Goal: Task Accomplishment & Management: Complete application form

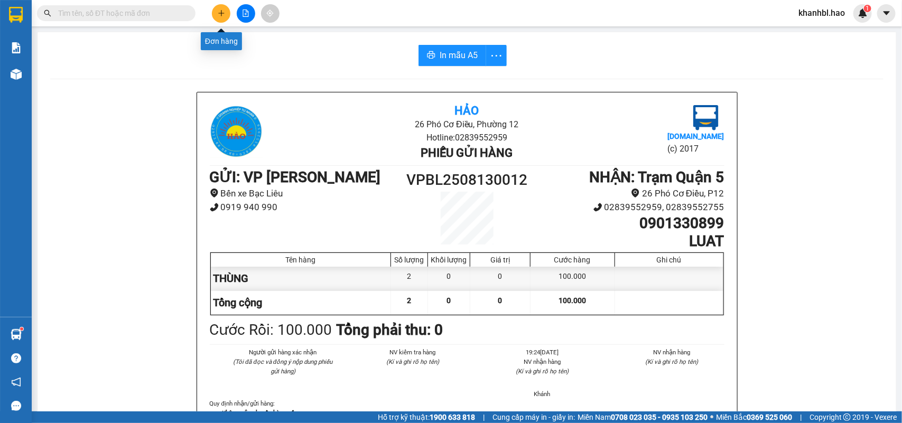
click at [219, 11] on button at bounding box center [221, 13] width 18 height 18
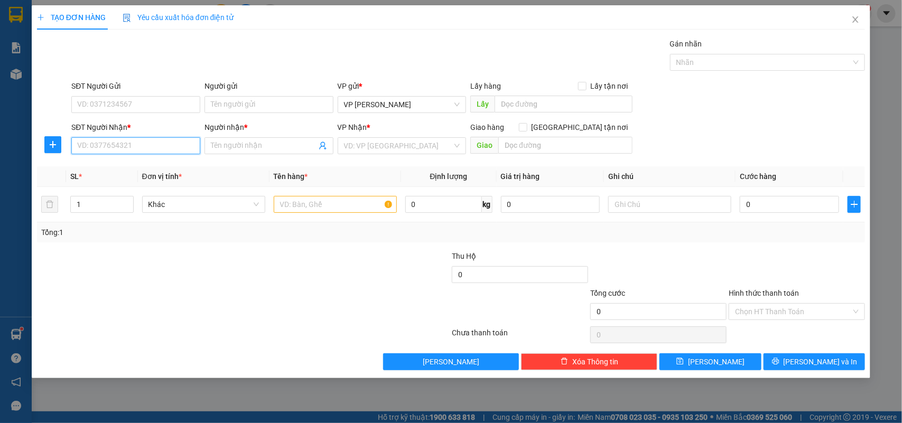
click at [114, 142] on input "SĐT Người Nhận *" at bounding box center [135, 145] width 129 height 17
click at [344, 207] on input "text" at bounding box center [335, 204] width 123 height 17
type input "THÙNG"
click at [156, 148] on input "SĐT Người Nhận *" at bounding box center [135, 145] width 129 height 17
click at [140, 165] on div "0933560827 - THUẬN" at bounding box center [136, 168] width 116 height 12
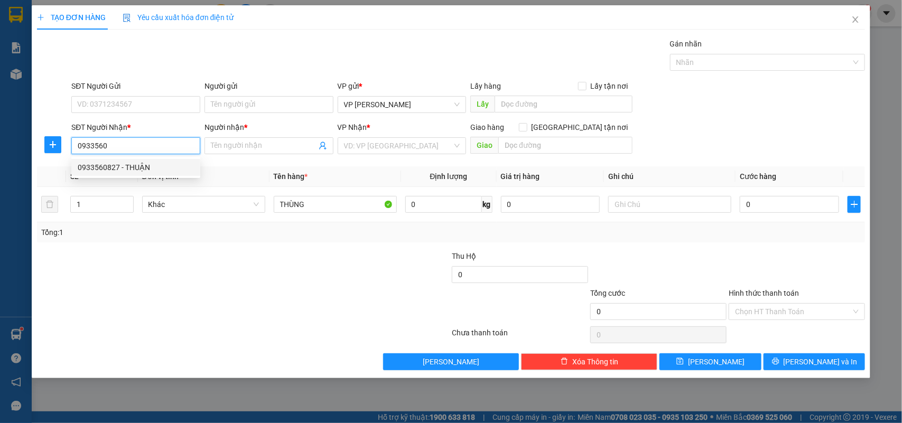
type input "0933560827"
type input "THUẬN"
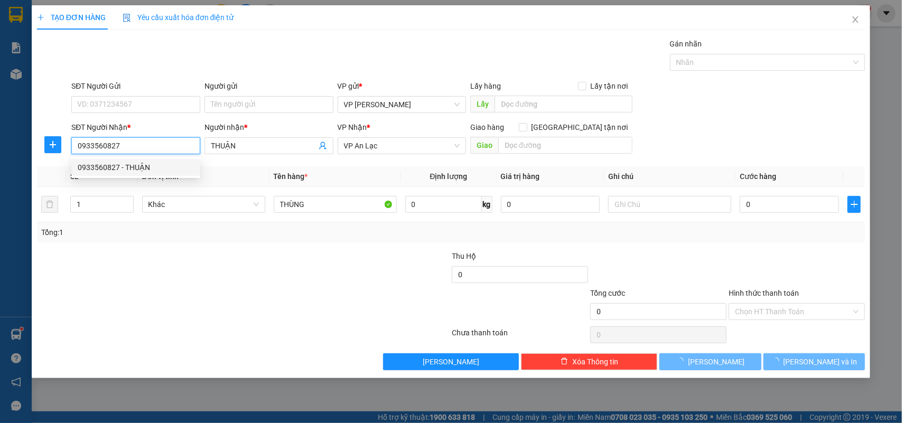
type input "100.000"
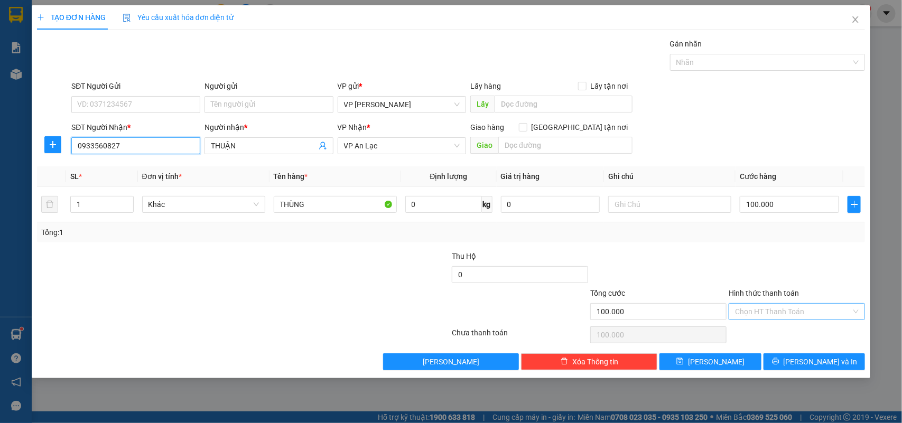
type input "0933560827"
click at [797, 312] on input "Hình thức thanh toán" at bounding box center [793, 312] width 116 height 16
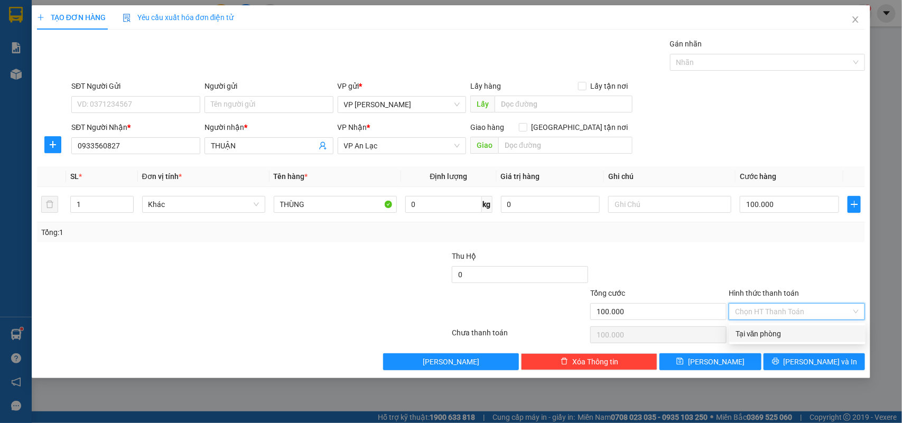
click at [769, 334] on div "Tại văn phòng" at bounding box center [797, 334] width 124 height 12
type input "0"
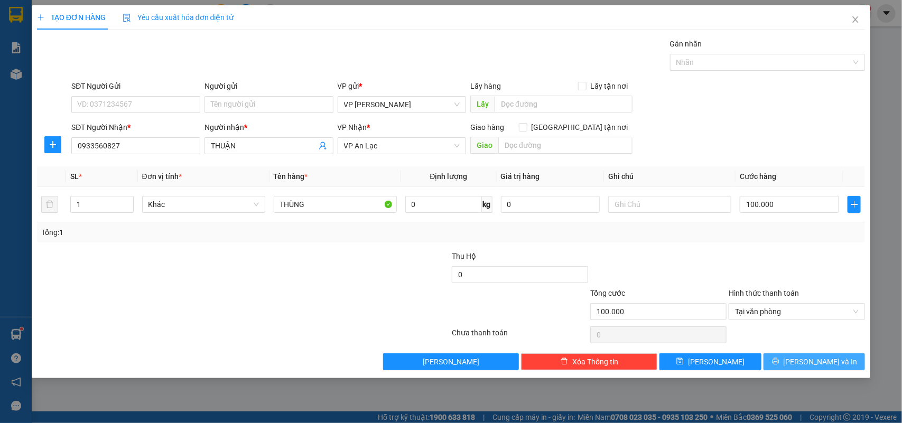
click at [779, 363] on icon "printer" at bounding box center [775, 361] width 7 height 7
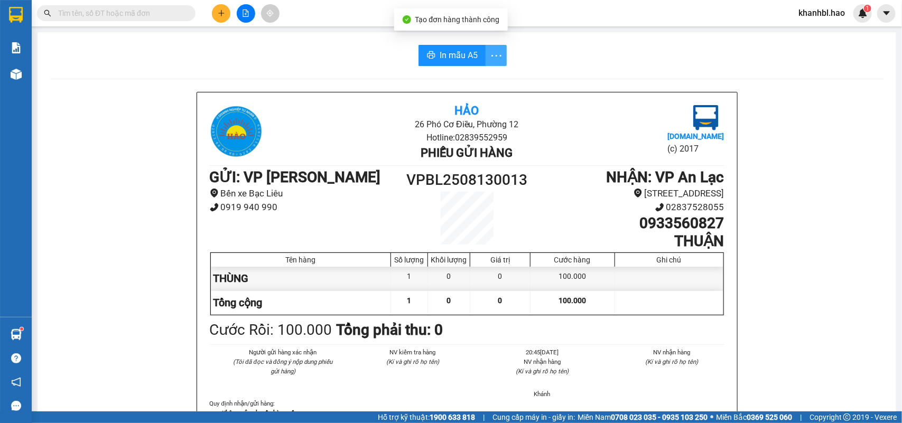
click at [490, 59] on icon "more" at bounding box center [496, 55] width 13 height 13
click at [472, 79] on div "In mẫu A5 theo số lượng (1)" at bounding box center [449, 79] width 91 height 12
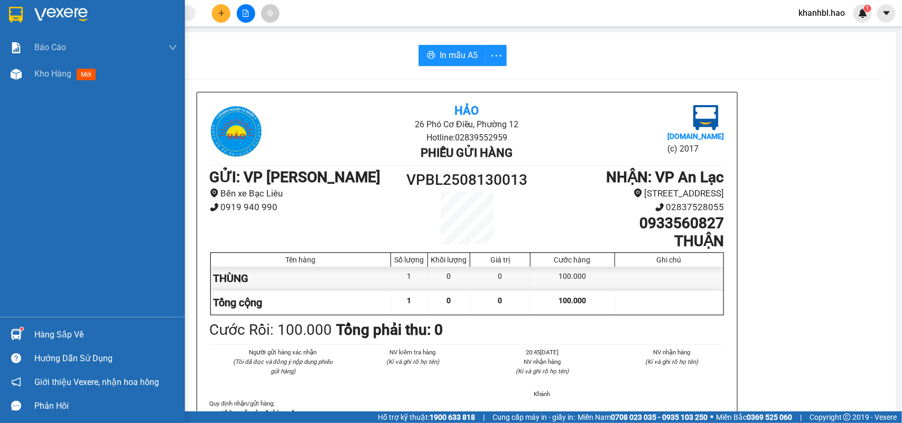
click at [8, 3] on div at bounding box center [92, 17] width 185 height 34
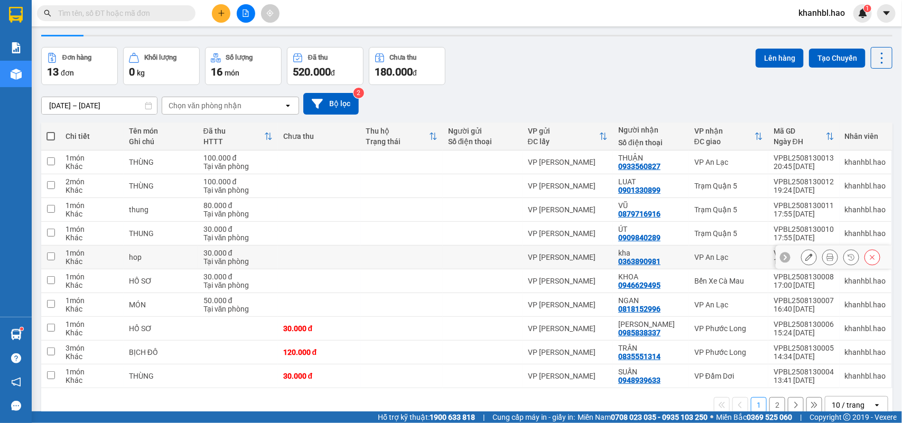
scroll to position [49, 0]
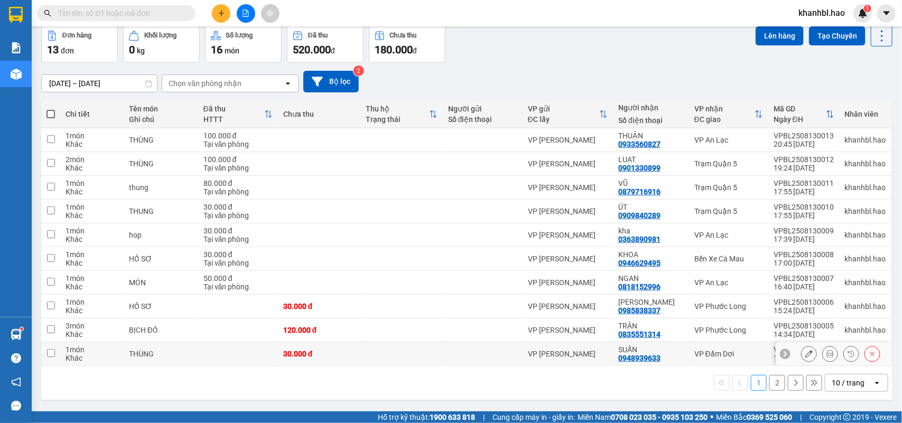
drag, startPoint x: 53, startPoint y: 356, endPoint x: 53, endPoint y: 348, distance: 7.9
click at [53, 355] on input "checkbox" at bounding box center [51, 353] width 8 height 8
checkbox input "true"
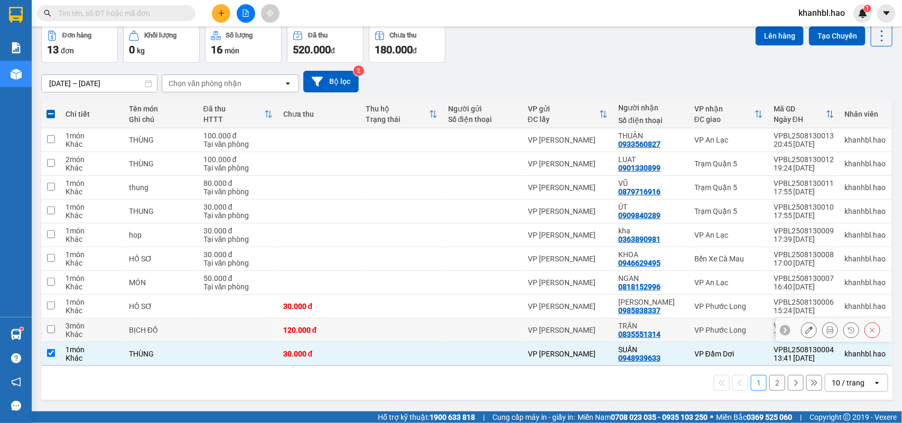
click at [50, 328] on input "checkbox" at bounding box center [51, 329] width 8 height 8
checkbox input "true"
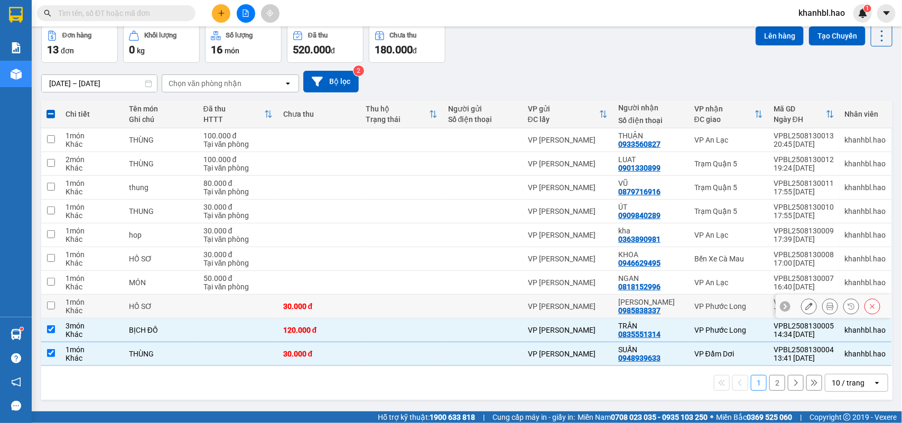
click at [53, 310] on input "checkbox" at bounding box center [51, 306] width 8 height 8
checkbox input "true"
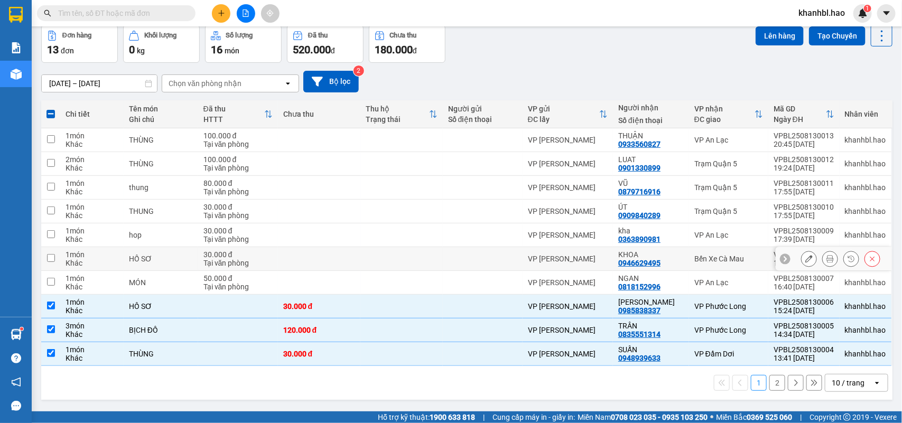
click at [53, 259] on input "checkbox" at bounding box center [51, 258] width 8 height 8
checkbox input "true"
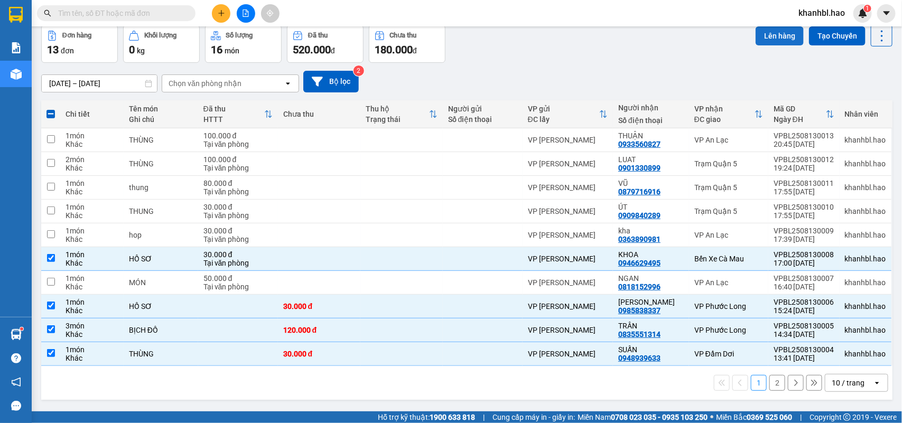
click at [775, 35] on button "Lên hàng" at bounding box center [780, 35] width 48 height 19
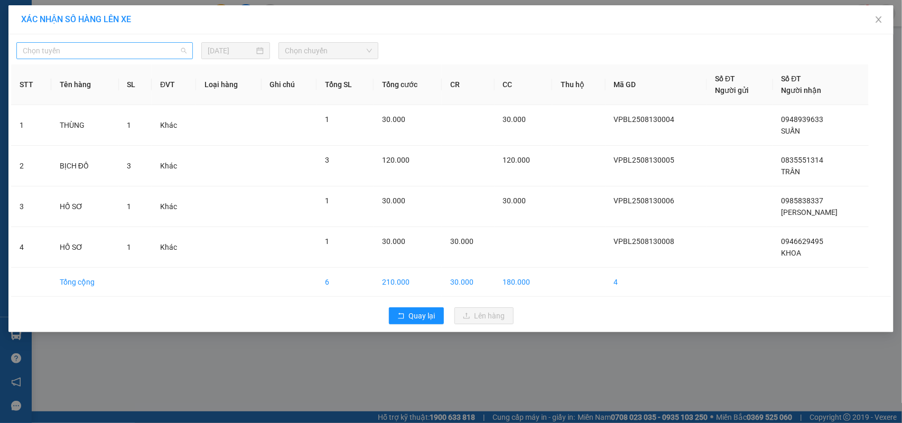
drag, startPoint x: 125, startPoint y: 46, endPoint x: 64, endPoint y: 57, distance: 61.2
click at [123, 46] on span "Chọn tuyến" at bounding box center [105, 51] width 164 height 16
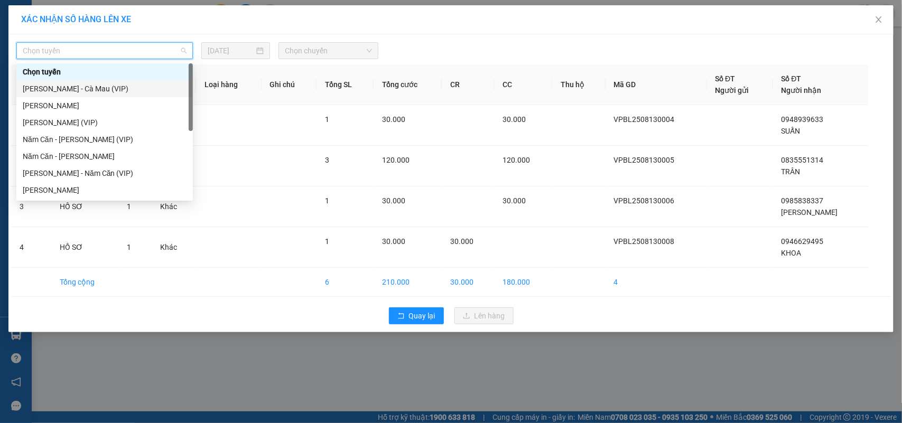
click at [63, 89] on div "[PERSON_NAME] - Cà Mau (VIP)" at bounding box center [105, 89] width 164 height 12
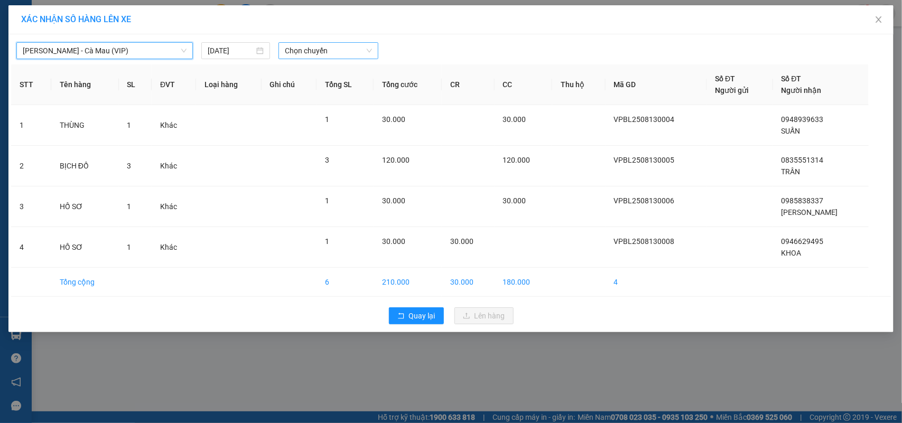
drag, startPoint x: 305, startPoint y: 52, endPoint x: 311, endPoint y: 50, distance: 5.5
click at [306, 51] on span "Chọn chuyến" at bounding box center [328, 51] width 87 height 16
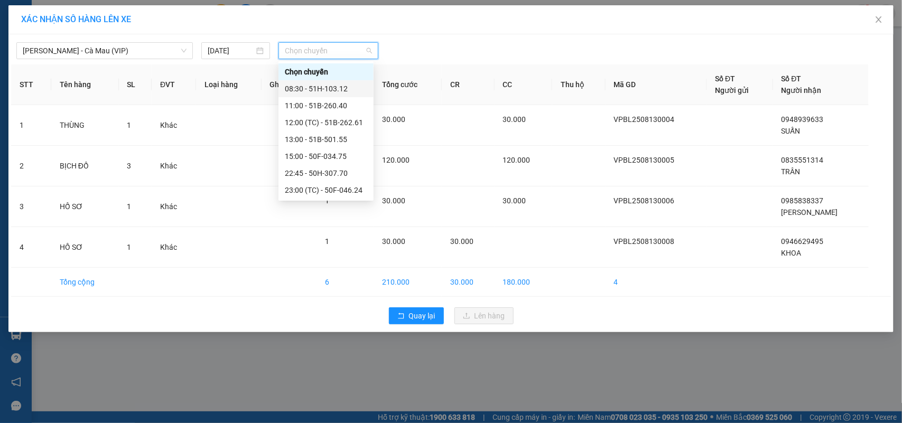
drag, startPoint x: 344, startPoint y: 89, endPoint x: 375, endPoint y: 126, distance: 48.4
click at [344, 89] on div "08:30 - 51H-103.12" at bounding box center [326, 89] width 82 height 12
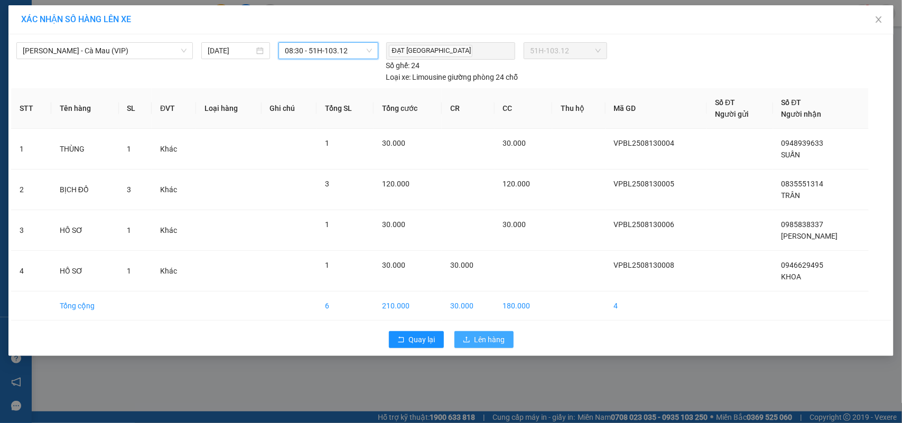
drag, startPoint x: 490, startPoint y: 344, endPoint x: 494, endPoint y: 331, distance: 14.2
click at [490, 342] on span "Lên hàng" at bounding box center [489, 340] width 31 height 12
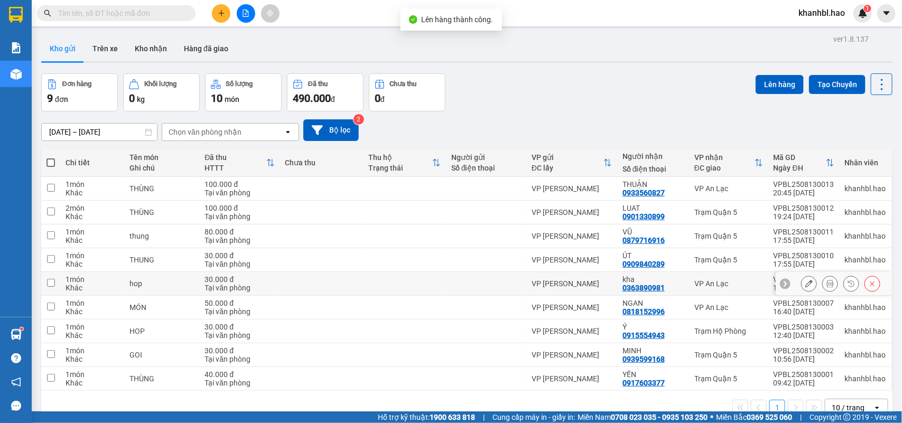
scroll to position [49, 0]
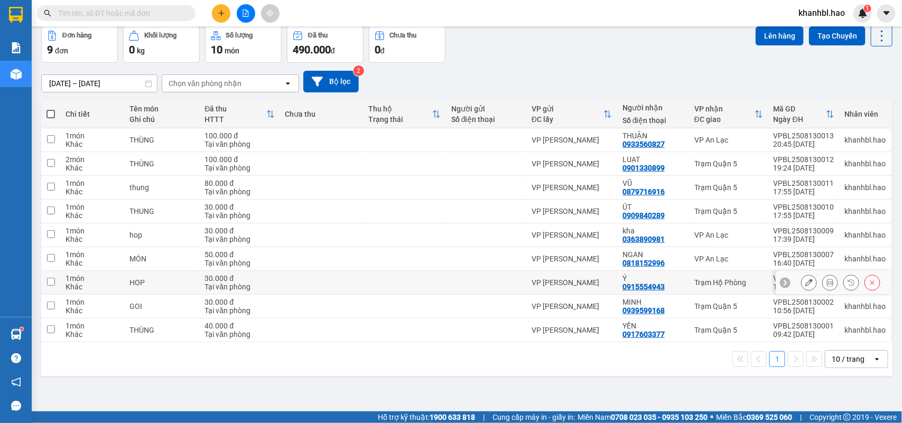
click at [49, 281] on input "checkbox" at bounding box center [51, 282] width 8 height 8
checkbox input "true"
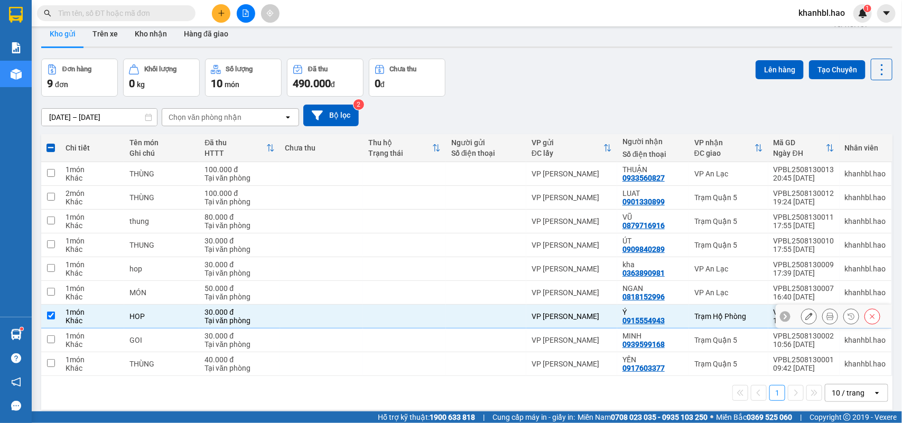
scroll to position [0, 0]
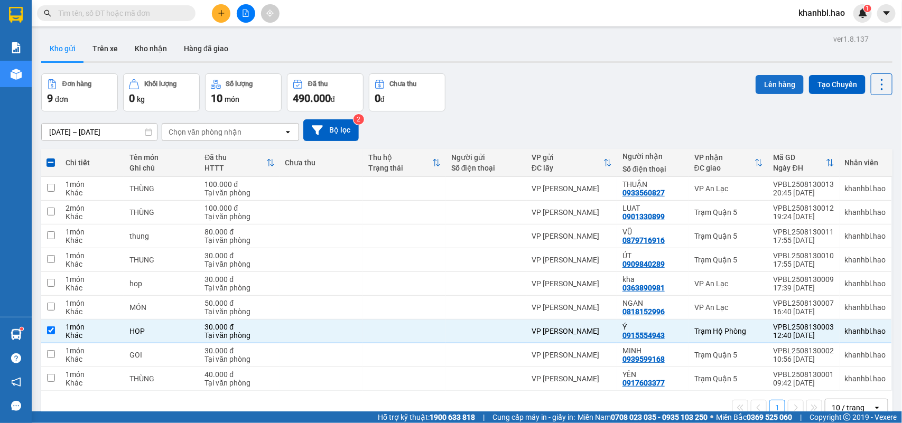
click at [762, 90] on button "Lên hàng" at bounding box center [780, 84] width 48 height 19
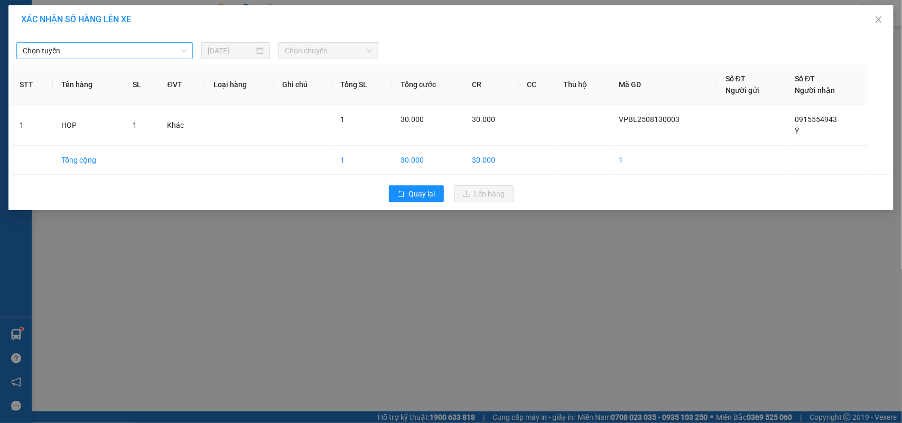
click at [103, 45] on span "Chọn tuyến" at bounding box center [105, 51] width 164 height 16
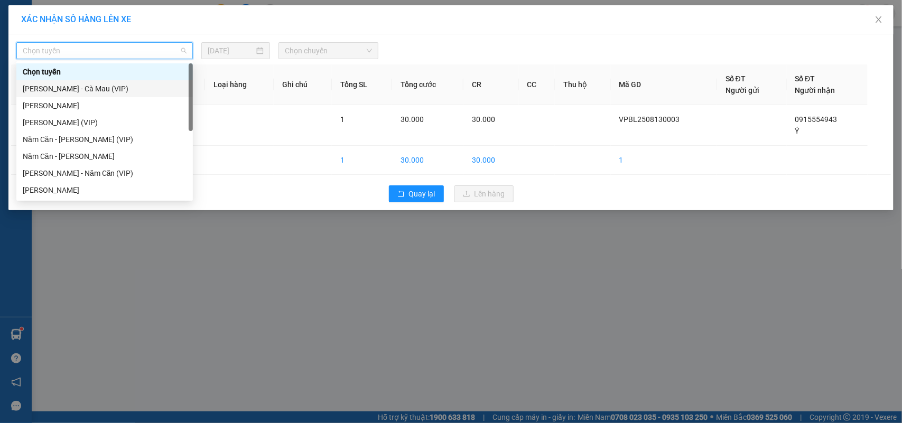
drag, startPoint x: 72, startPoint y: 88, endPoint x: 88, endPoint y: 83, distance: 16.7
click at [73, 88] on div "[PERSON_NAME] - Cà Mau (VIP)" at bounding box center [105, 89] width 164 height 12
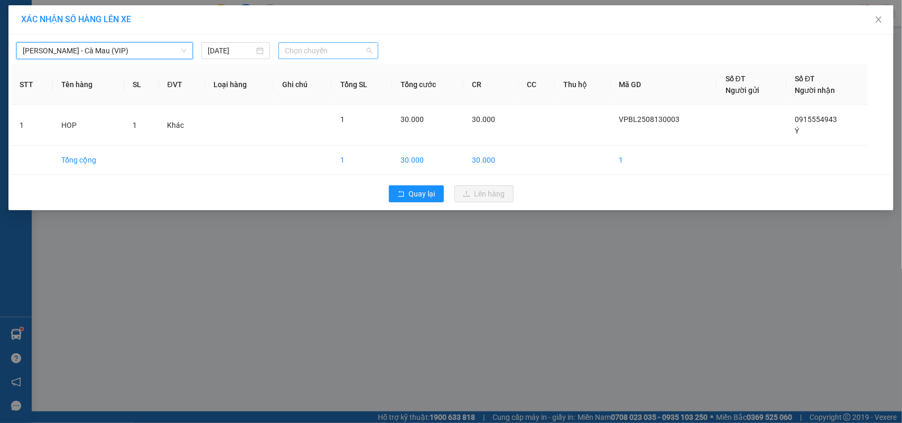
click at [326, 48] on span "Chọn chuyến" at bounding box center [328, 51] width 87 height 16
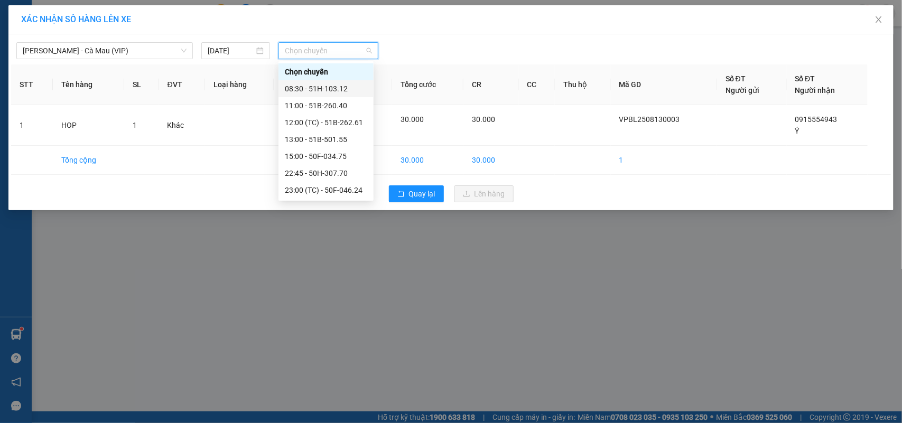
drag, startPoint x: 331, startPoint y: 90, endPoint x: 380, endPoint y: 108, distance: 53.0
click at [332, 90] on div "08:30 - 51H-103.12" at bounding box center [326, 89] width 82 height 12
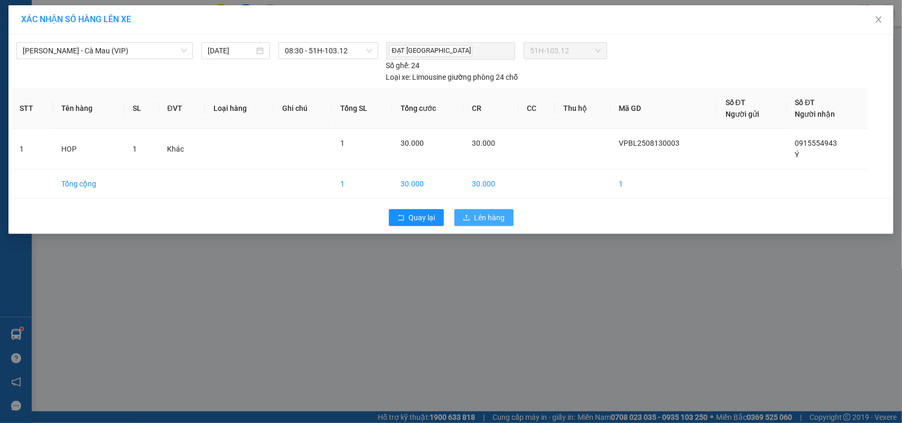
click at [507, 220] on button "Lên hàng" at bounding box center [483, 217] width 59 height 17
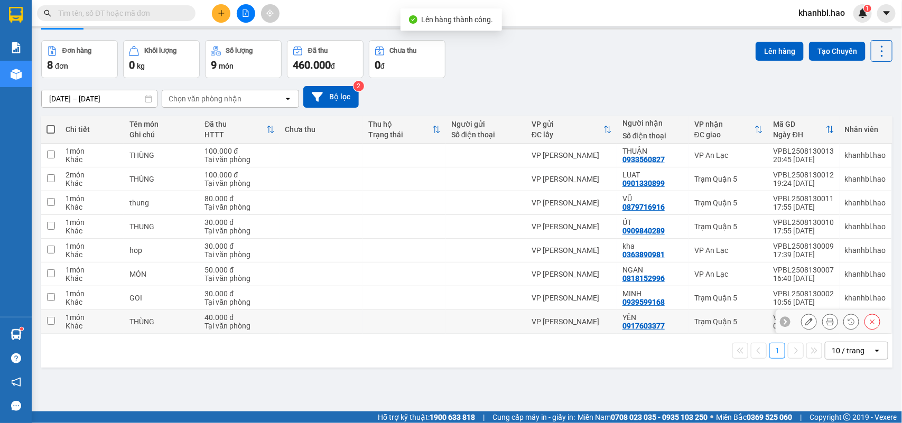
scroll to position [49, 0]
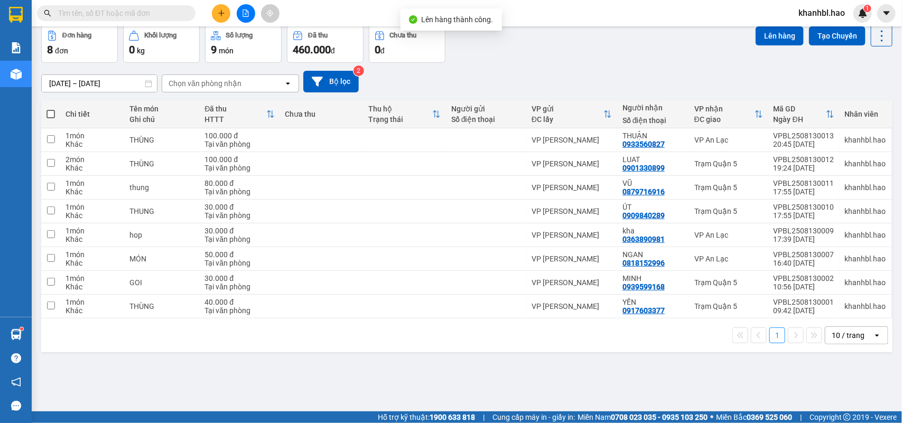
click at [52, 115] on span at bounding box center [50, 114] width 8 height 8
click at [51, 109] on input "checkbox" at bounding box center [51, 109] width 0 height 0
checkbox input "true"
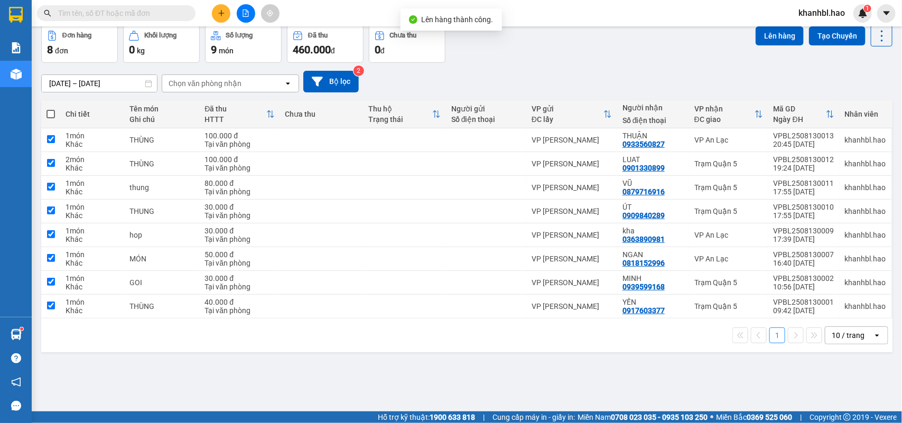
checkbox input "true"
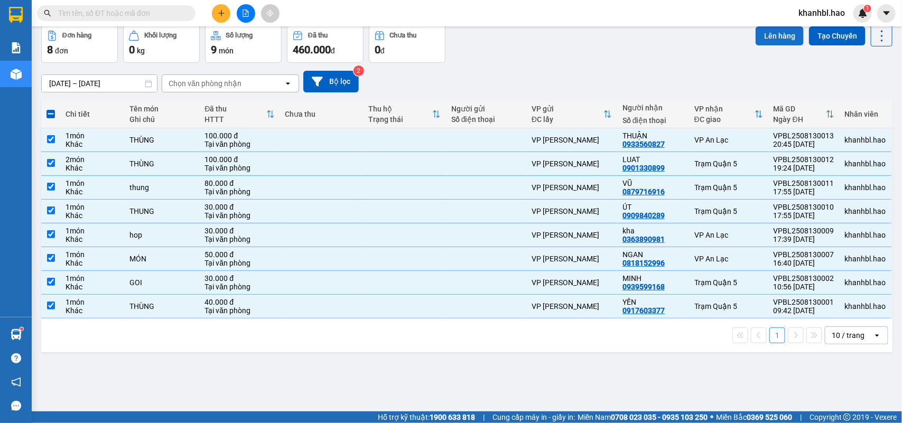
click at [775, 35] on button "Lên hàng" at bounding box center [780, 35] width 48 height 19
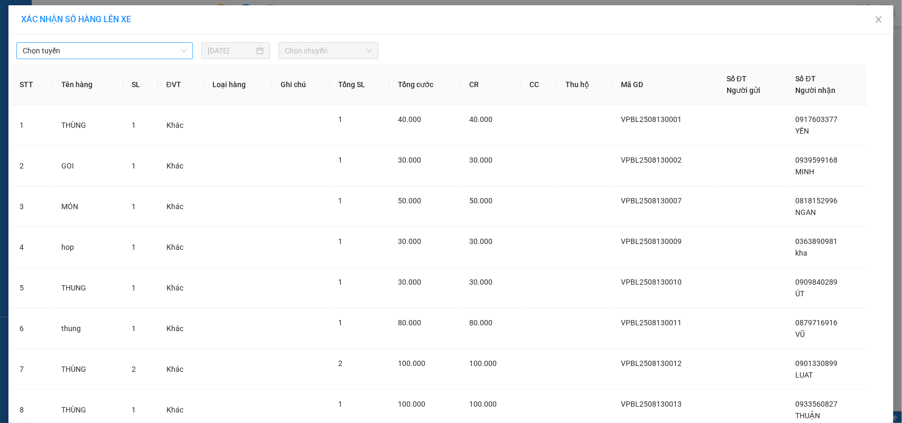
drag, startPoint x: 115, startPoint y: 50, endPoint x: 88, endPoint y: 44, distance: 28.2
click at [114, 48] on span "Chọn tuyến" at bounding box center [105, 51] width 164 height 16
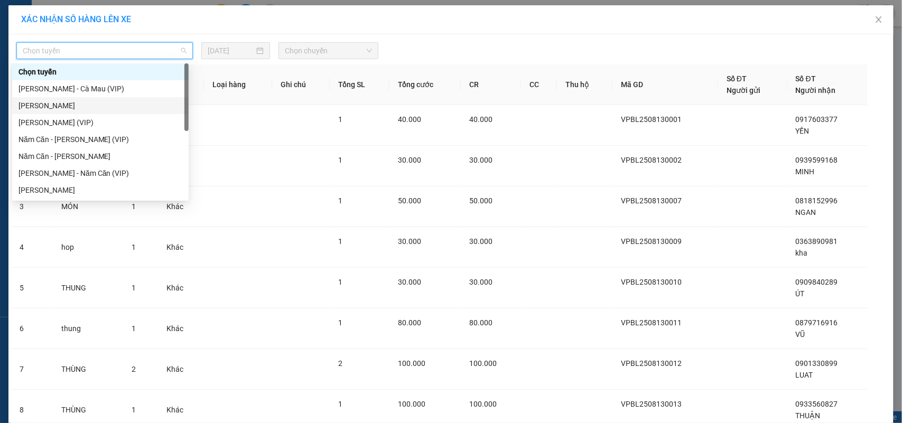
drag, startPoint x: 55, startPoint y: 102, endPoint x: 122, endPoint y: 97, distance: 66.8
click at [55, 103] on div "[PERSON_NAME]" at bounding box center [100, 106] width 164 height 12
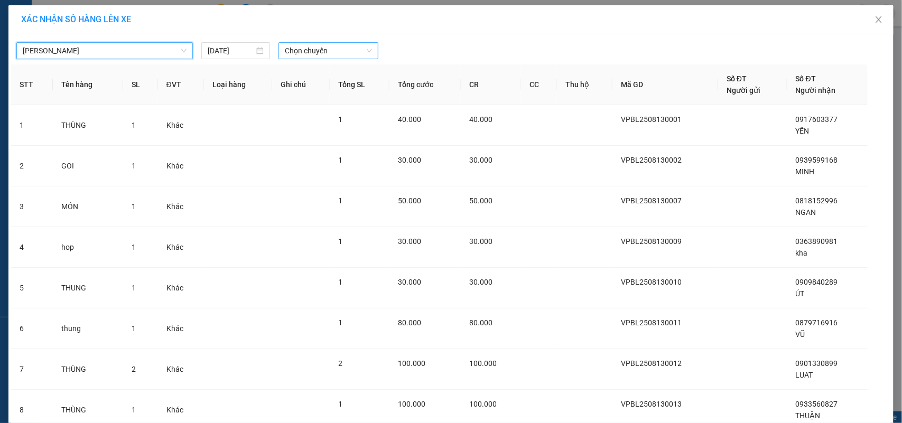
click at [325, 45] on span "Chọn chuyến" at bounding box center [328, 51] width 87 height 16
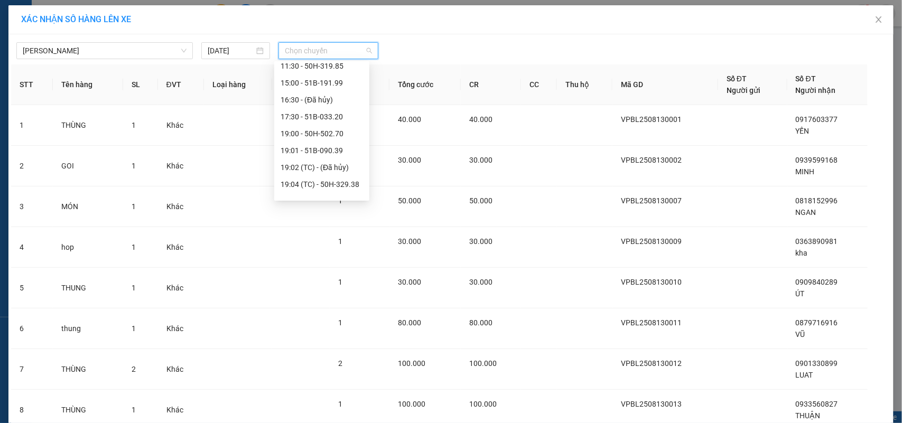
scroll to position [132, 0]
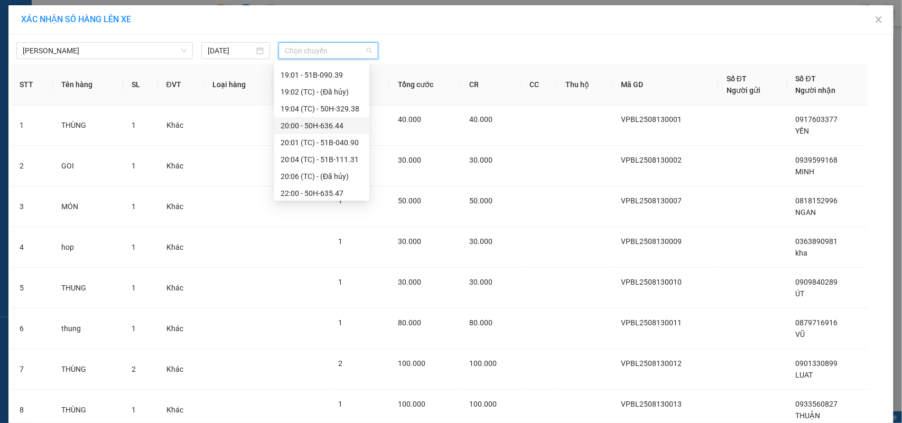
click at [334, 123] on div "20:00 - 50H-636.44" at bounding box center [322, 126] width 82 height 12
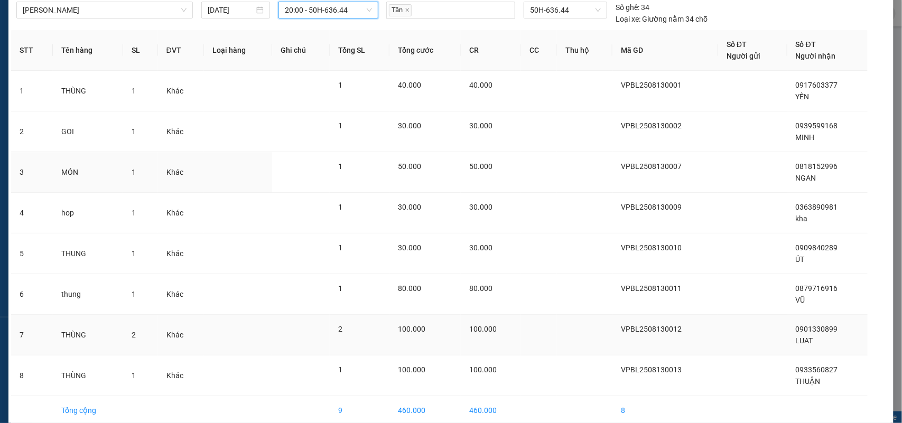
scroll to position [91, 0]
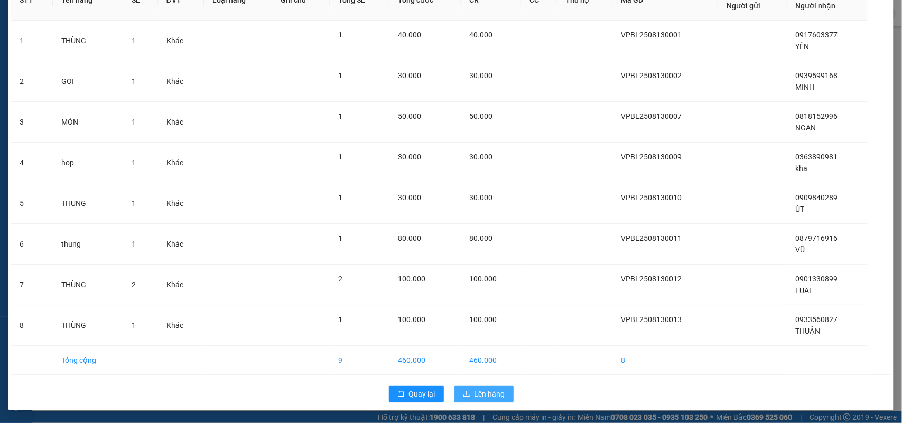
drag, startPoint x: 492, startPoint y: 402, endPoint x: 494, endPoint y: 395, distance: 7.7
click at [492, 398] on button "Lên hàng" at bounding box center [483, 394] width 59 height 17
click at [494, 395] on span "Lên hàng" at bounding box center [489, 394] width 31 height 12
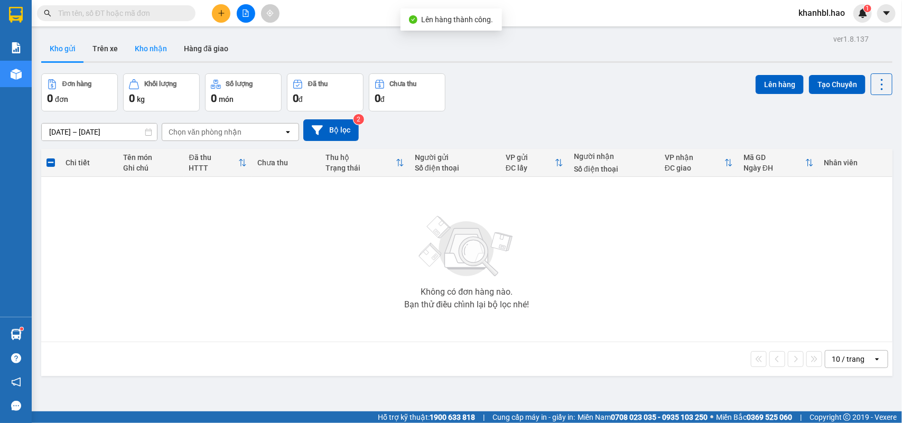
click at [159, 55] on button "Kho nhận" at bounding box center [150, 48] width 49 height 25
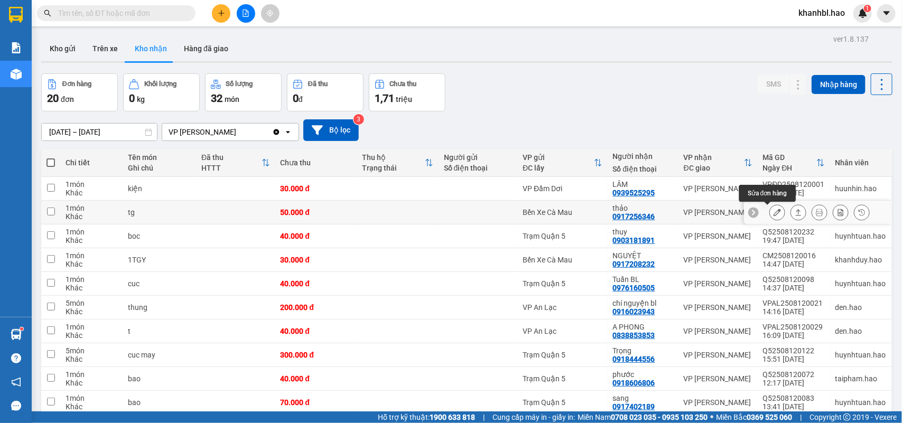
click at [774, 212] on icon at bounding box center [777, 212] width 7 height 7
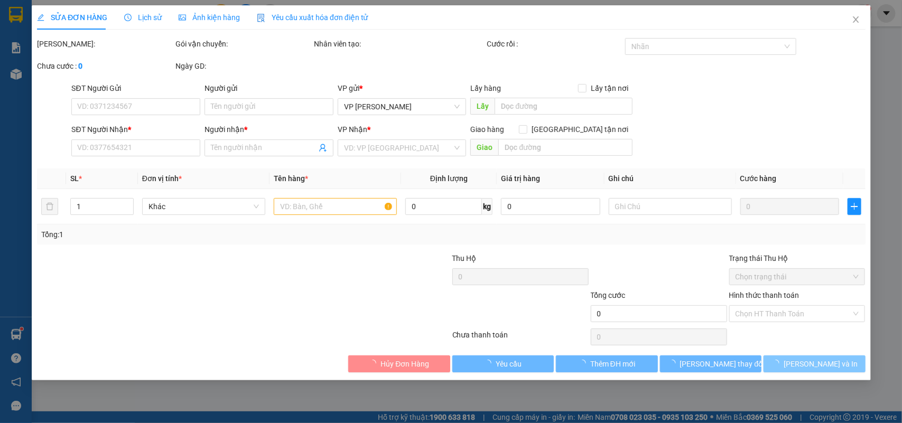
type input "0917256346"
type input "thảo"
type input "50.000"
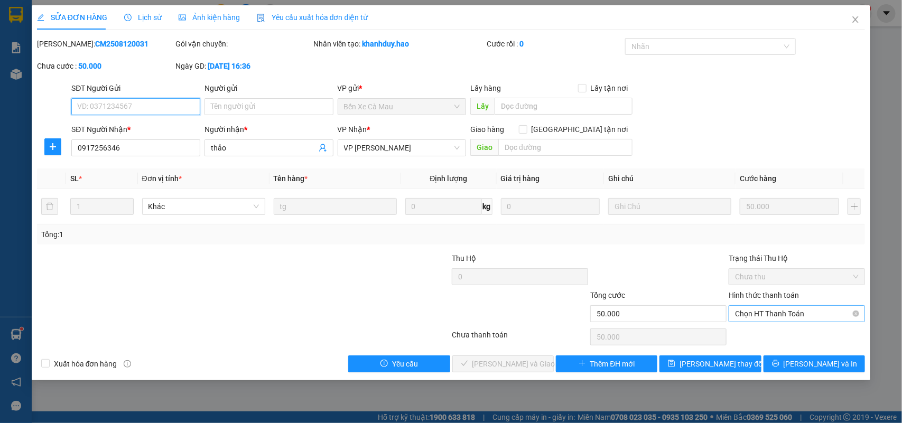
click at [786, 312] on span "Chọn HT Thanh Toán" at bounding box center [797, 314] width 124 height 16
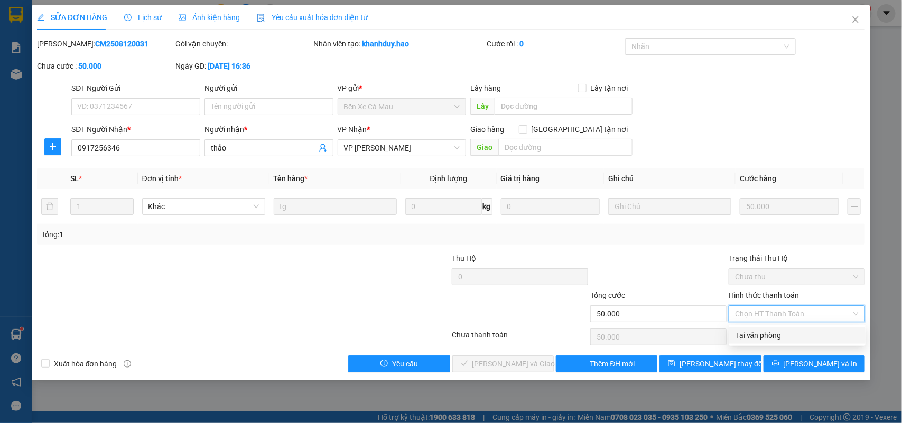
click at [767, 336] on div "Tại văn phòng" at bounding box center [797, 336] width 124 height 12
type input "0"
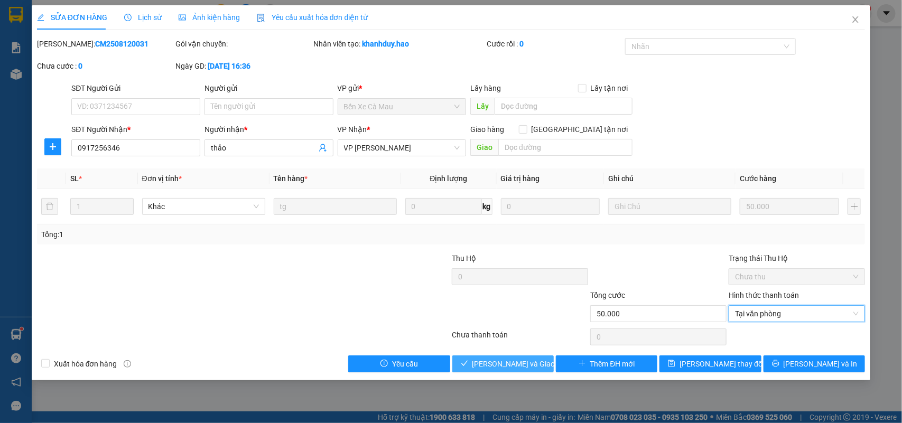
click at [510, 365] on span "[PERSON_NAME] và Giao hàng" at bounding box center [522, 364] width 101 height 12
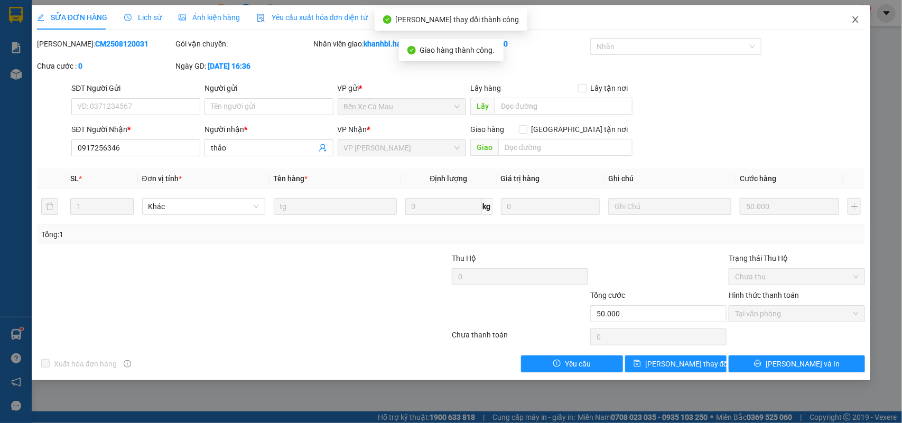
click at [856, 18] on icon "close" at bounding box center [856, 19] width 6 height 6
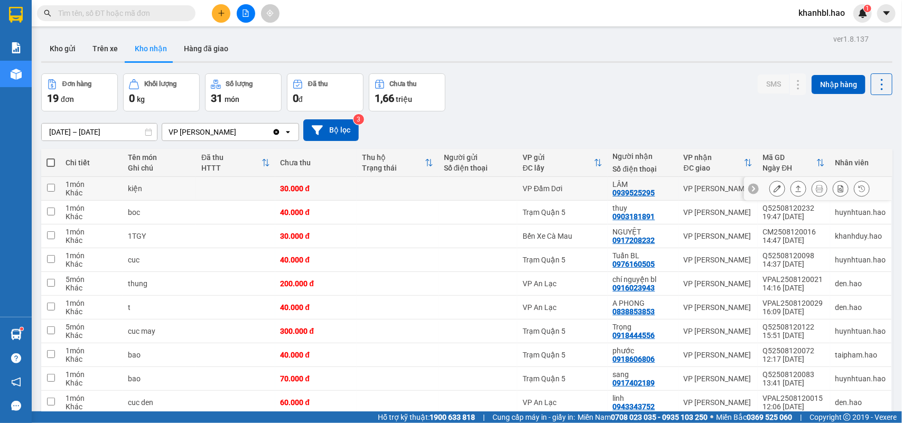
click at [774, 188] on icon at bounding box center [777, 188] width 7 height 7
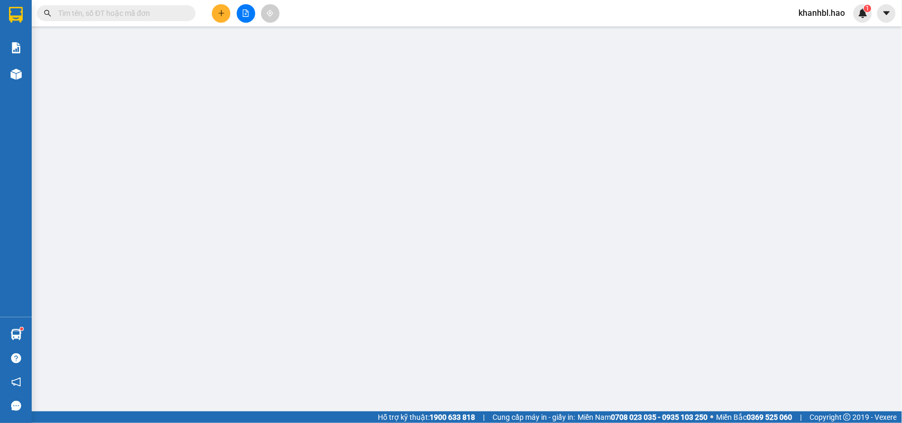
type input "0939525295"
type input "LÂM"
type input "30.000"
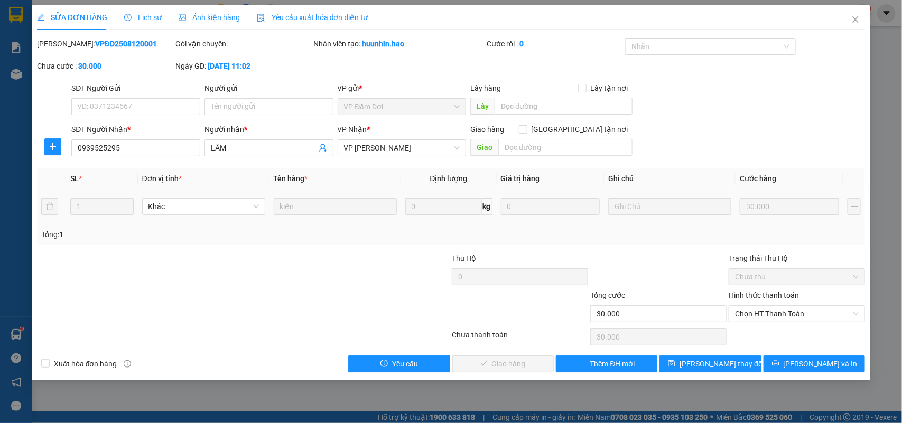
click at [152, 20] on span "Lịch sử" at bounding box center [143, 17] width 38 height 8
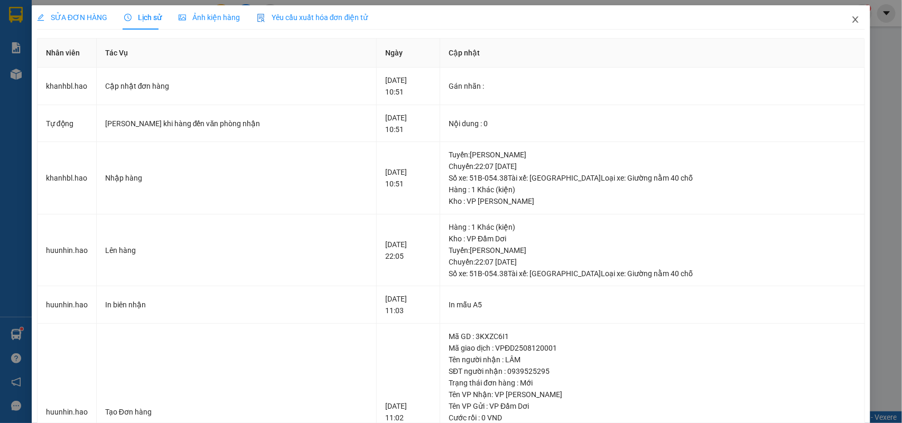
click at [851, 17] on icon "close" at bounding box center [855, 19] width 8 height 8
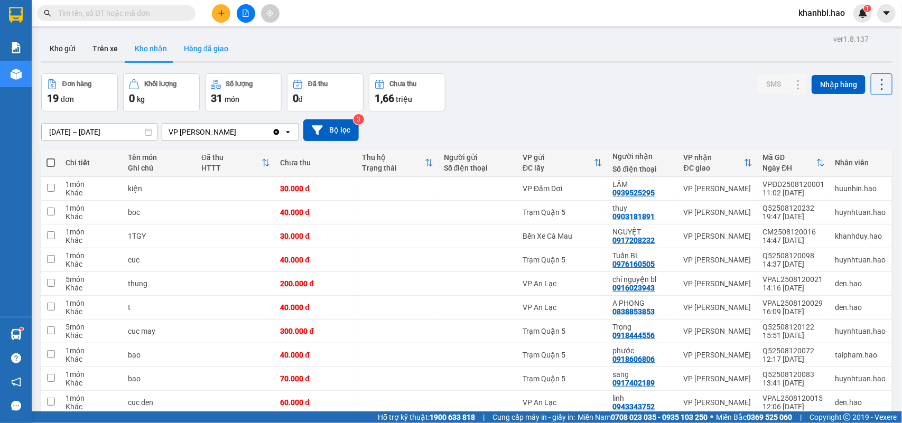
click at [196, 46] on button "Hàng đã giao" at bounding box center [205, 48] width 61 height 25
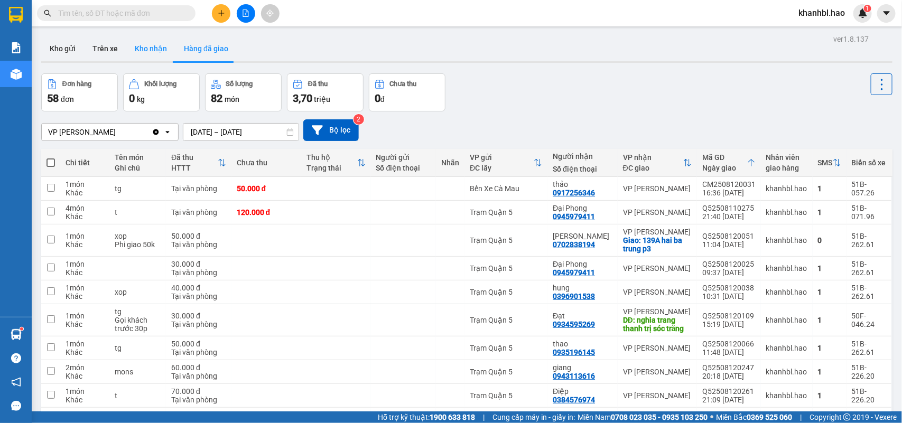
click at [159, 46] on button "Kho nhận" at bounding box center [150, 48] width 49 height 25
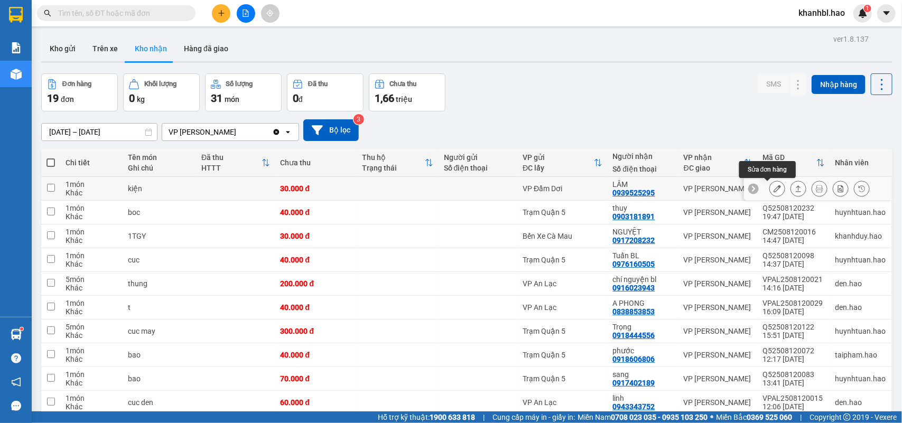
click at [770, 193] on button at bounding box center [777, 189] width 15 height 18
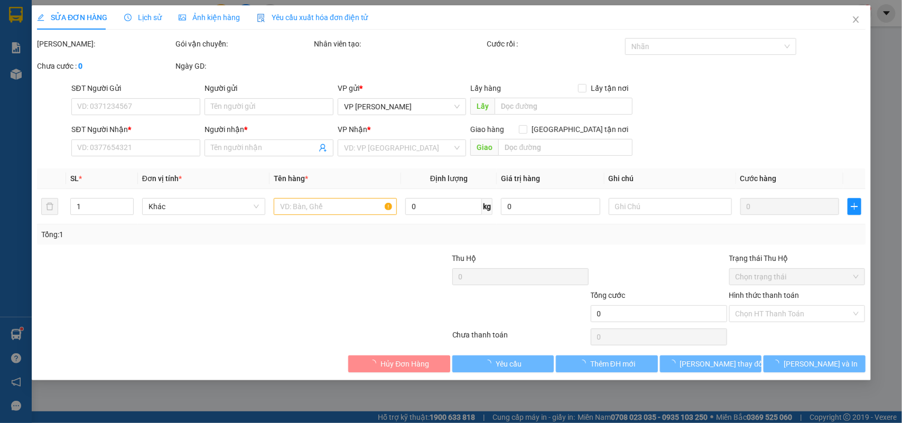
type input "0939525295"
type input "LÂM"
type input "30.000"
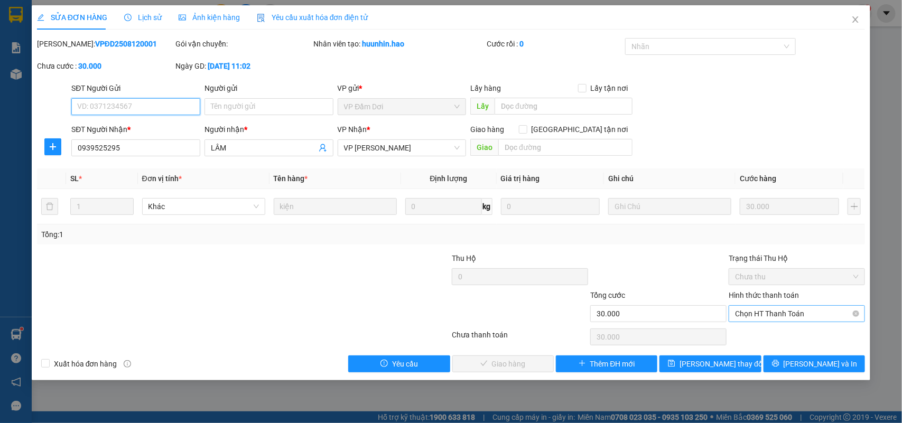
click at [770, 312] on span "Chọn HT Thanh Toán" at bounding box center [797, 314] width 124 height 16
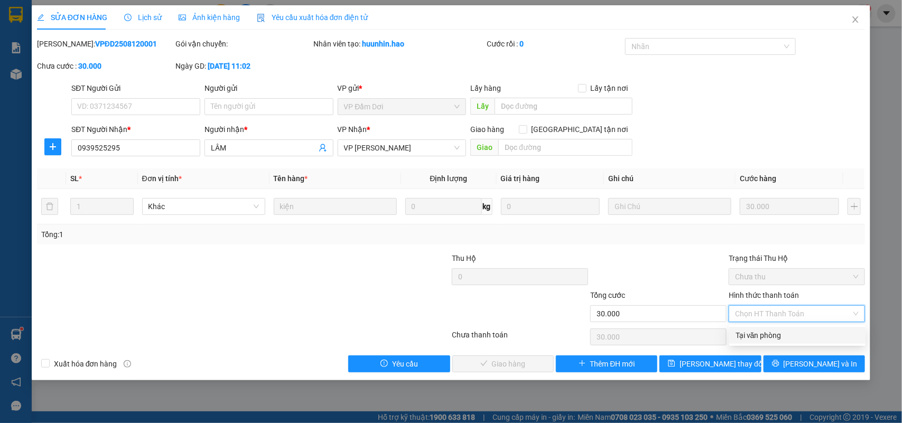
click at [767, 333] on div "Tại văn phòng" at bounding box center [797, 336] width 124 height 12
type input "0"
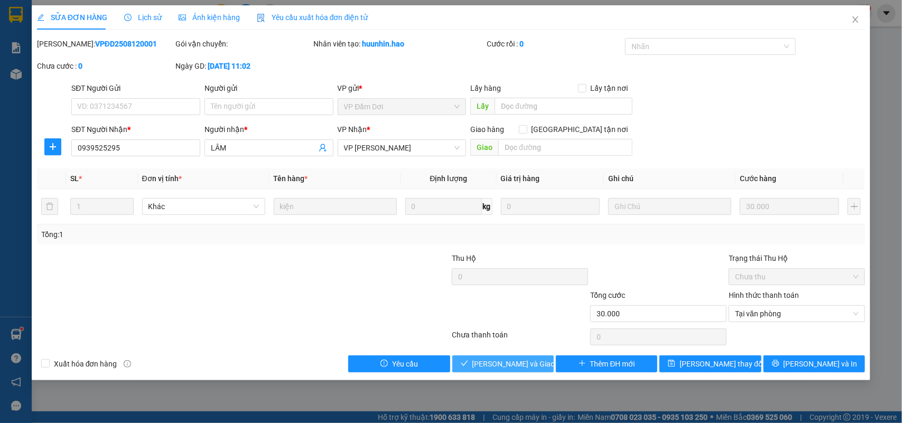
click at [509, 365] on span "[PERSON_NAME] và Giao hàng" at bounding box center [522, 364] width 101 height 12
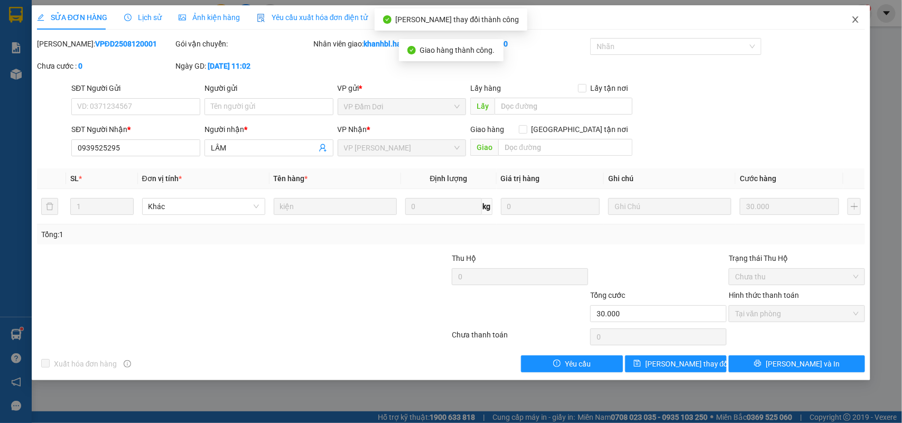
click at [855, 20] on icon "close" at bounding box center [856, 19] width 6 height 6
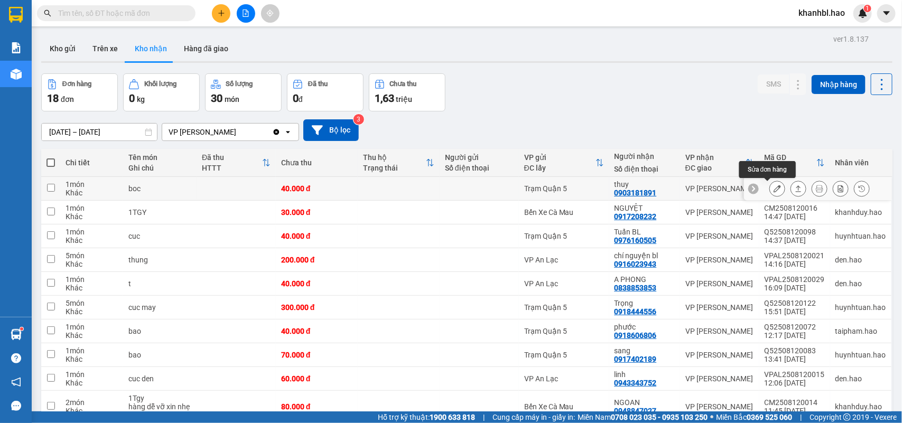
click at [774, 190] on icon at bounding box center [777, 188] width 7 height 7
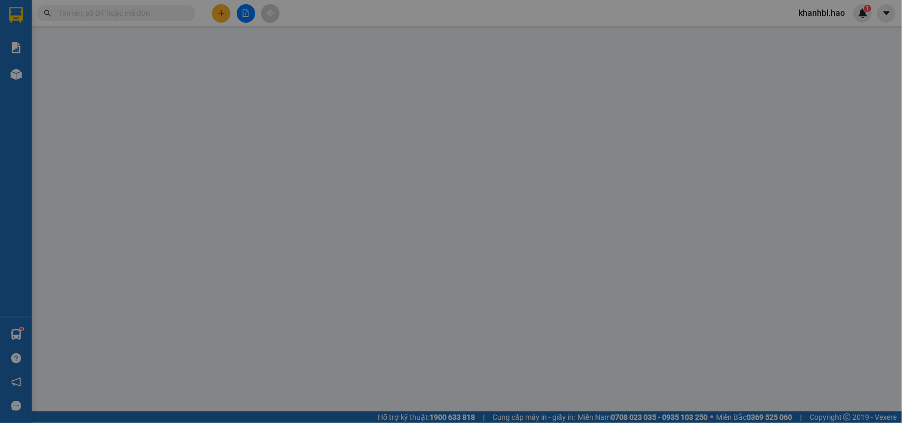
type input "0903181891"
type input "thuy"
type input "40.000"
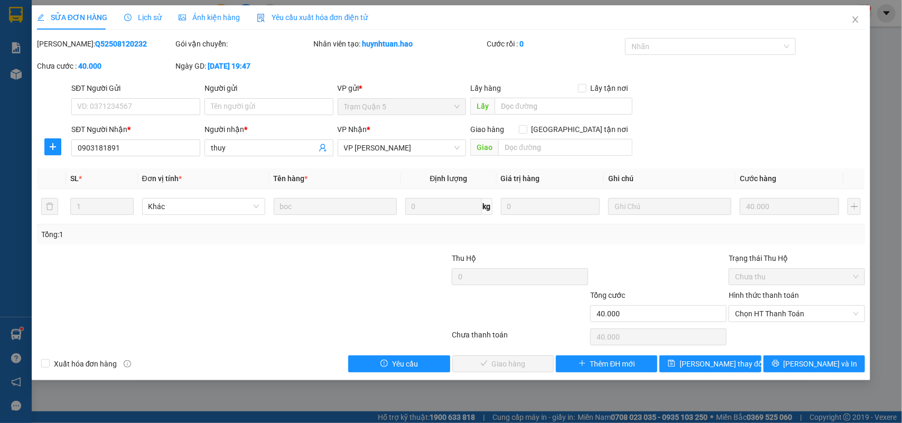
click at [207, 20] on span "Ảnh kiện hàng" at bounding box center [209, 17] width 61 height 8
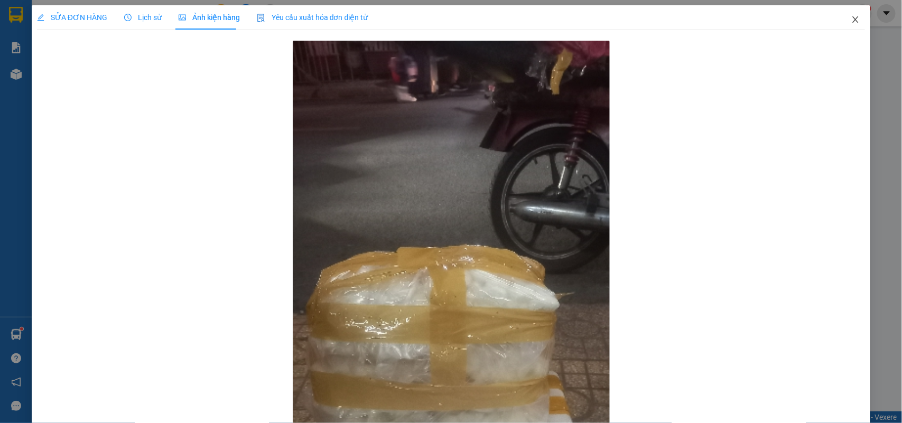
click at [853, 20] on icon "close" at bounding box center [856, 19] width 6 height 6
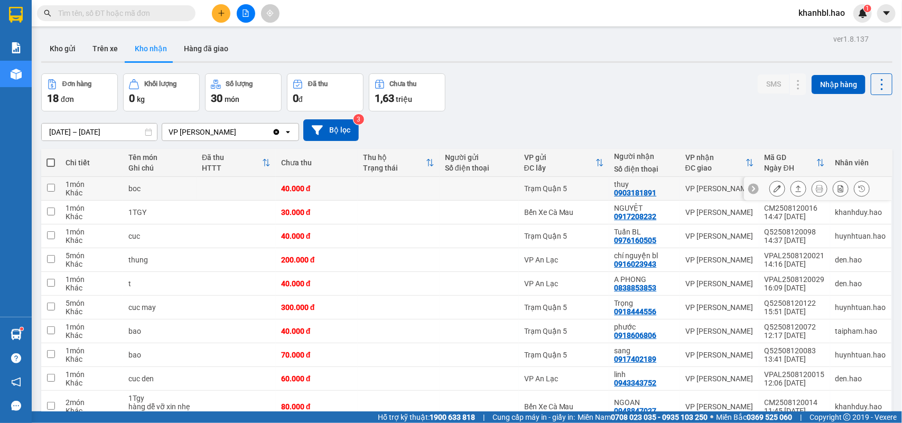
click at [774, 191] on icon at bounding box center [777, 188] width 7 height 7
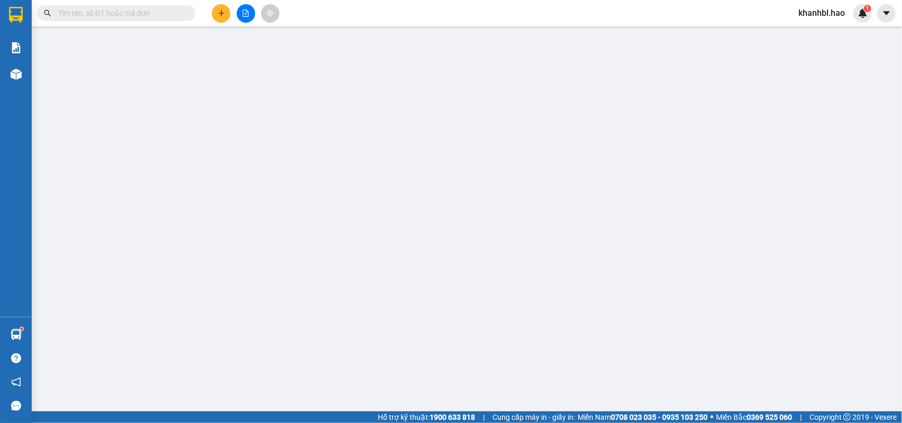
type input "0903181891"
type input "thuy"
type input "40.000"
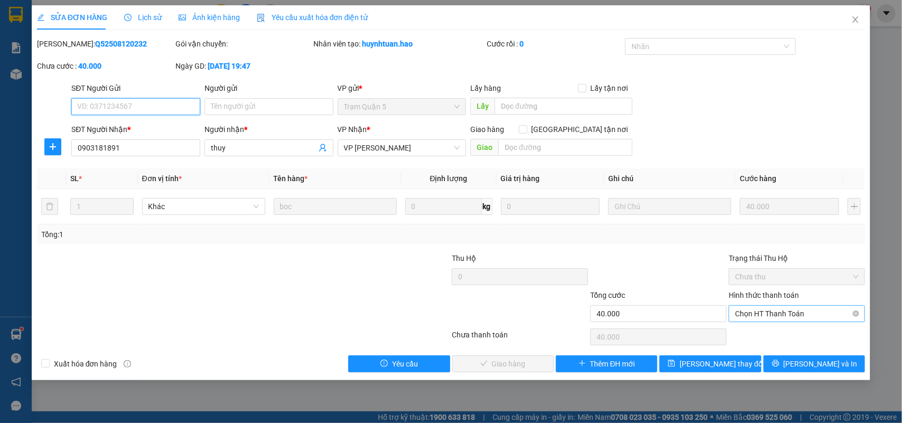
click at [777, 317] on span "Chọn HT Thanh Toán" at bounding box center [797, 314] width 124 height 16
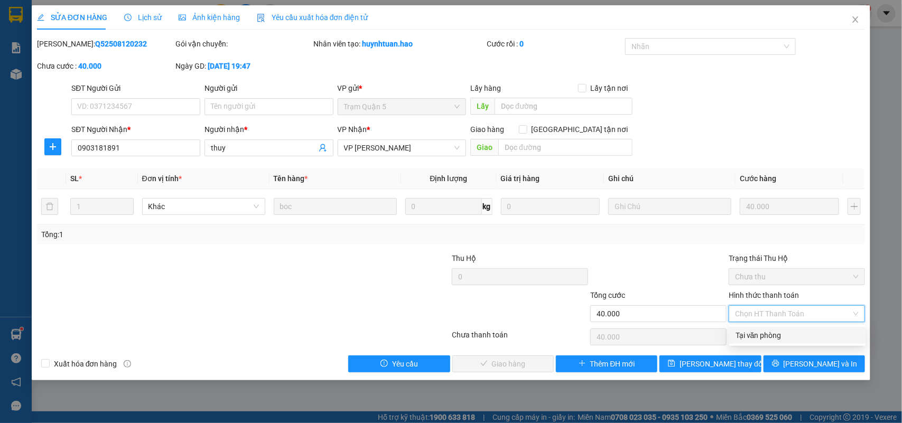
drag, startPoint x: 765, startPoint y: 333, endPoint x: 754, endPoint y: 339, distance: 12.5
click at [765, 334] on div "Tại văn phòng" at bounding box center [797, 336] width 124 height 12
type input "0"
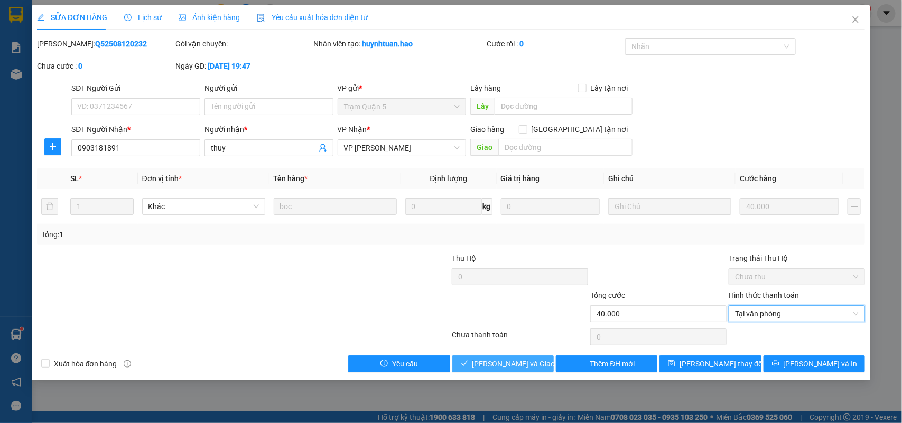
drag, startPoint x: 501, startPoint y: 365, endPoint x: 528, endPoint y: 354, distance: 29.4
click at [502, 365] on span "[PERSON_NAME] và Giao hàng" at bounding box center [522, 364] width 101 height 12
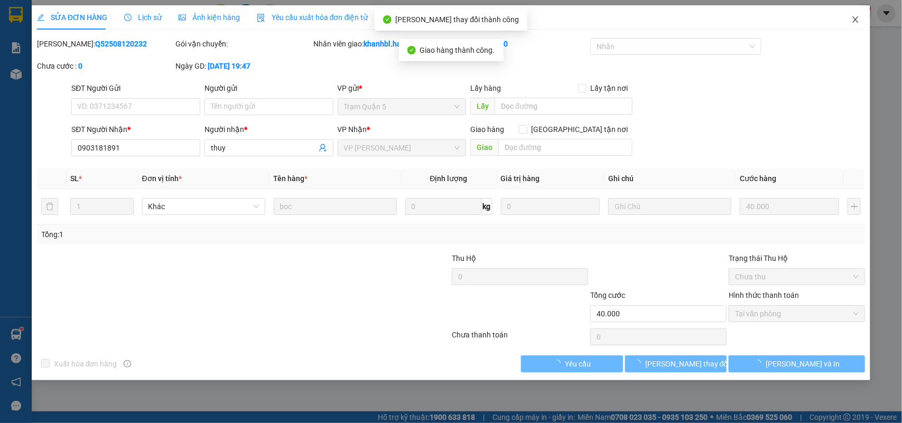
click at [853, 20] on icon "close" at bounding box center [855, 19] width 8 height 8
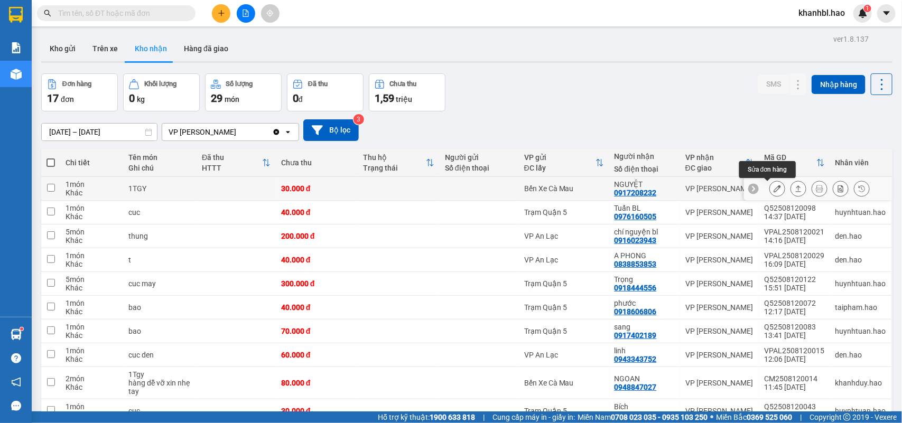
click at [770, 185] on button at bounding box center [777, 189] width 15 height 18
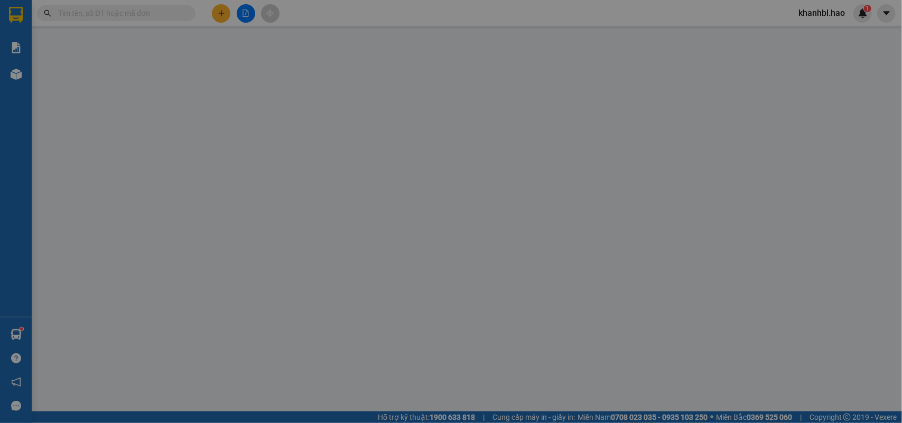
type input "0917208232"
type input "NGUYỆT"
type input "30.000"
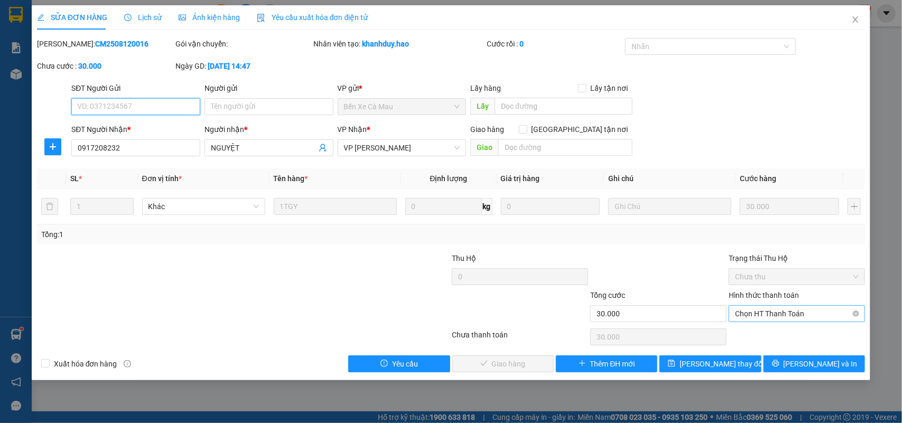
drag, startPoint x: 777, startPoint y: 313, endPoint x: 775, endPoint y: 318, distance: 5.4
click at [777, 313] on span "Chọn HT Thanh Toán" at bounding box center [797, 314] width 124 height 16
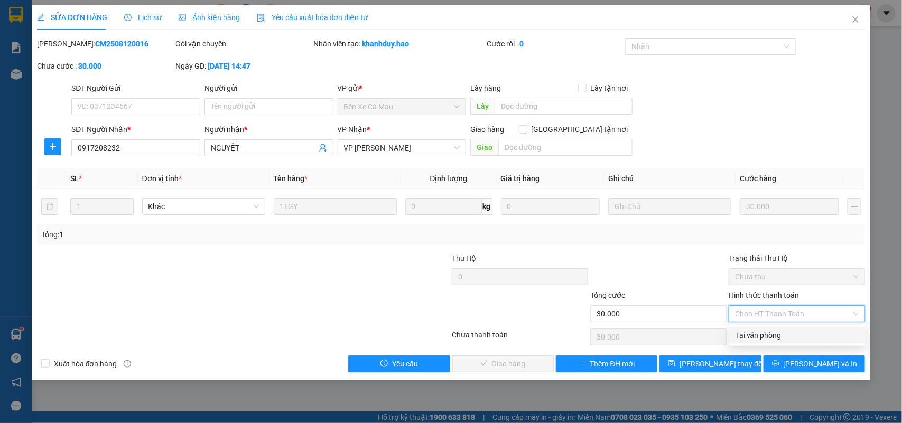
click at [765, 345] on div "Total Paid Fee 0 Total UnPaid Fee 30.000 Cash Collection Total Fee Mã ĐH: CM250…" at bounding box center [451, 205] width 828 height 334
click at [765, 311] on span "Chọn HT Thanh Toán" at bounding box center [797, 314] width 124 height 16
click at [766, 334] on div "Tại văn phòng" at bounding box center [797, 336] width 124 height 12
type input "0"
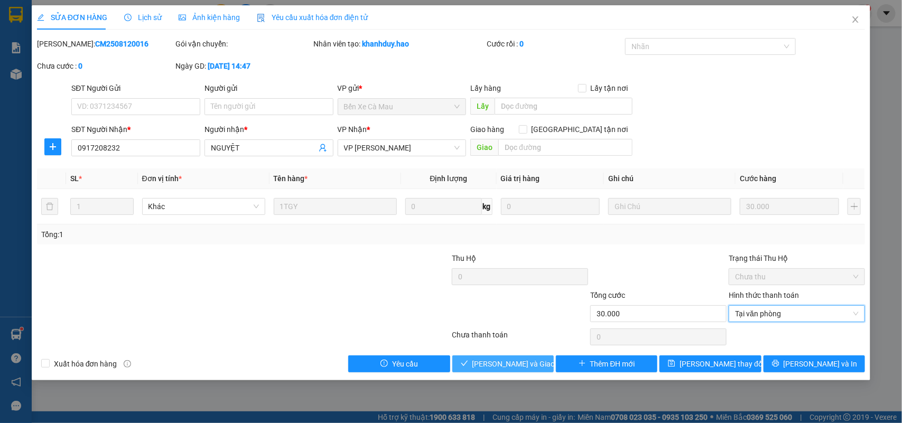
click at [544, 358] on button "[PERSON_NAME] và Giao hàng" at bounding box center [502, 364] width 101 height 17
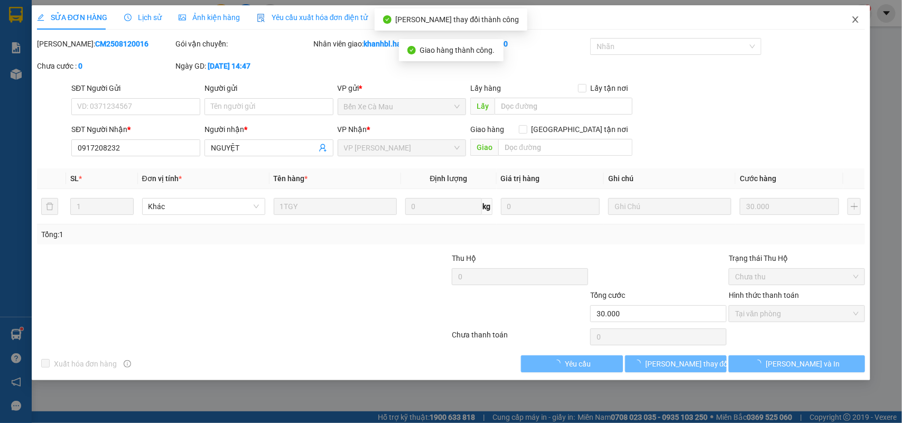
click at [852, 17] on icon "close" at bounding box center [855, 19] width 8 height 8
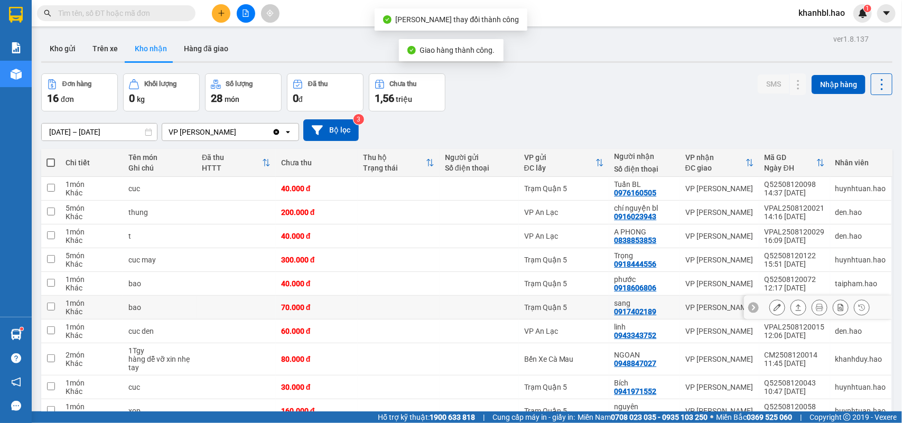
scroll to position [55, 0]
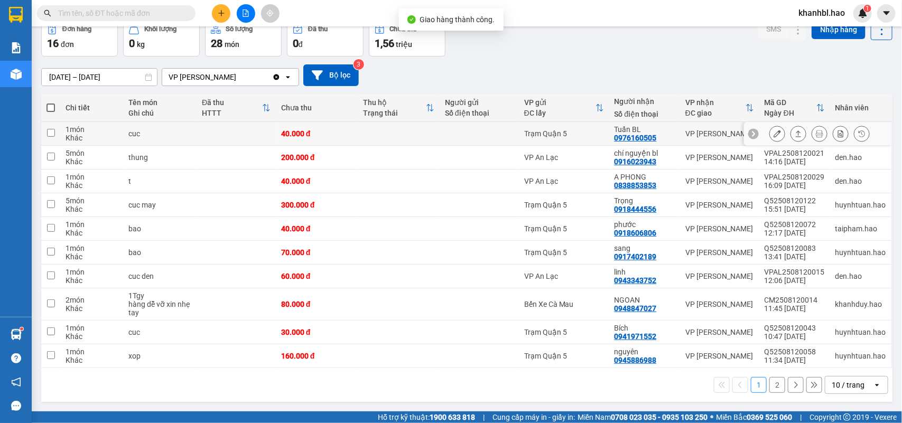
click at [774, 133] on icon at bounding box center [777, 133] width 7 height 7
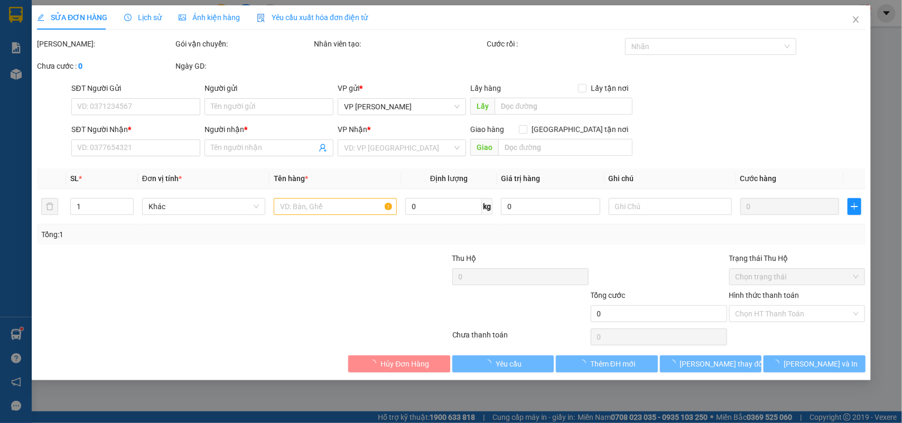
type input "0976160505"
type input "Tuấn BL"
type input "40.000"
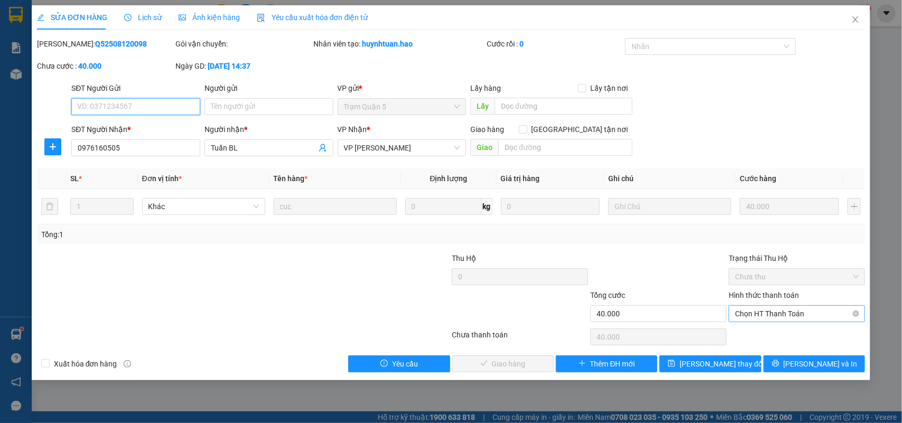
click at [764, 316] on span "Chọn HT Thanh Toán" at bounding box center [797, 314] width 124 height 16
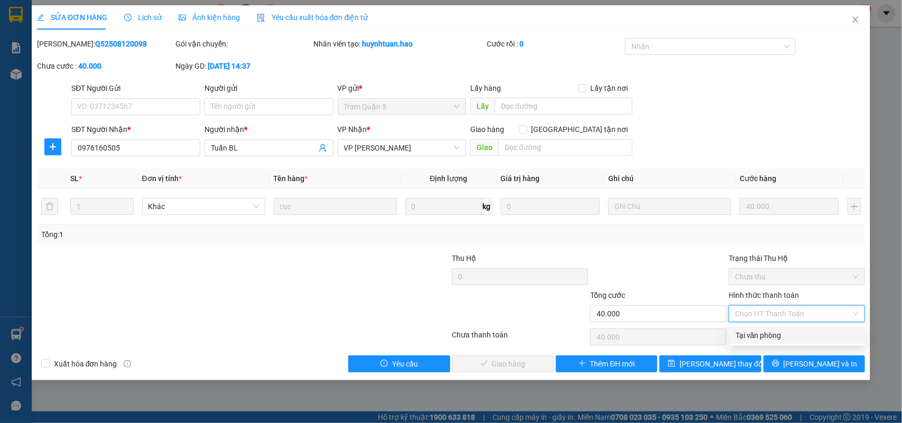
click at [759, 332] on div "Tại văn phòng" at bounding box center [797, 336] width 124 height 12
type input "0"
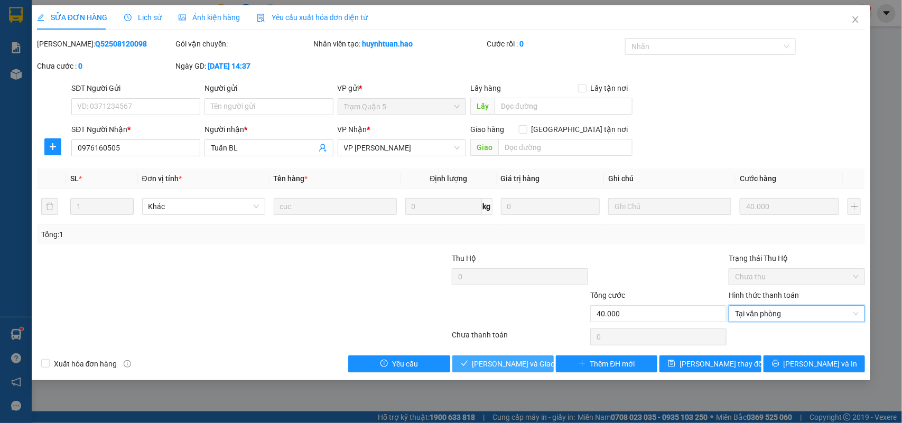
click at [533, 355] on div "Total Paid Fee 0 Total UnPaid Fee 40.000 Cash Collection Total Fee Mã ĐH: Q5250…" at bounding box center [451, 205] width 828 height 334
click at [532, 361] on span "[PERSON_NAME] và Giao hàng" at bounding box center [522, 364] width 101 height 12
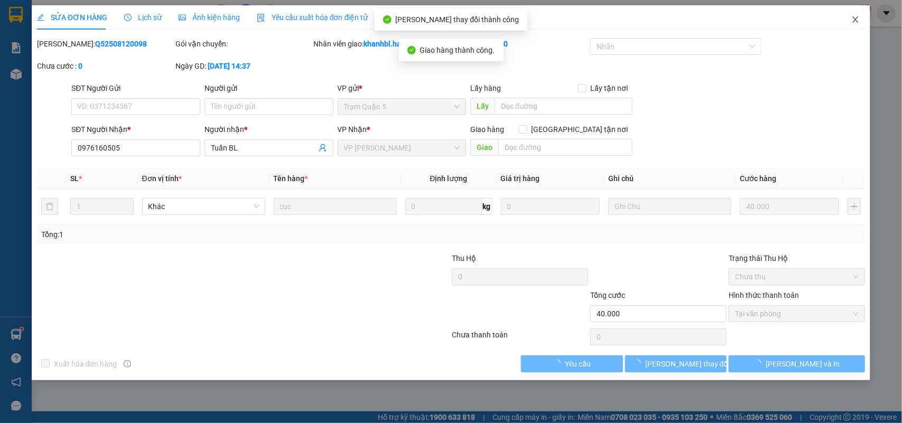
click at [852, 20] on icon "close" at bounding box center [855, 19] width 8 height 8
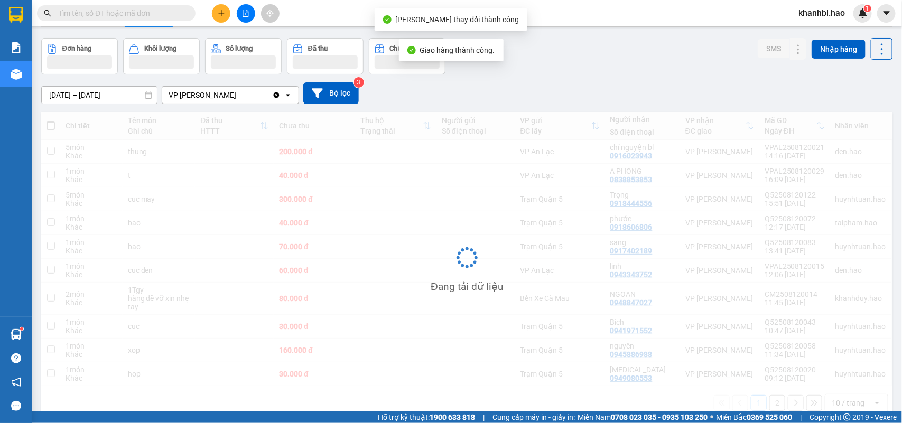
scroll to position [55, 0]
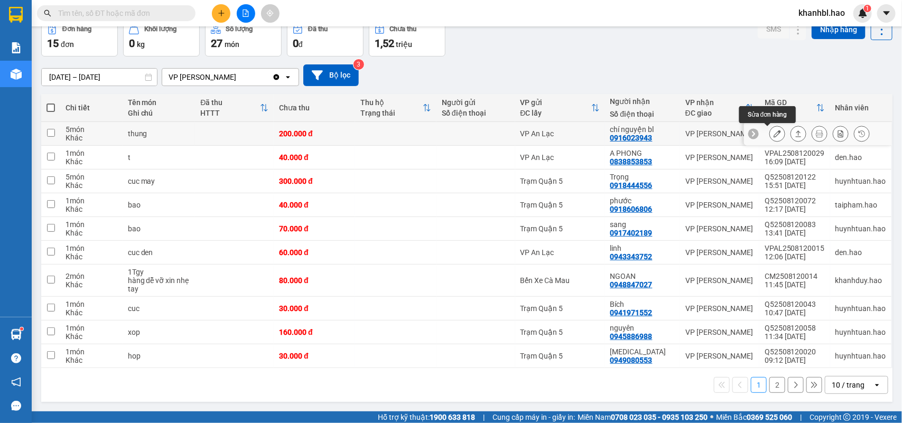
click at [770, 131] on button at bounding box center [777, 134] width 15 height 18
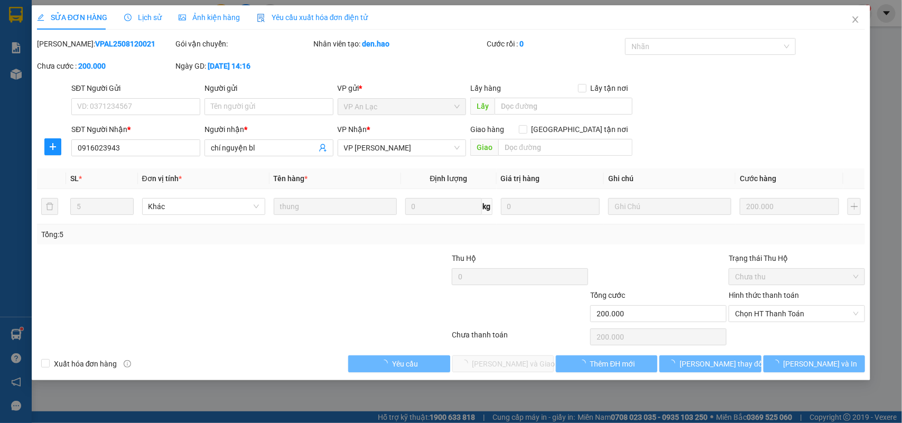
type input "0916023943"
type input "chí nguyện bl"
type input "200.000"
click at [778, 312] on span "Chọn HT Thanh Toán" at bounding box center [797, 314] width 124 height 16
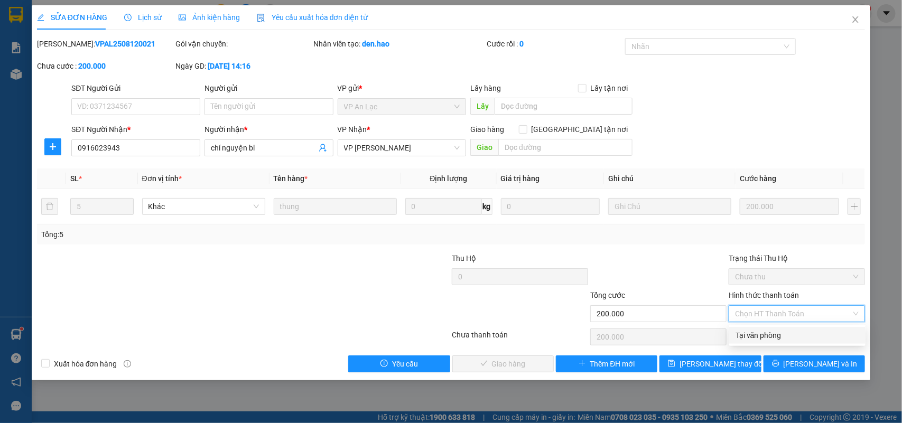
drag, startPoint x: 775, startPoint y: 331, endPoint x: 745, endPoint y: 346, distance: 33.3
click at [774, 332] on div "Tại văn phòng" at bounding box center [797, 336] width 124 height 12
type input "0"
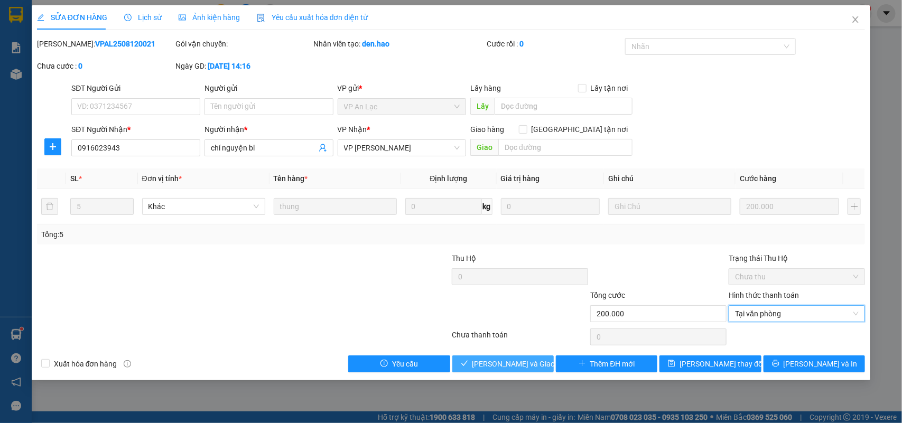
click at [515, 357] on button "[PERSON_NAME] và Giao hàng" at bounding box center [502, 364] width 101 height 17
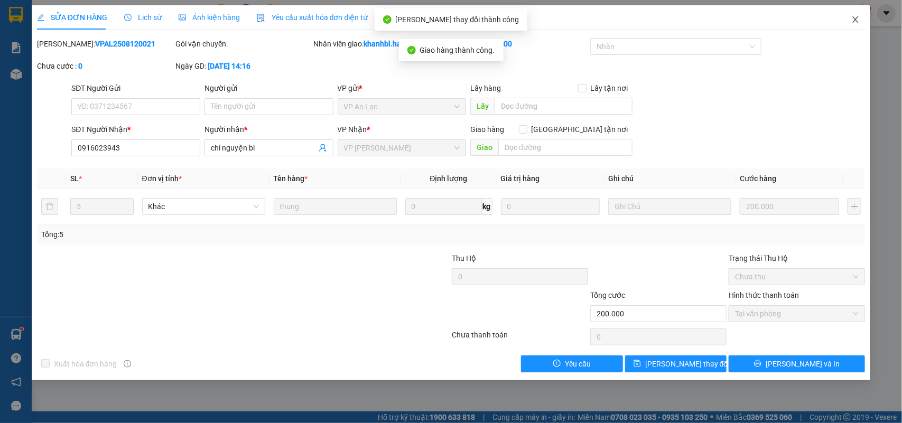
click at [854, 18] on icon "close" at bounding box center [855, 19] width 8 height 8
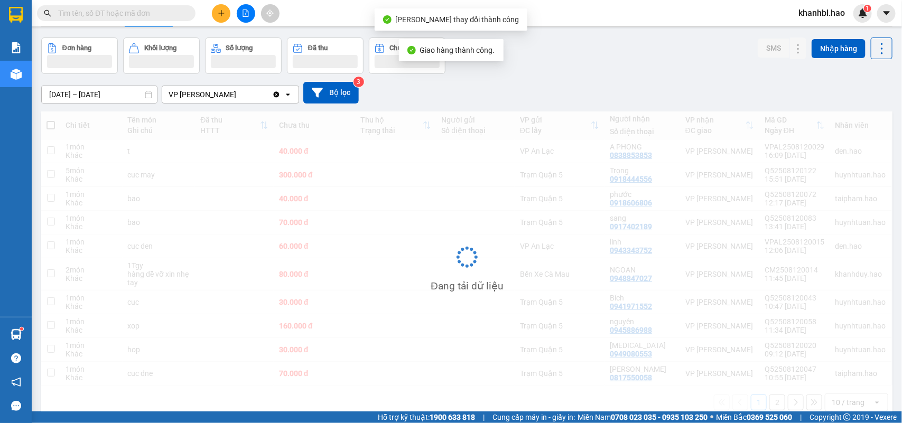
scroll to position [57, 0]
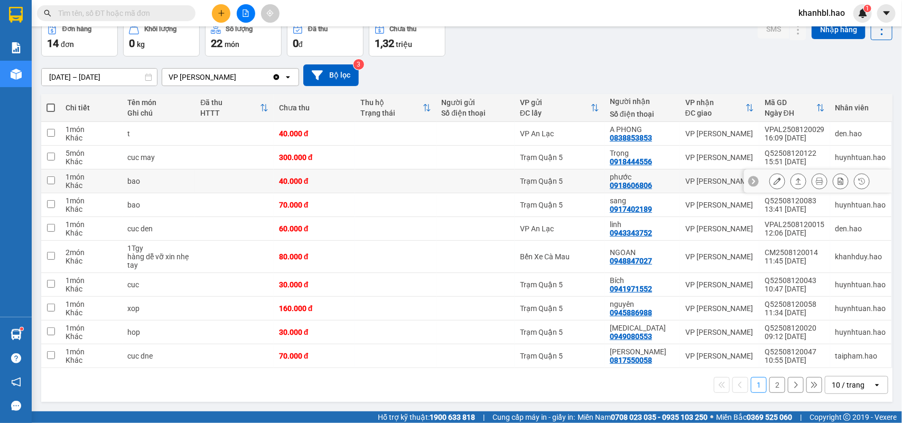
click at [774, 180] on icon at bounding box center [777, 181] width 7 height 7
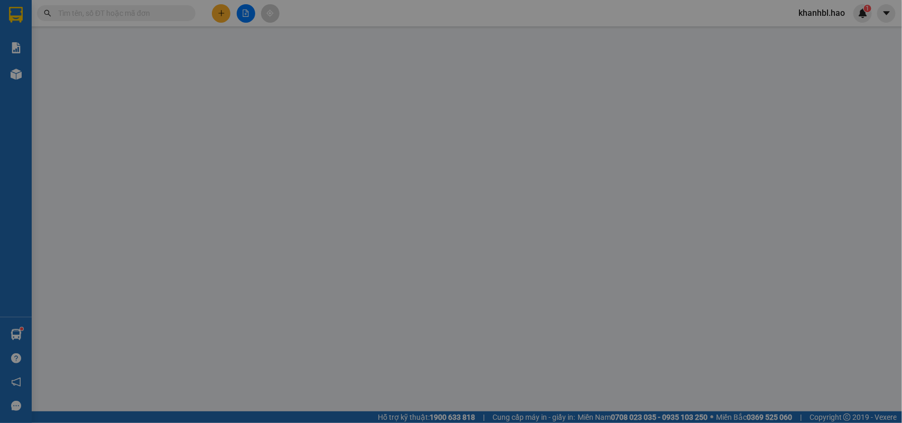
type input "0918606806"
type input "phước"
type input "40.000"
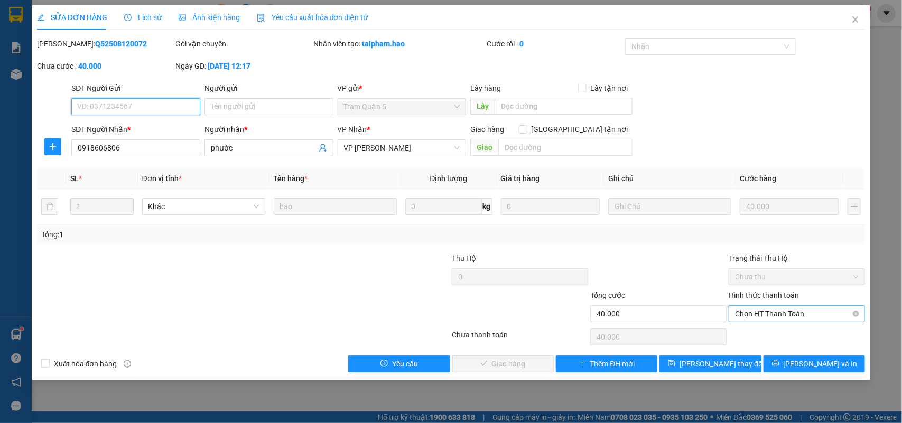
click at [785, 316] on span "Chọn HT Thanh Toán" at bounding box center [797, 314] width 124 height 16
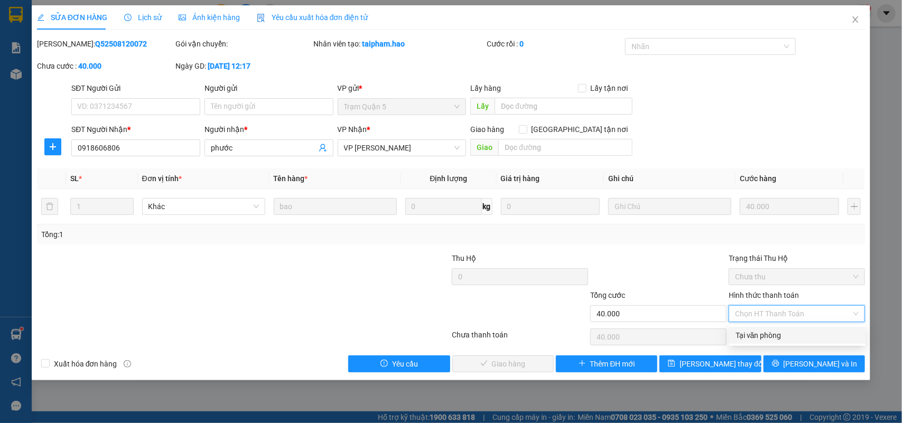
drag, startPoint x: 776, startPoint y: 334, endPoint x: 678, endPoint y: 339, distance: 97.8
click at [775, 336] on div "Tại văn phòng" at bounding box center [797, 336] width 124 height 12
type input "0"
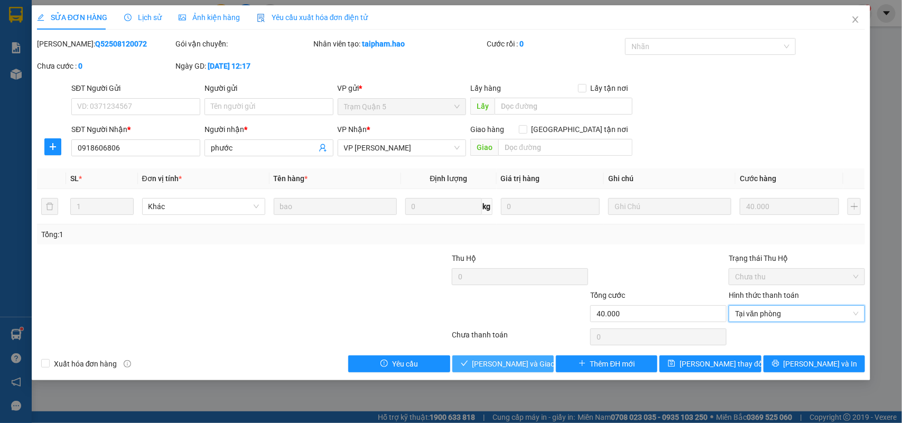
drag, startPoint x: 535, startPoint y: 358, endPoint x: 545, endPoint y: 352, distance: 11.6
click at [534, 358] on button "[PERSON_NAME] và Giao hàng" at bounding box center [502, 364] width 101 height 17
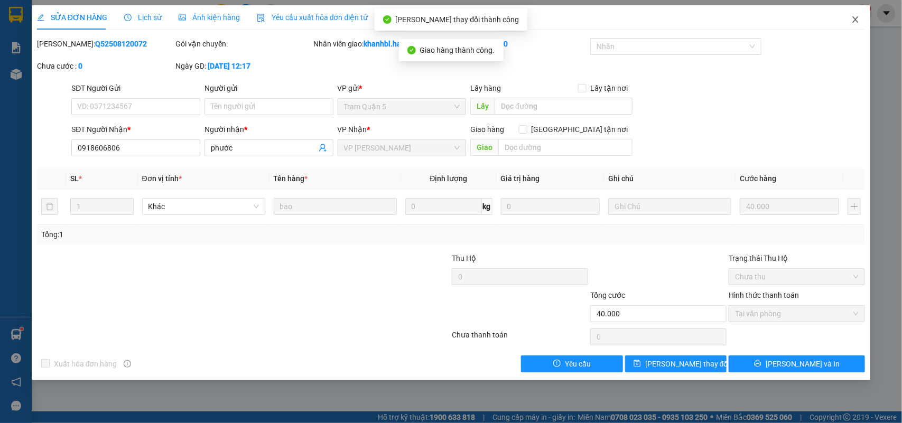
click at [855, 20] on icon "close" at bounding box center [856, 19] width 6 height 6
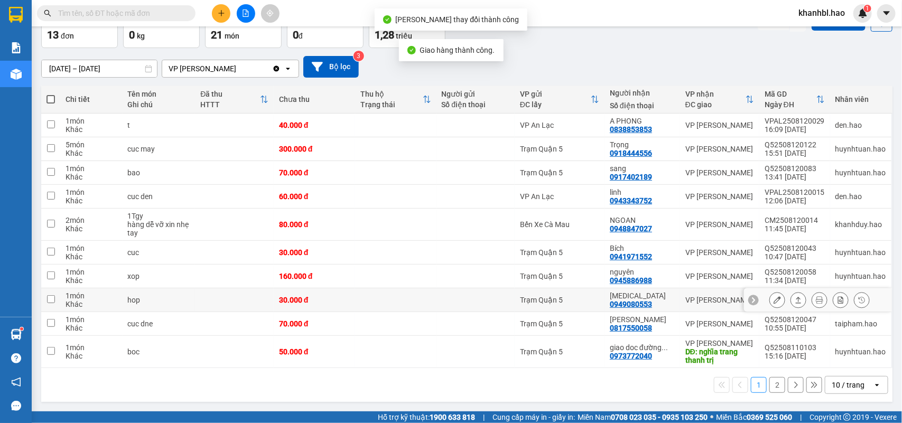
scroll to position [65, 0]
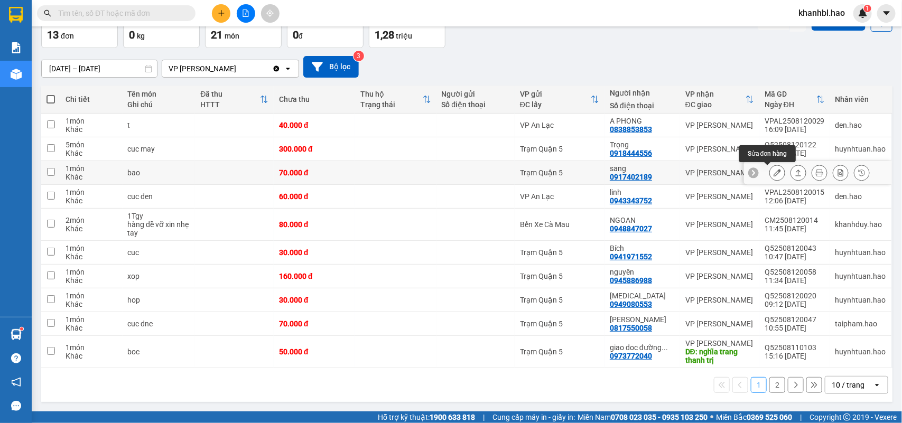
click at [774, 172] on icon at bounding box center [777, 172] width 7 height 7
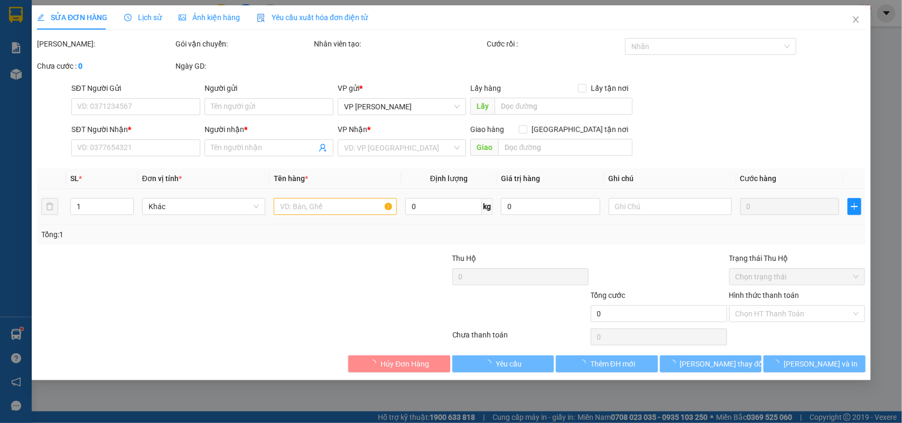
type input "0917402189"
type input "sang"
type input "70.000"
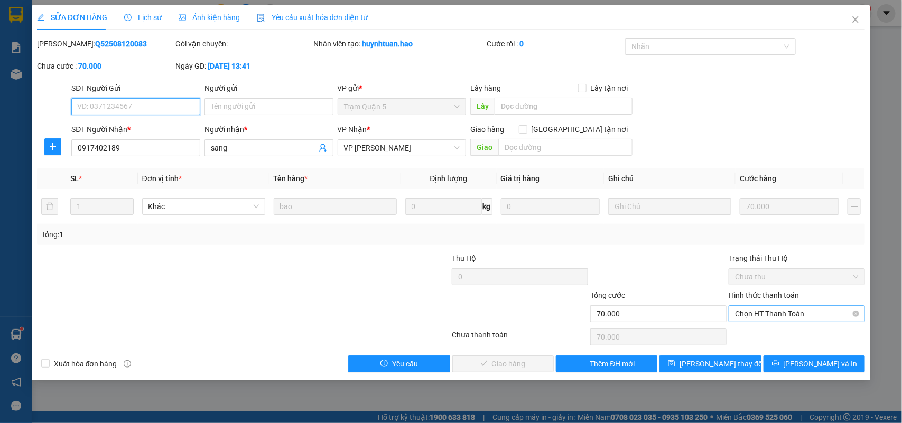
click at [785, 313] on span "Chọn HT Thanh Toán" at bounding box center [797, 314] width 124 height 16
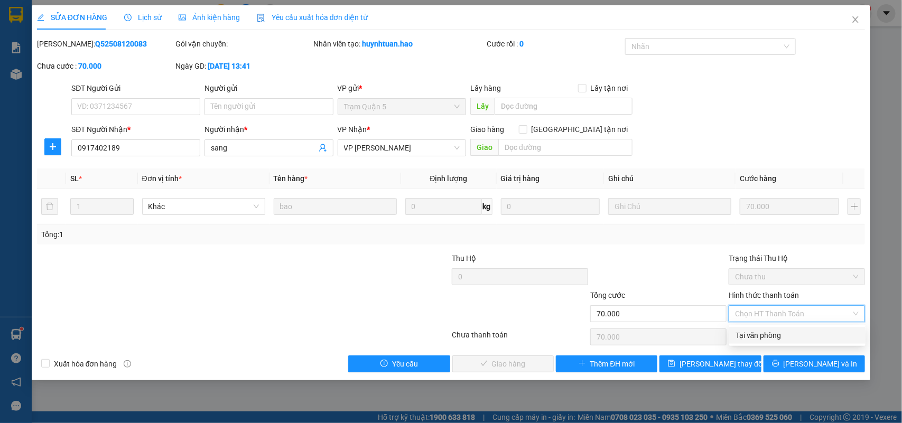
click at [775, 332] on div "Tại văn phòng" at bounding box center [797, 336] width 124 height 12
type input "0"
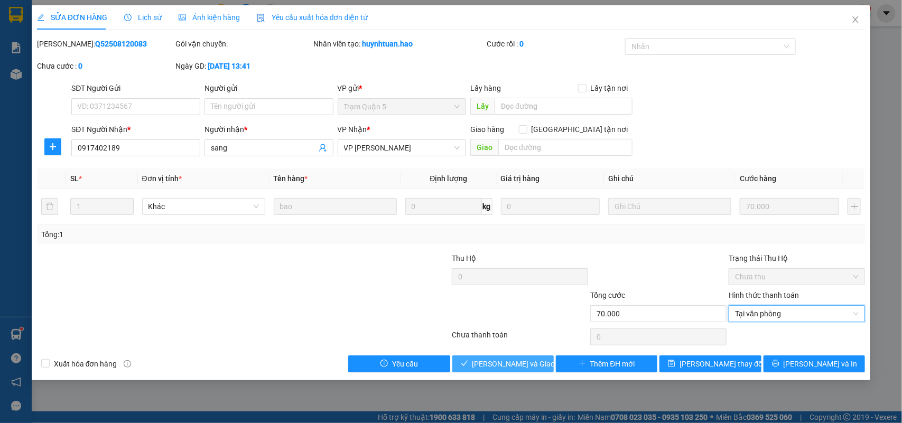
click at [539, 365] on button "[PERSON_NAME] và Giao hàng" at bounding box center [502, 364] width 101 height 17
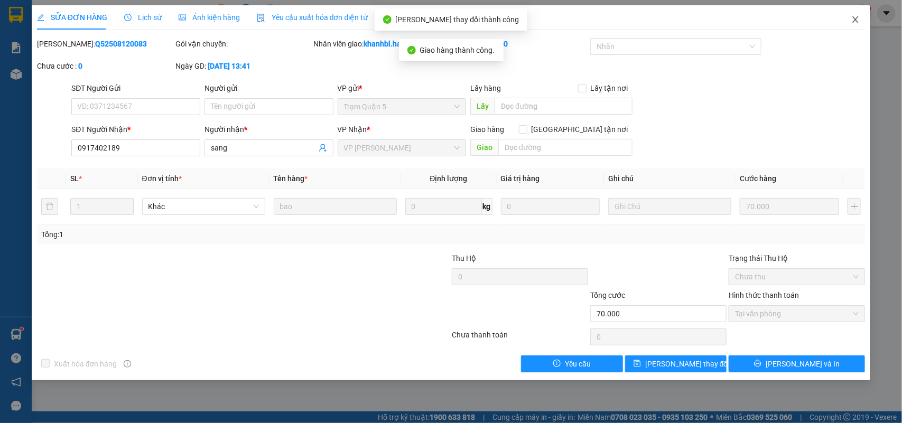
click at [857, 17] on icon "close" at bounding box center [856, 19] width 6 height 6
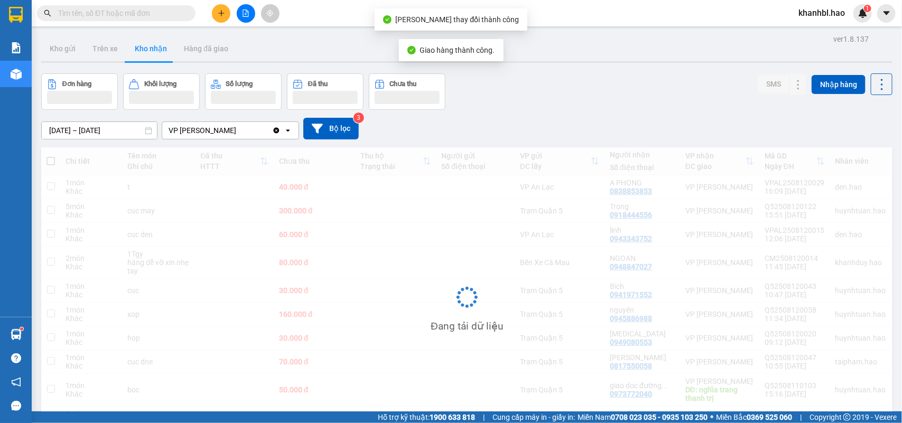
scroll to position [64, 0]
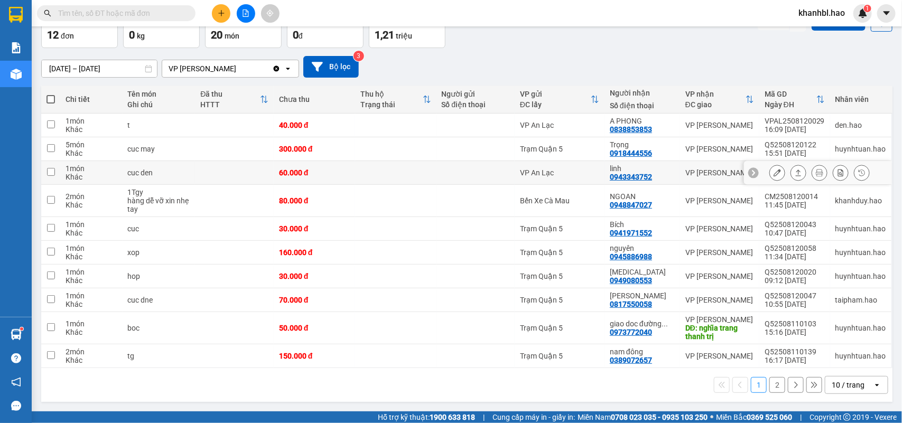
click at [774, 174] on icon at bounding box center [777, 172] width 7 height 7
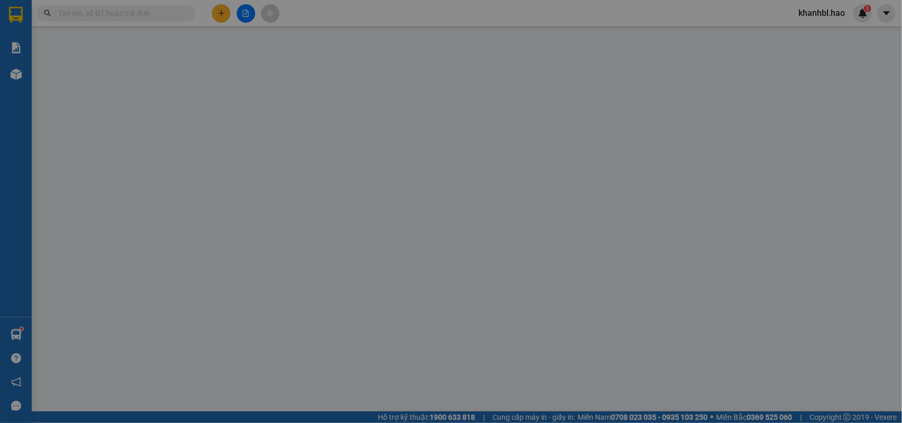
type input "0943343752"
type input "linh"
type input "60.000"
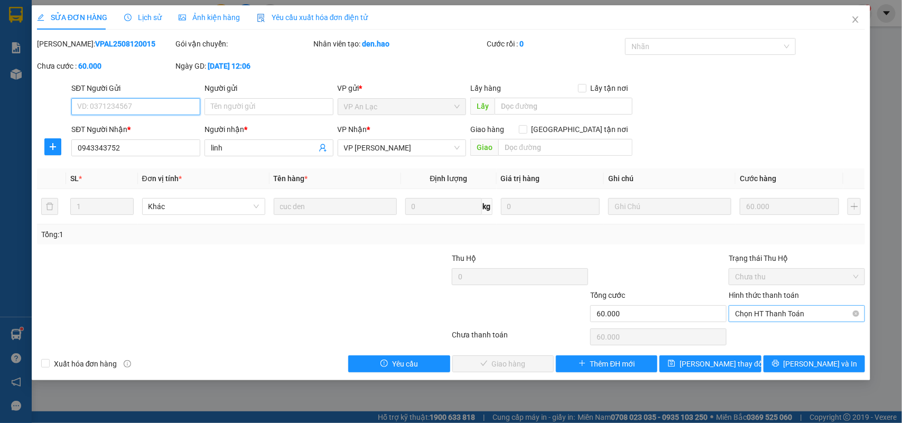
click at [783, 313] on span "Chọn HT Thanh Toán" at bounding box center [797, 314] width 124 height 16
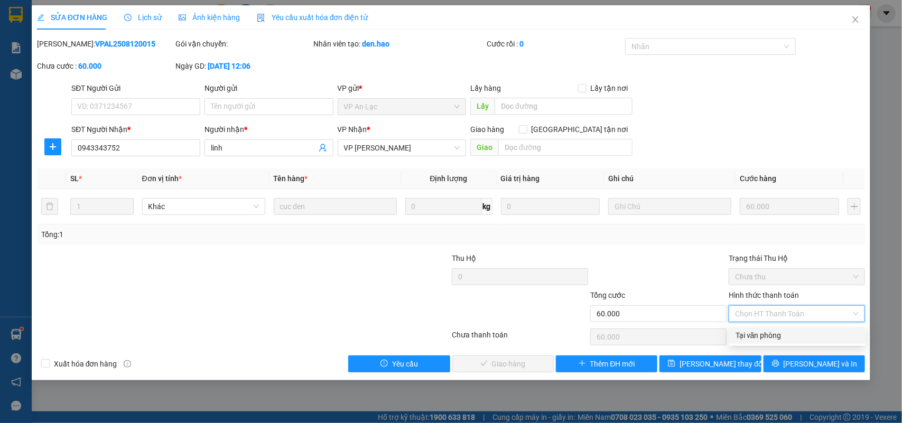
click at [779, 332] on div "Tại văn phòng" at bounding box center [797, 336] width 124 height 12
type input "0"
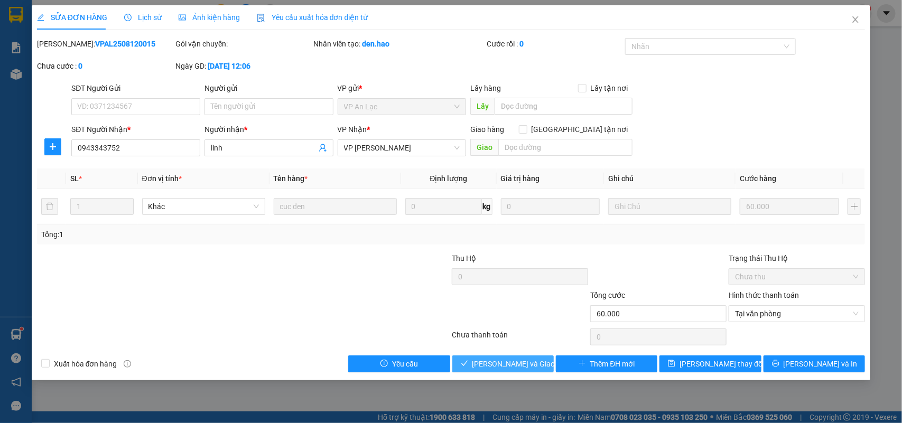
click at [534, 362] on span "[PERSON_NAME] và Giao hàng" at bounding box center [522, 364] width 101 height 12
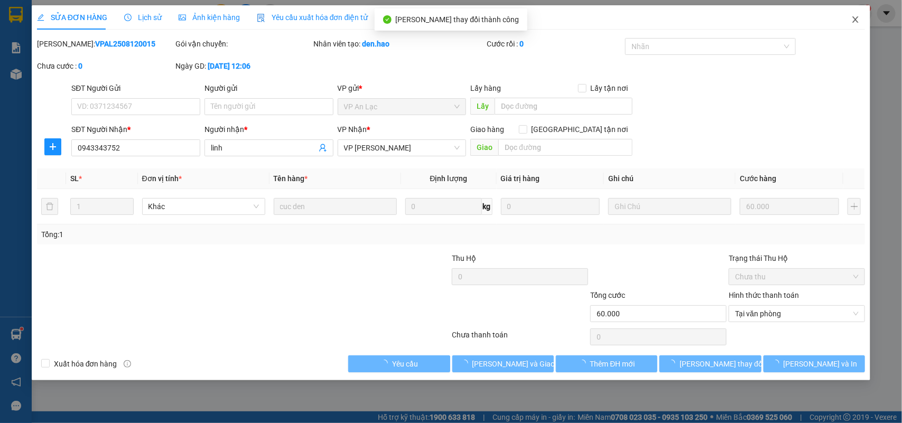
click at [855, 17] on icon "close" at bounding box center [855, 19] width 8 height 8
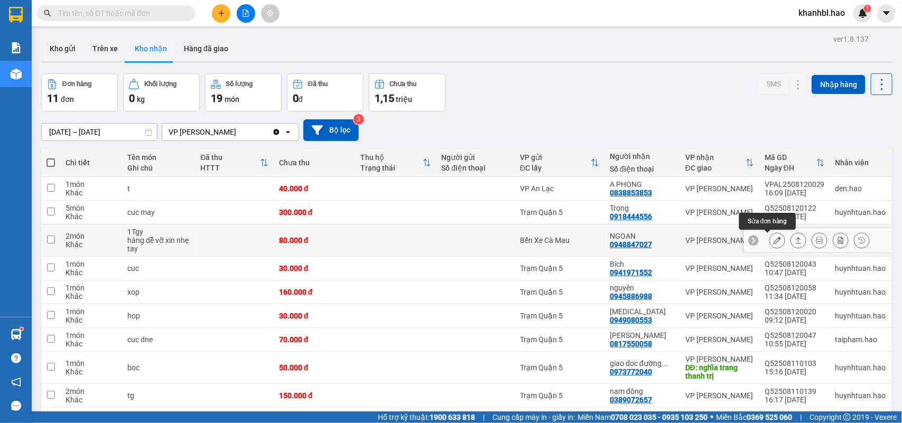
click at [774, 240] on icon at bounding box center [777, 240] width 7 height 7
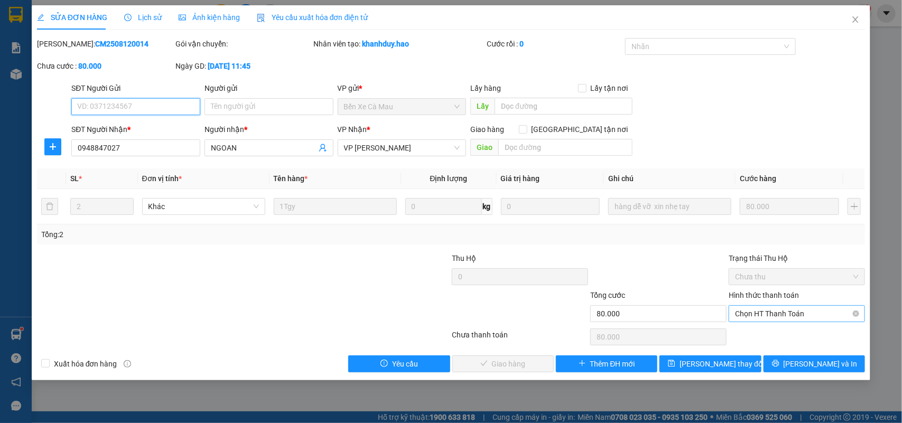
click at [788, 314] on span "Chọn HT Thanh Toán" at bounding box center [797, 314] width 124 height 16
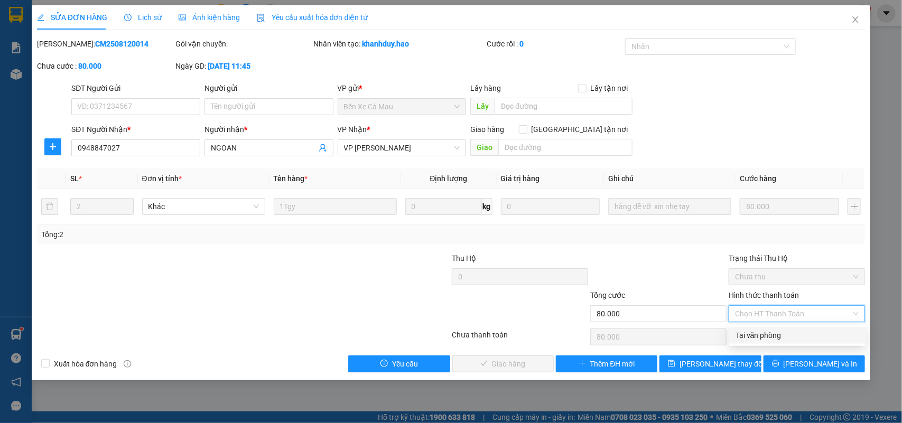
click at [765, 336] on div "Tại văn phòng" at bounding box center [797, 336] width 124 height 12
type input "0"
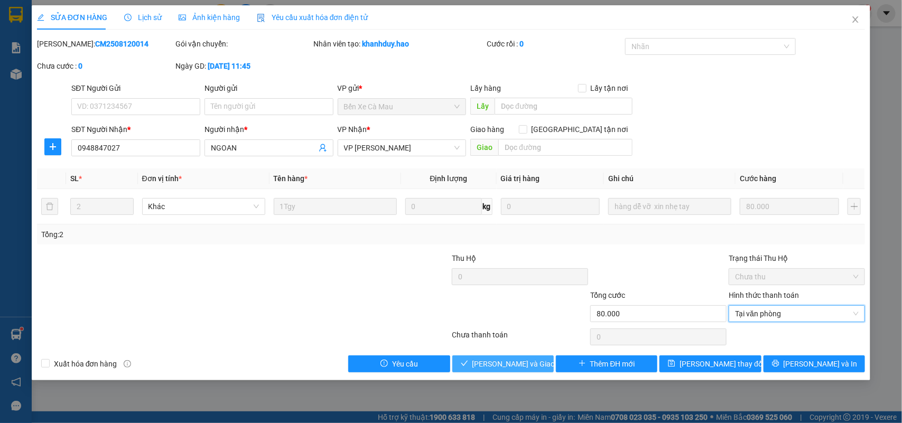
drag, startPoint x: 500, startPoint y: 370, endPoint x: 502, endPoint y: 360, distance: 9.7
click at [500, 368] on span "[PERSON_NAME] và Giao hàng" at bounding box center [522, 364] width 101 height 12
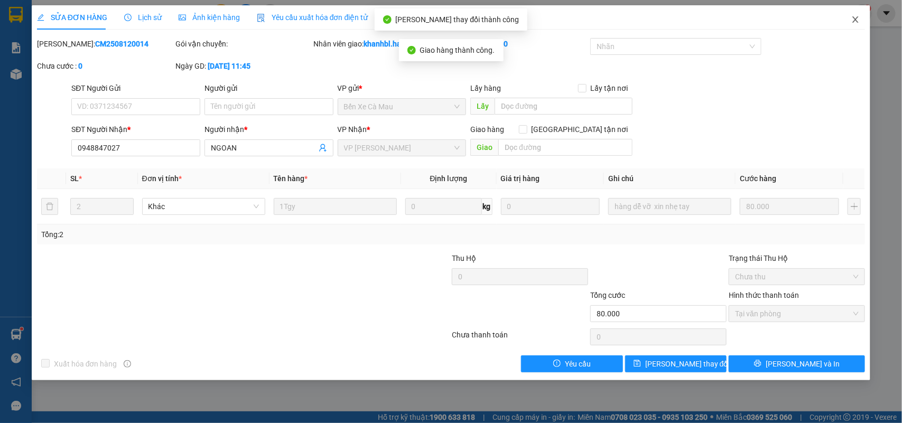
click at [856, 20] on icon "close" at bounding box center [856, 19] width 6 height 6
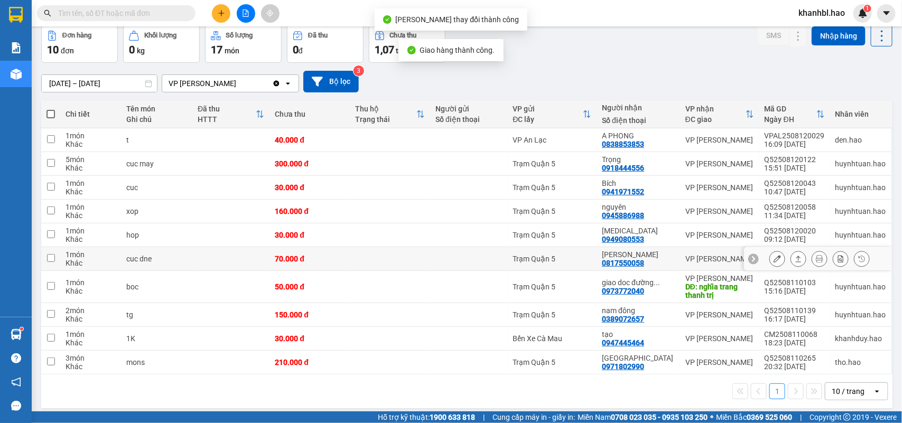
scroll to position [55, 0]
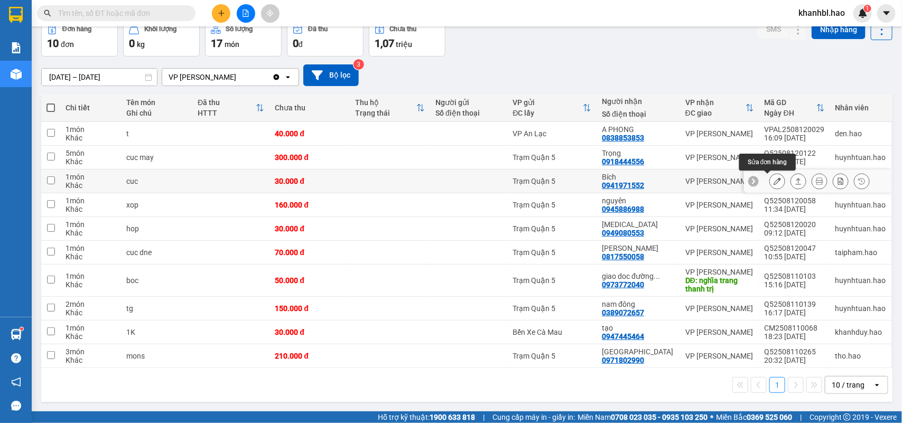
click at [774, 180] on icon at bounding box center [777, 181] width 7 height 7
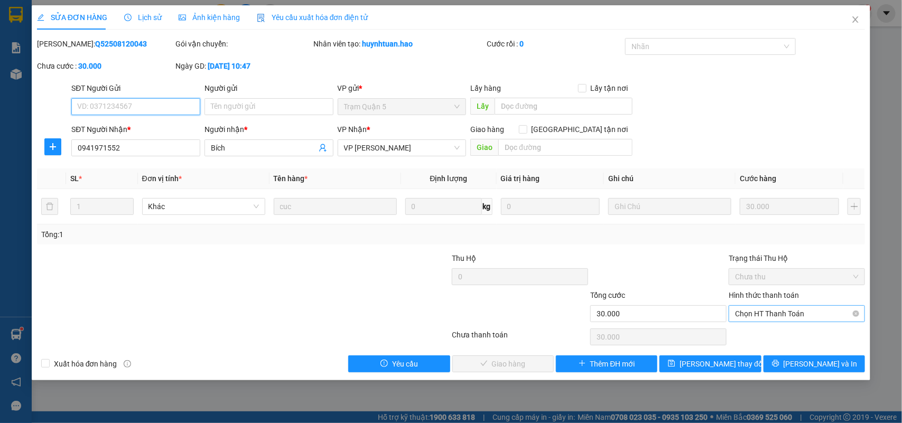
click at [773, 319] on span "Chọn HT Thanh Toán" at bounding box center [797, 314] width 124 height 16
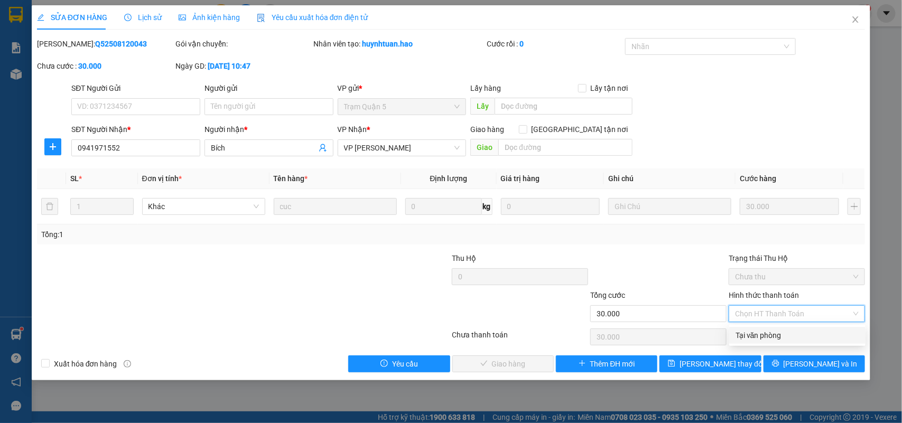
drag, startPoint x: 767, startPoint y: 334, endPoint x: 746, endPoint y: 340, distance: 21.8
click at [766, 338] on div "Tại văn phòng" at bounding box center [797, 336] width 124 height 12
type input "0"
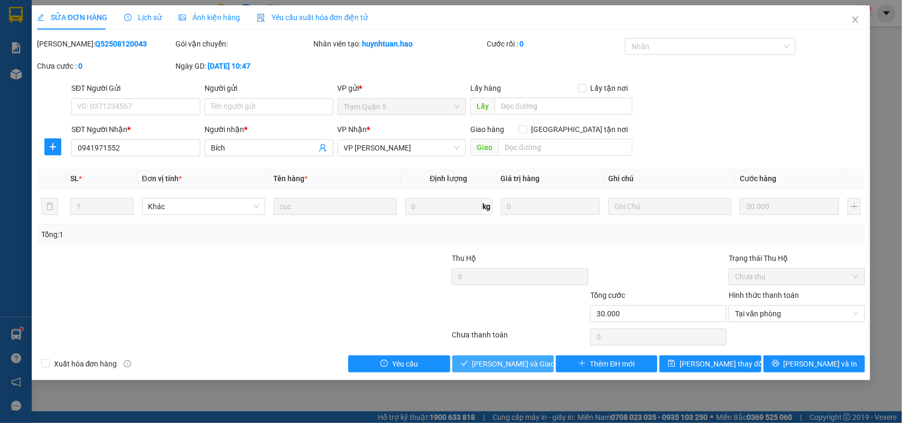
drag, startPoint x: 536, startPoint y: 362, endPoint x: 561, endPoint y: 342, distance: 31.9
click at [536, 362] on span "[PERSON_NAME] và Giao hàng" at bounding box center [522, 364] width 101 height 12
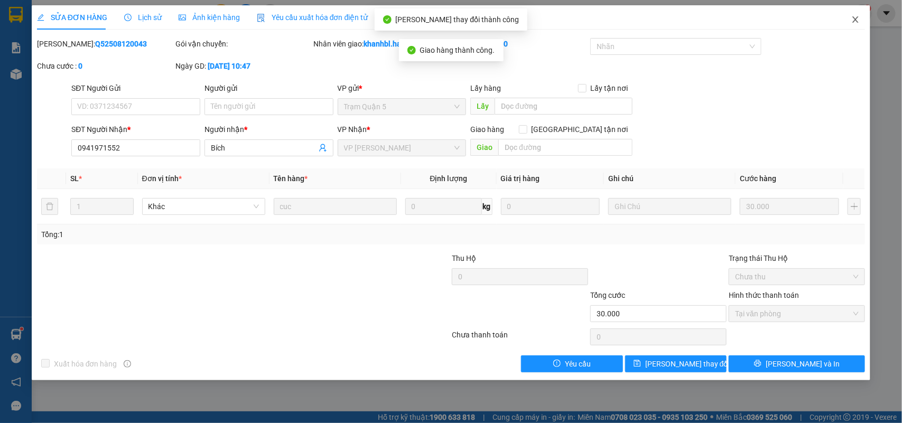
click at [856, 19] on icon "close" at bounding box center [855, 19] width 8 height 8
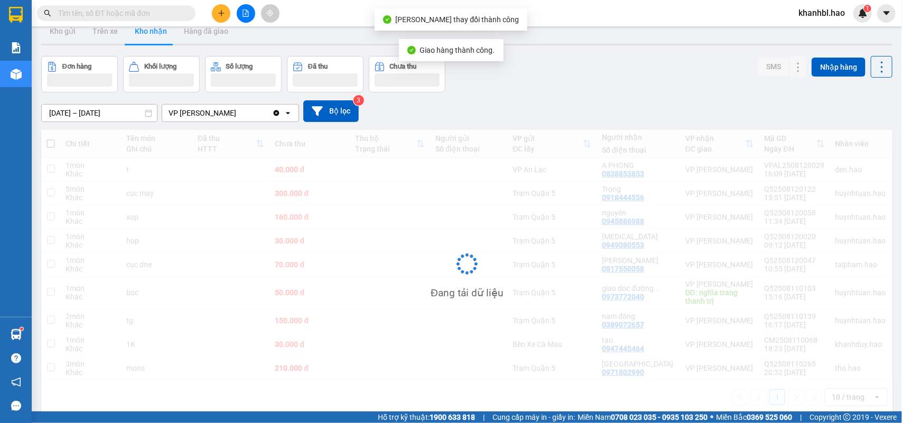
scroll to position [49, 0]
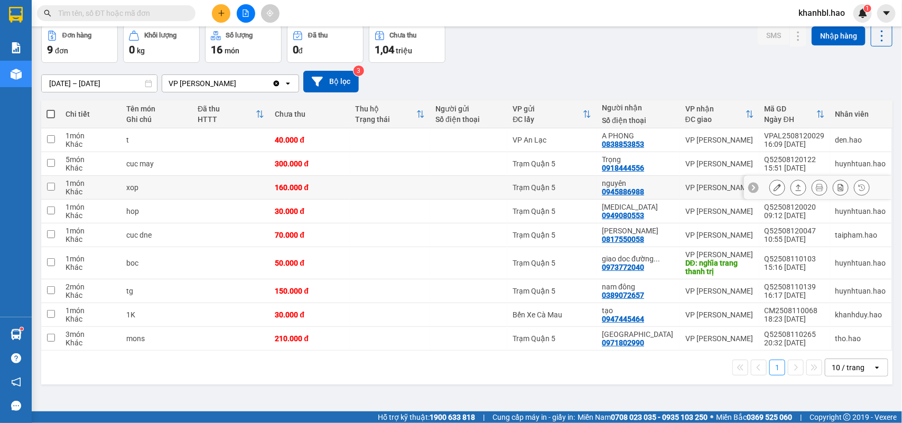
click at [774, 186] on icon at bounding box center [777, 187] width 7 height 7
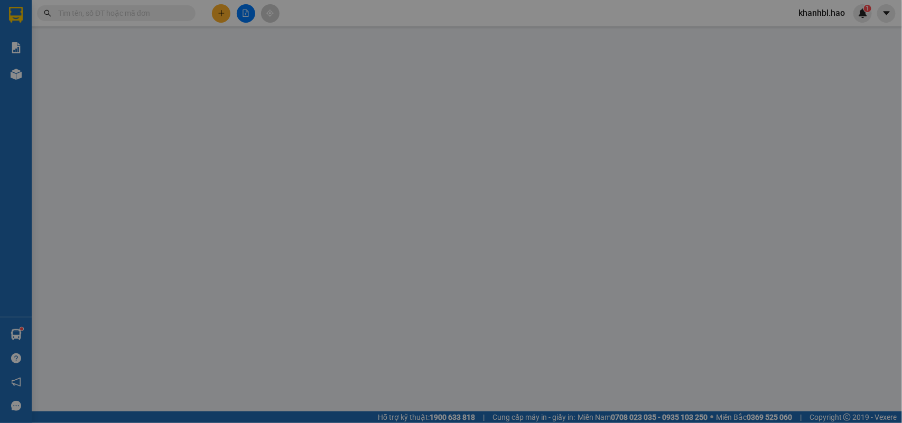
type input "0945886988"
type input "nguyên"
type input "160.000"
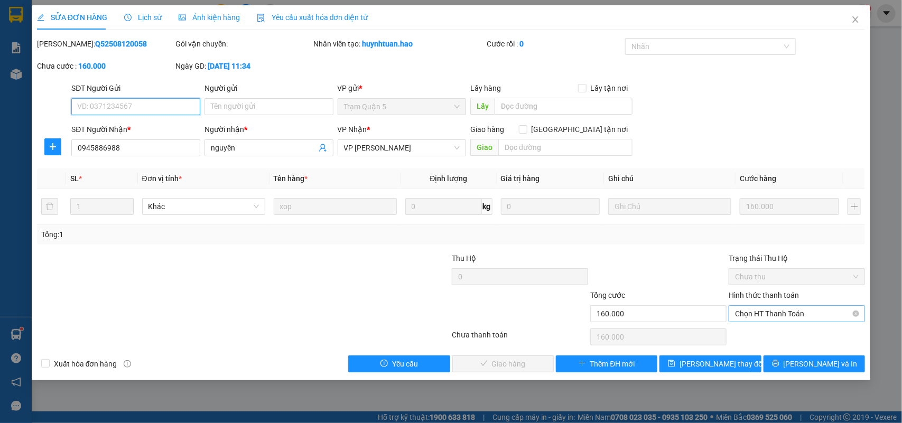
drag, startPoint x: 789, startPoint y: 312, endPoint x: 783, endPoint y: 323, distance: 12.8
click at [788, 313] on span "Chọn HT Thanh Toán" at bounding box center [797, 314] width 124 height 16
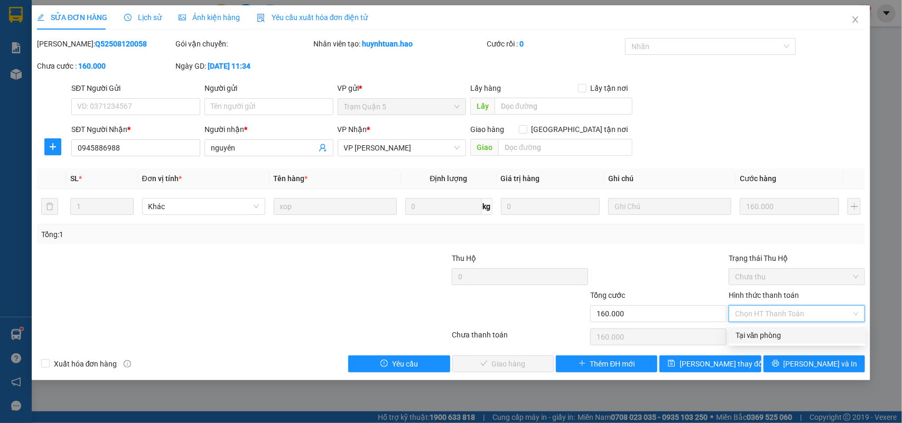
drag, startPoint x: 771, startPoint y: 333, endPoint x: 757, endPoint y: 339, distance: 15.9
click at [771, 333] on div "Tại văn phòng" at bounding box center [797, 336] width 124 height 12
type input "0"
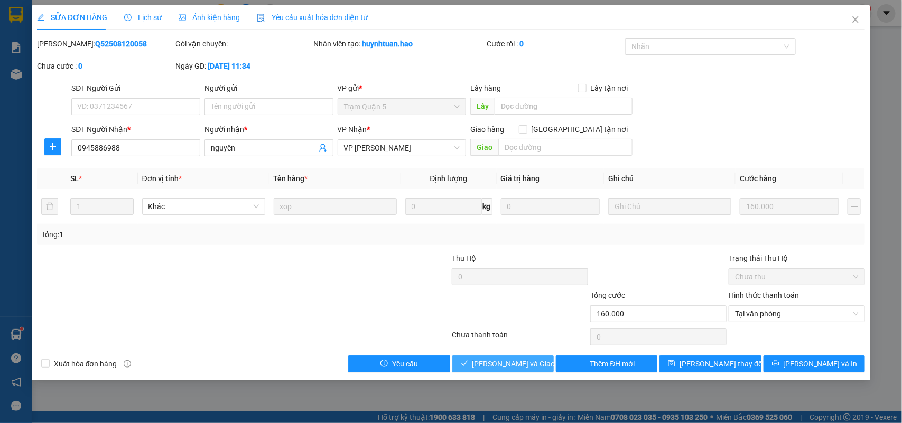
drag, startPoint x: 536, startPoint y: 370, endPoint x: 553, endPoint y: 350, distance: 25.9
click at [537, 368] on button "[PERSON_NAME] và Giao hàng" at bounding box center [502, 364] width 101 height 17
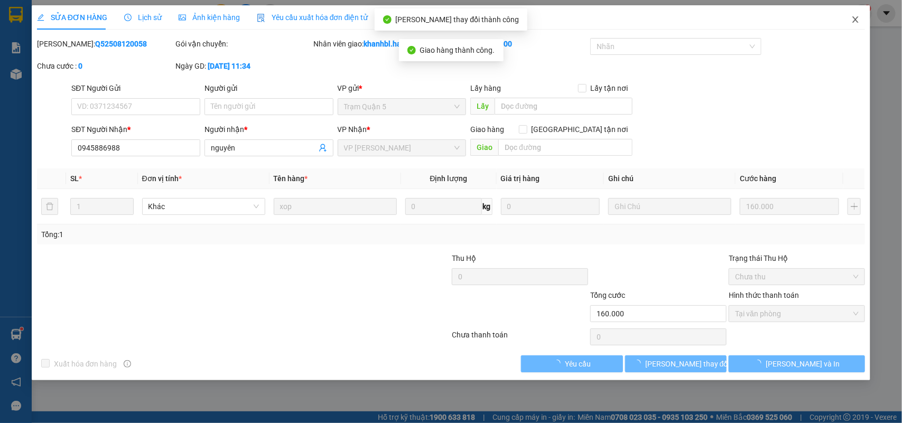
click at [854, 20] on icon "close" at bounding box center [855, 19] width 8 height 8
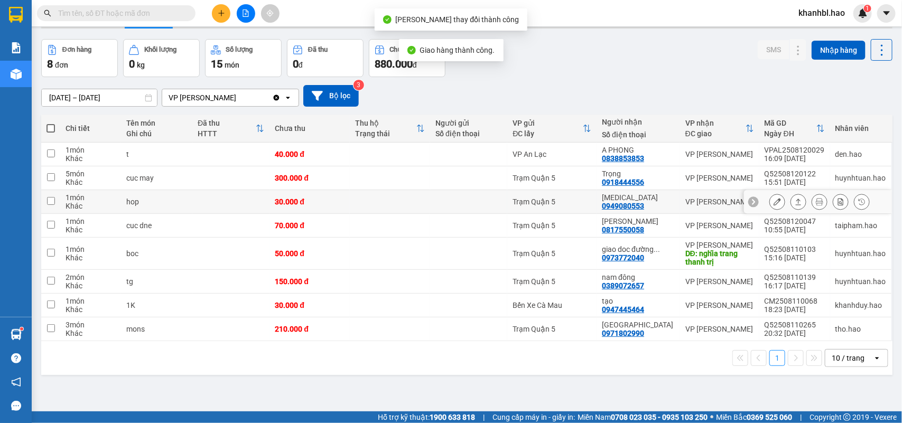
scroll to position [49, 0]
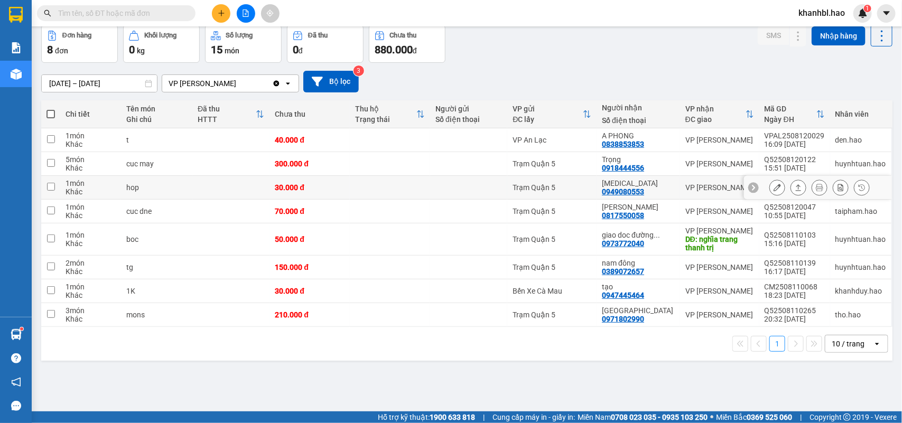
click at [774, 188] on icon at bounding box center [777, 187] width 7 height 7
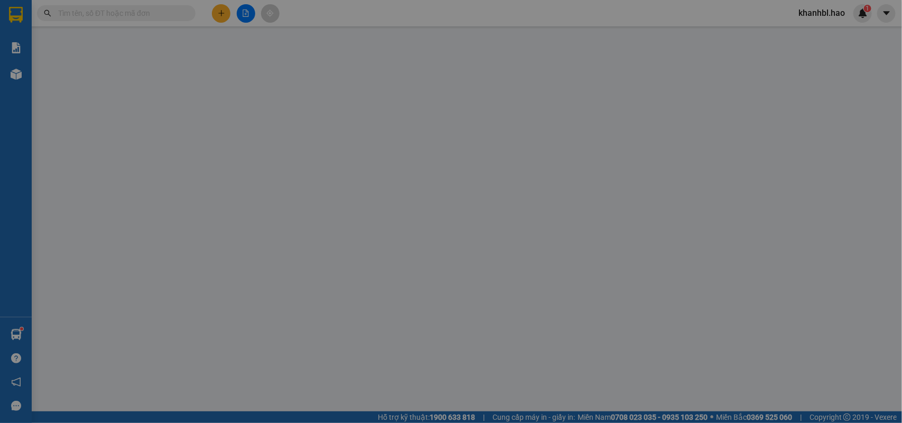
type input "0949080553"
type input "[MEDICAL_DATA]"
type input "30.000"
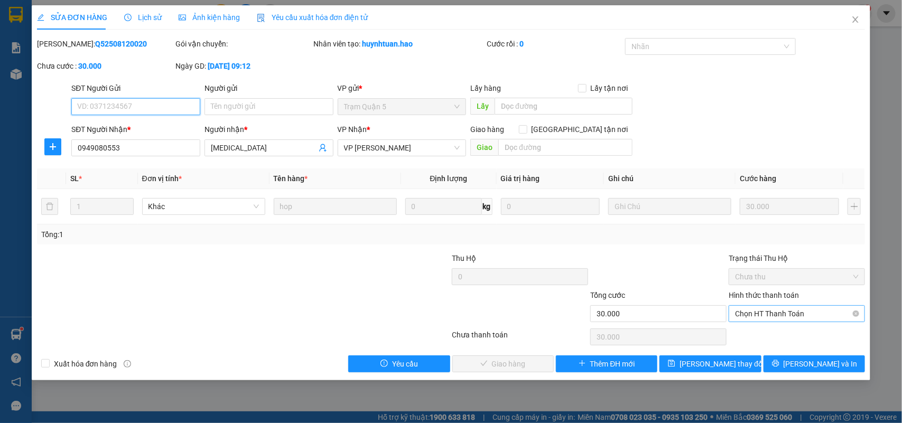
drag, startPoint x: 772, startPoint y: 309, endPoint x: 765, endPoint y: 319, distance: 11.7
click at [772, 309] on span "Chọn HT Thanh Toán" at bounding box center [797, 314] width 124 height 16
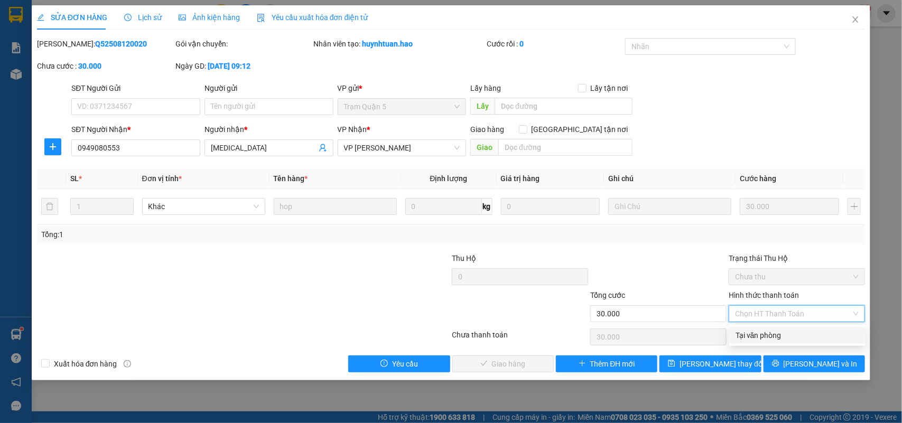
drag, startPoint x: 753, startPoint y: 336, endPoint x: 691, endPoint y: 336, distance: 62.9
click at [751, 336] on div "Tại văn phòng" at bounding box center [797, 336] width 124 height 12
type input "0"
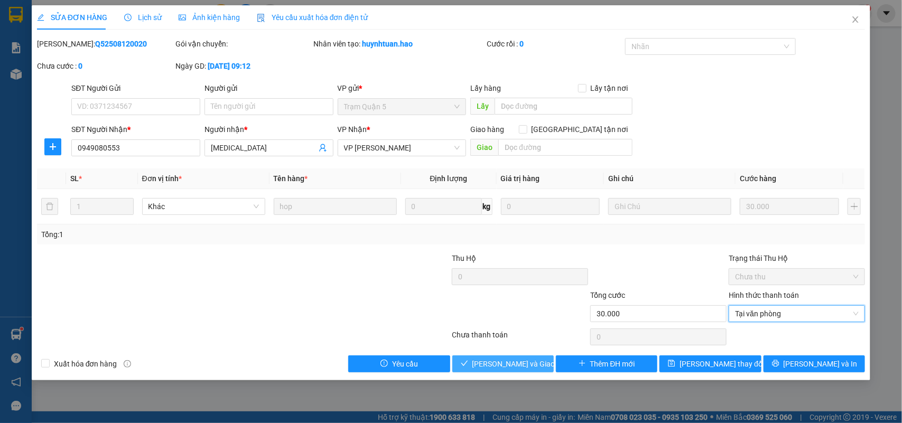
drag, startPoint x: 537, startPoint y: 363, endPoint x: 542, endPoint y: 357, distance: 7.9
click at [537, 363] on button "[PERSON_NAME] và Giao hàng" at bounding box center [502, 364] width 101 height 17
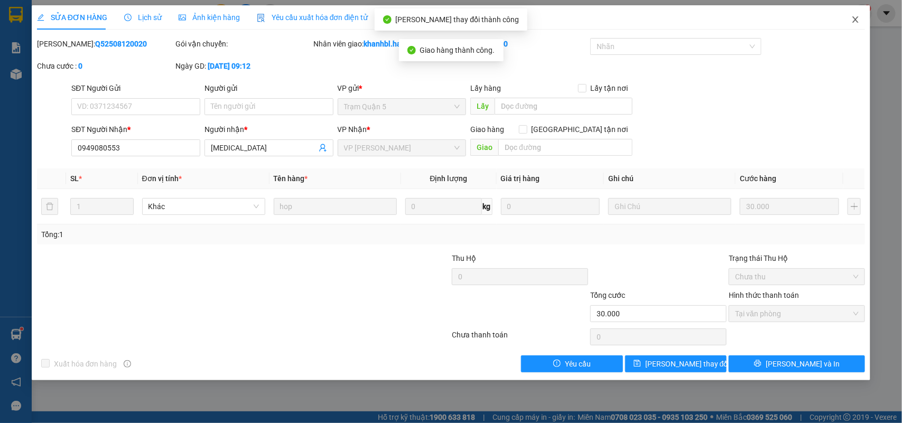
click at [856, 22] on icon "close" at bounding box center [855, 19] width 8 height 8
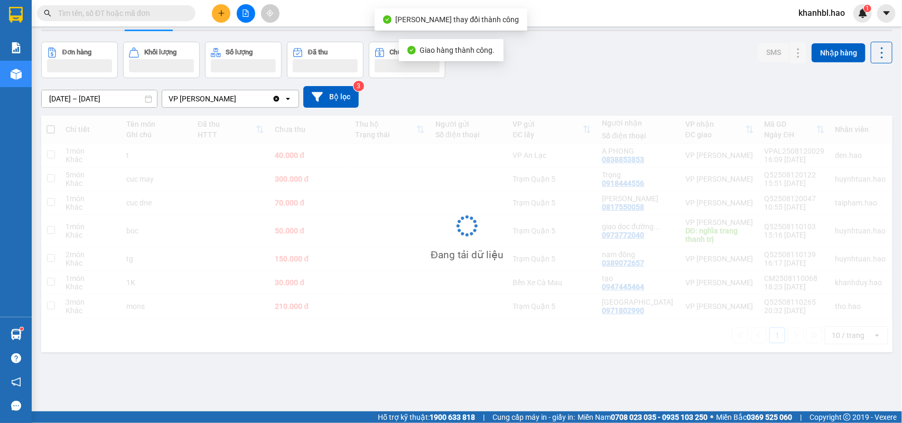
scroll to position [49, 0]
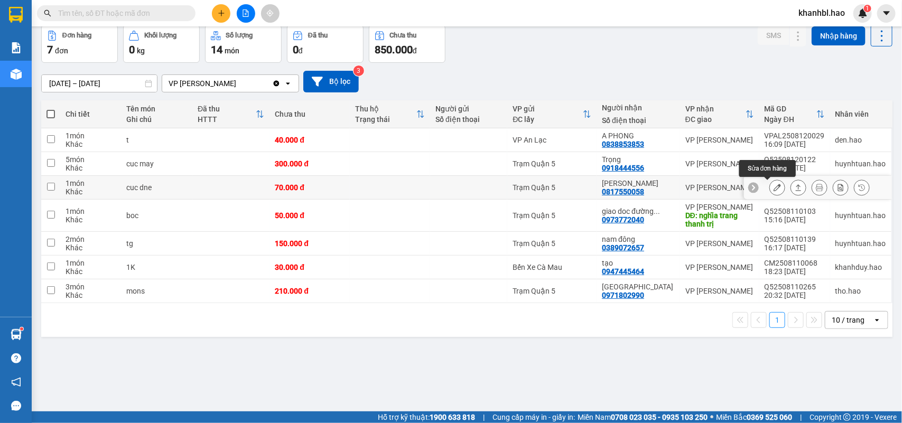
click at [774, 187] on icon at bounding box center [777, 187] width 7 height 7
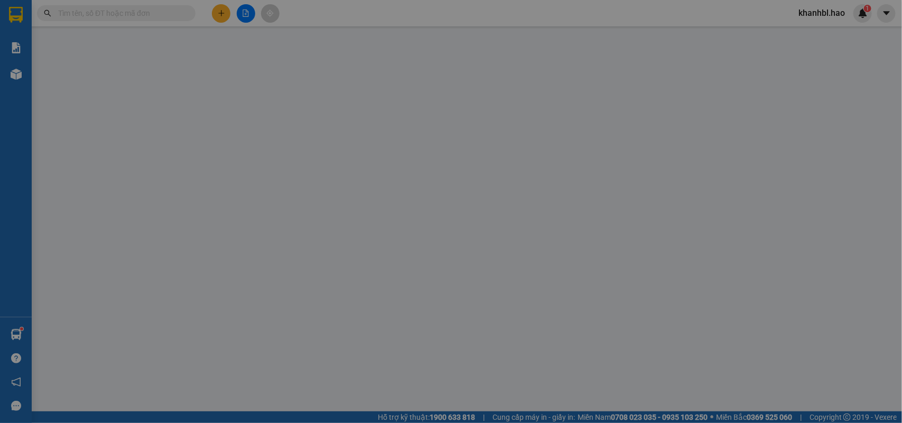
type input "0817550058"
type input "[PERSON_NAME]"
type input "70.000"
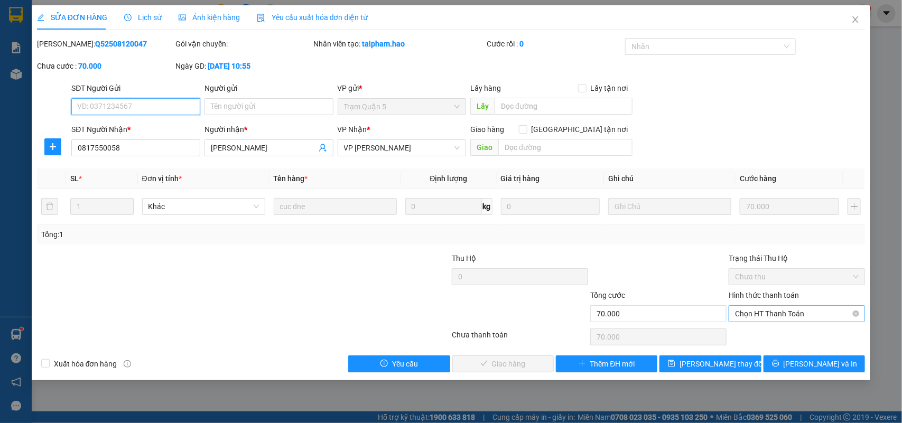
drag, startPoint x: 778, startPoint y: 315, endPoint x: 777, endPoint y: 323, distance: 8.6
click at [778, 315] on span "Chọn HT Thanh Toán" at bounding box center [797, 314] width 124 height 16
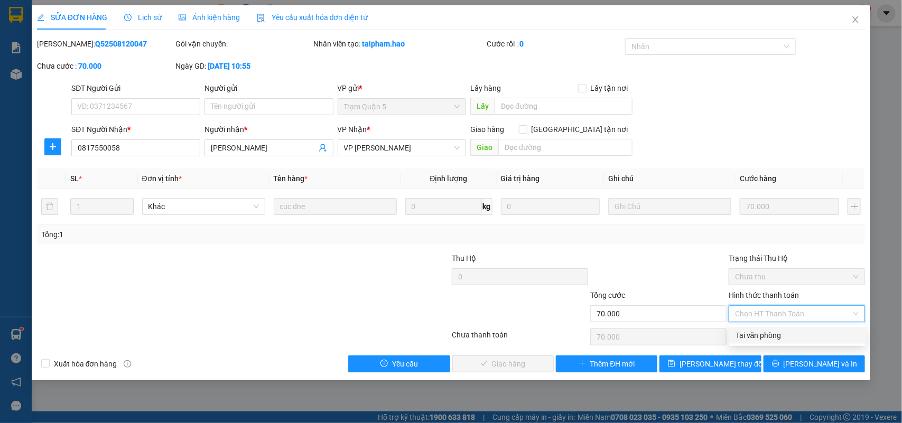
drag, startPoint x: 770, startPoint y: 334, endPoint x: 733, endPoint y: 334, distance: 37.0
click at [770, 334] on div "Tại văn phòng" at bounding box center [797, 336] width 124 height 12
type input "0"
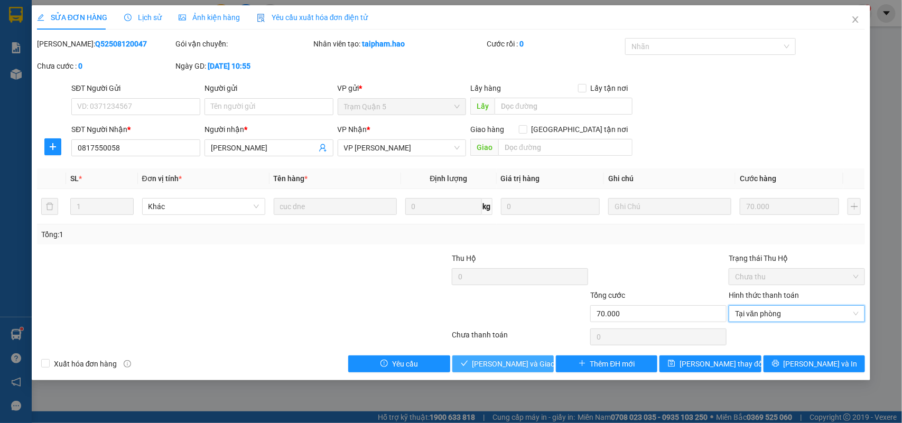
click at [509, 356] on button "[PERSON_NAME] và Giao hàng" at bounding box center [502, 364] width 101 height 17
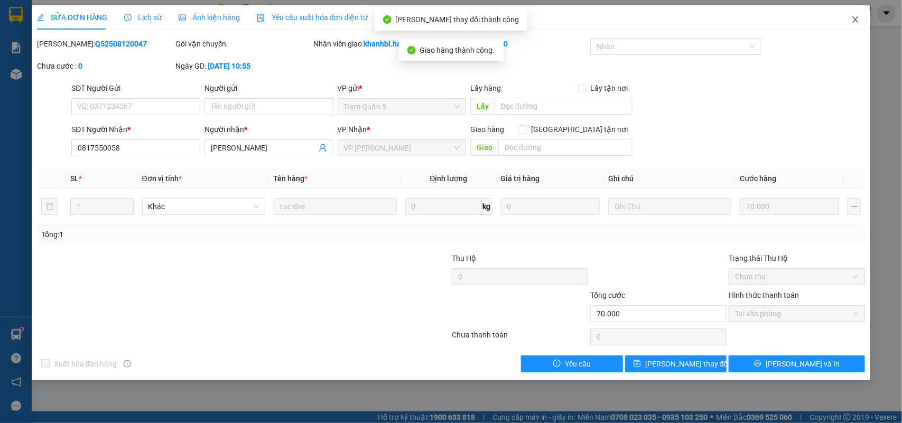
click at [857, 17] on icon "close" at bounding box center [856, 19] width 6 height 6
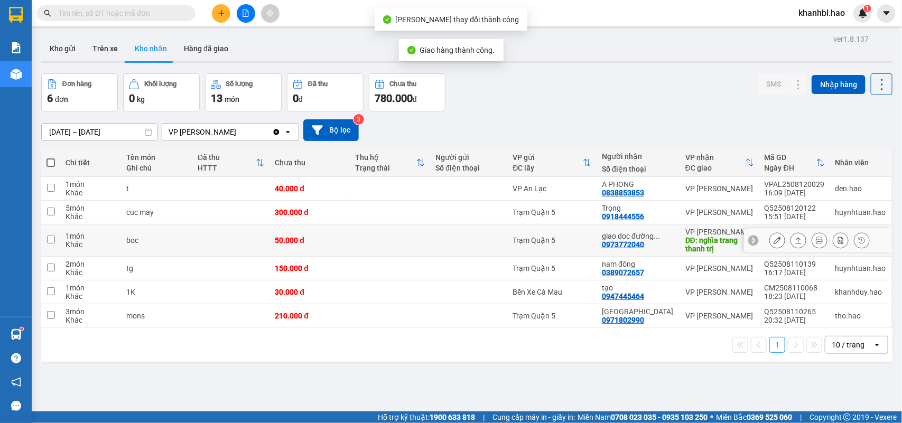
scroll to position [49, 0]
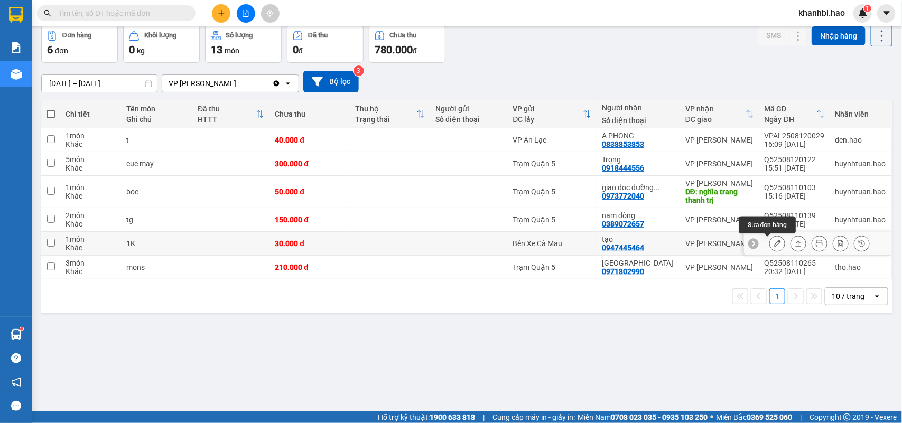
click at [774, 245] on icon at bounding box center [777, 243] width 7 height 7
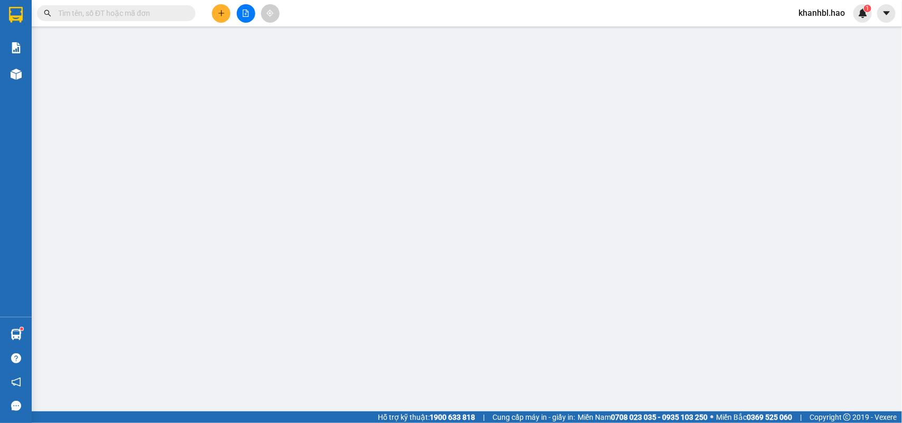
type input "0947445464"
type input "tạo"
type input "30.000"
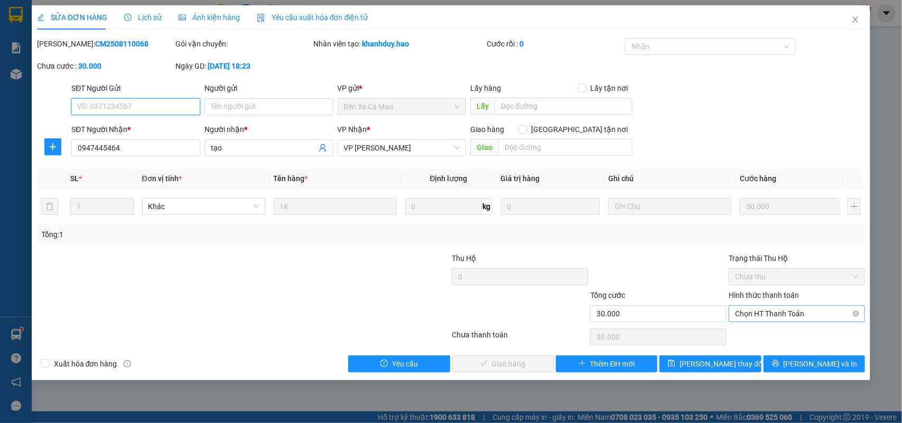
click at [775, 315] on span "Chọn HT Thanh Toán" at bounding box center [797, 314] width 124 height 16
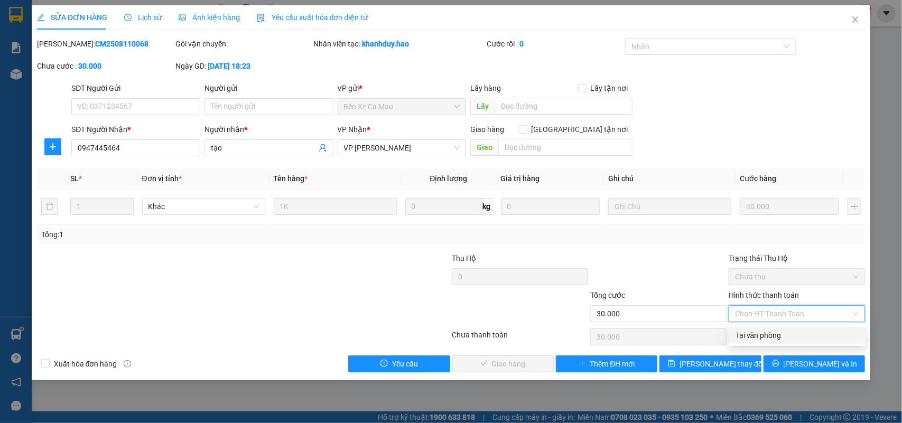
click at [769, 332] on div "Tại văn phòng" at bounding box center [797, 336] width 124 height 12
type input "0"
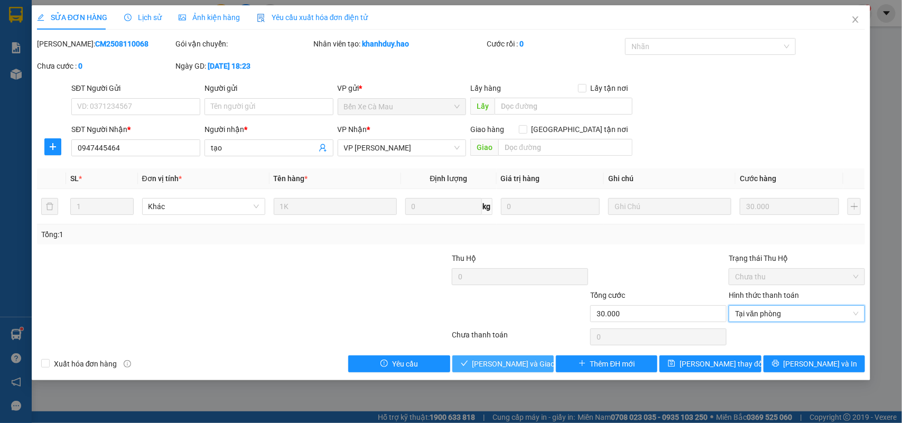
click at [516, 367] on span "[PERSON_NAME] và Giao hàng" at bounding box center [522, 364] width 101 height 12
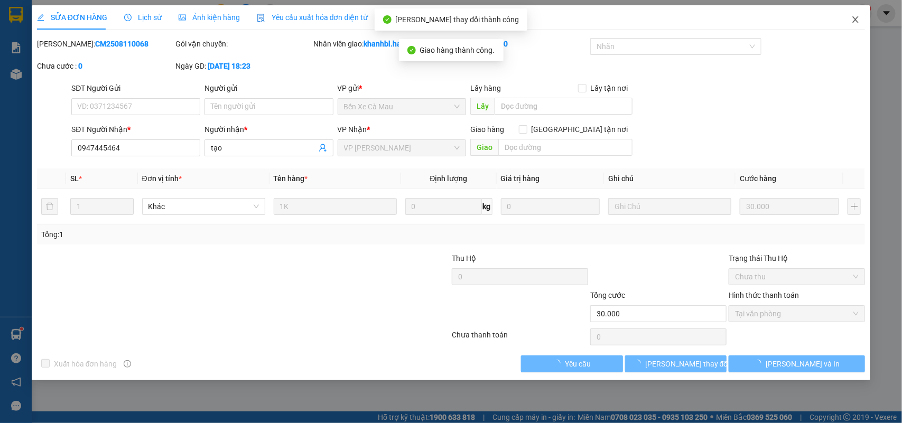
click at [858, 21] on icon "close" at bounding box center [855, 19] width 8 height 8
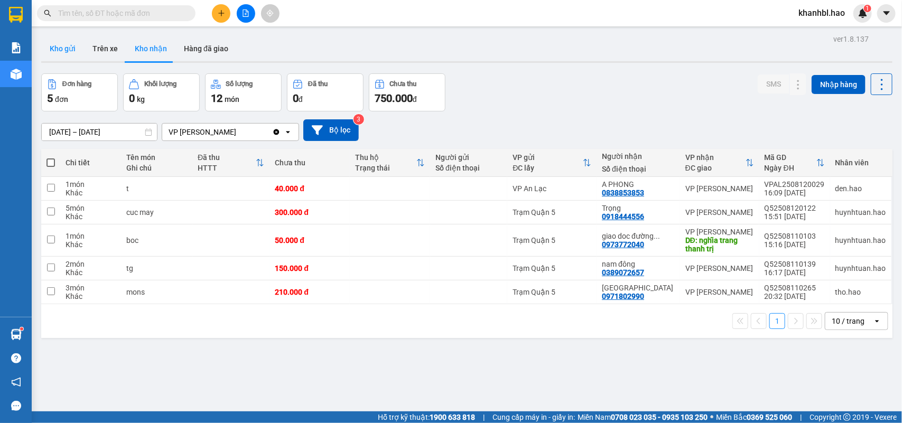
click at [57, 45] on button "Kho gửi" at bounding box center [62, 48] width 43 height 25
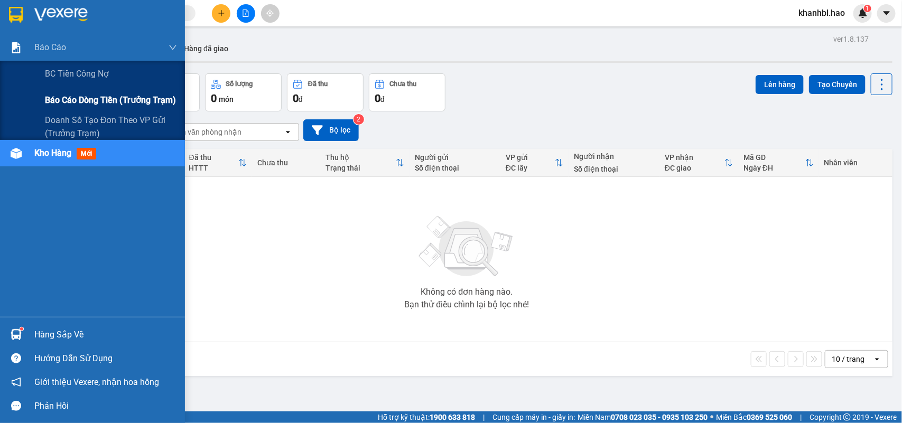
click at [83, 102] on span "Báo cáo dòng tiền (trưởng trạm)" at bounding box center [110, 100] width 131 height 13
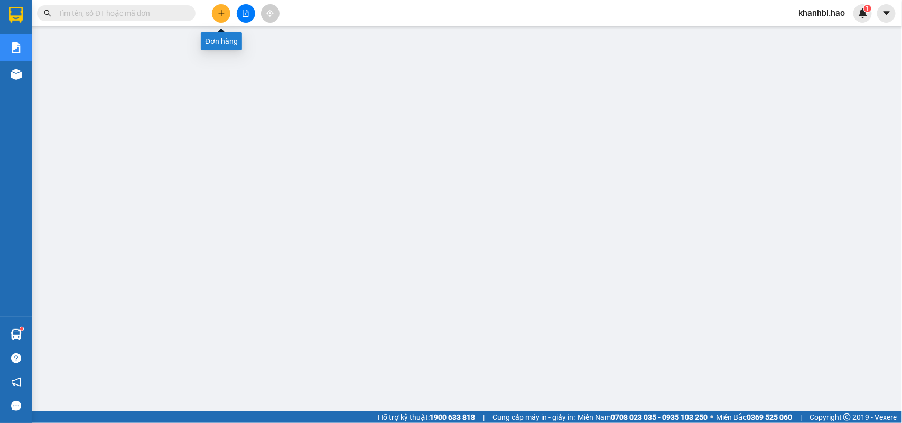
click at [218, 11] on icon "plus" at bounding box center [221, 13] width 7 height 7
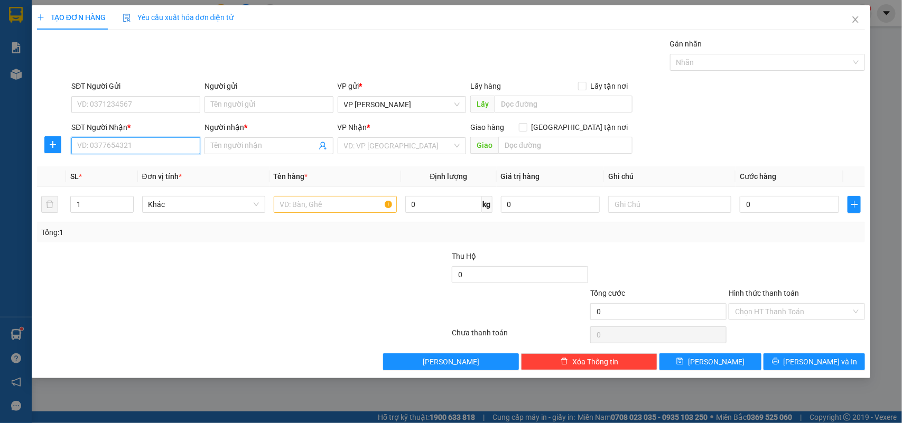
click at [127, 145] on input "SĐT Người Nhận *" at bounding box center [135, 145] width 129 height 17
type input "0935353683"
click at [111, 170] on div "0935353683 - thuỳ" at bounding box center [136, 168] width 116 height 12
type input "thuỳ"
type input "30.000"
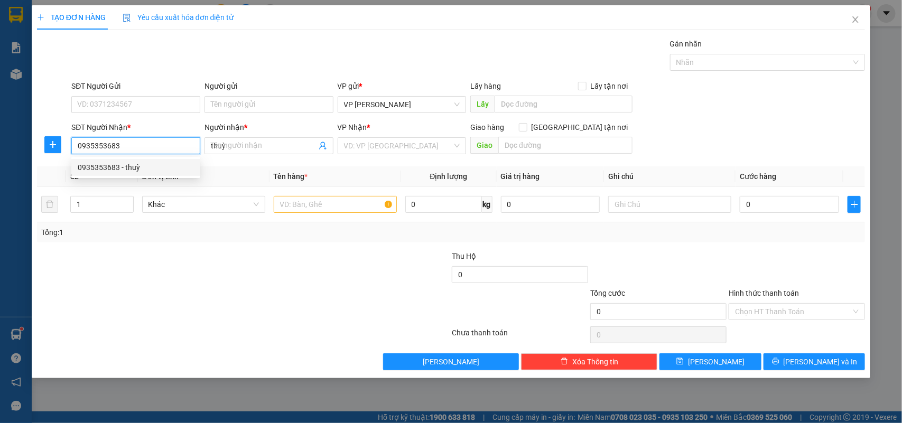
type input "30.000"
type input "0935353683"
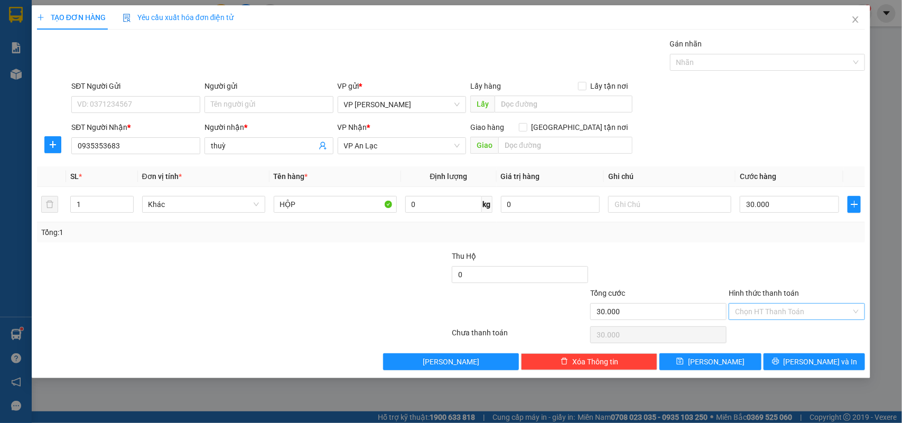
click at [779, 312] on input "Hình thức thanh toán" at bounding box center [793, 312] width 116 height 16
click at [779, 331] on div "Tại văn phòng" at bounding box center [797, 334] width 124 height 12
type input "0"
click at [794, 356] on button "[PERSON_NAME] và In" at bounding box center [813, 361] width 101 height 17
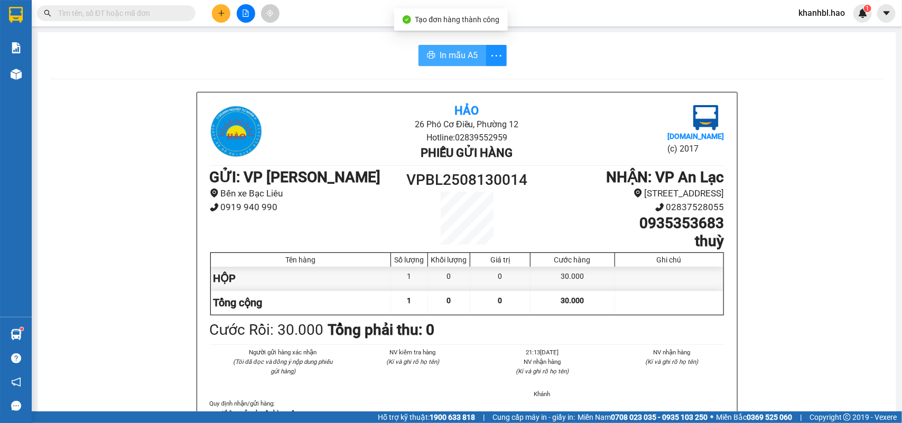
click at [450, 51] on span "In mẫu A5" at bounding box center [459, 55] width 38 height 13
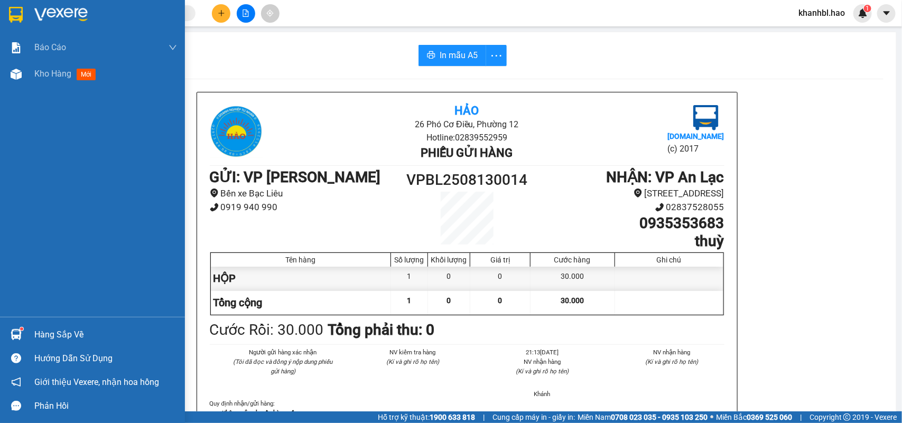
click at [22, 15] on img at bounding box center [16, 15] width 14 height 16
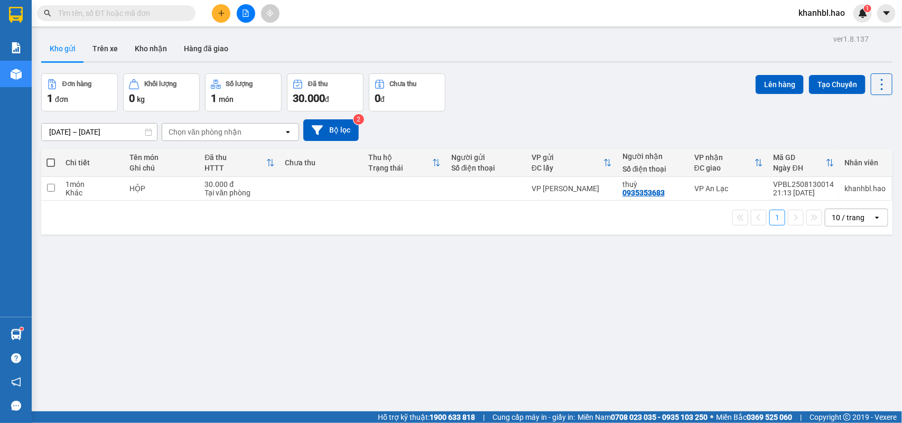
click at [49, 162] on span at bounding box center [50, 163] width 8 height 8
click at [51, 157] on input "checkbox" at bounding box center [51, 157] width 0 height 0
checkbox input "true"
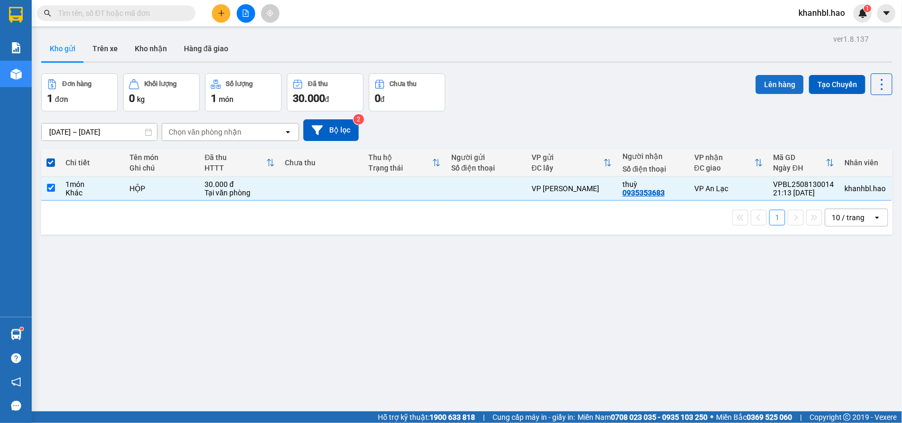
click at [762, 86] on button "Lên hàng" at bounding box center [780, 84] width 48 height 19
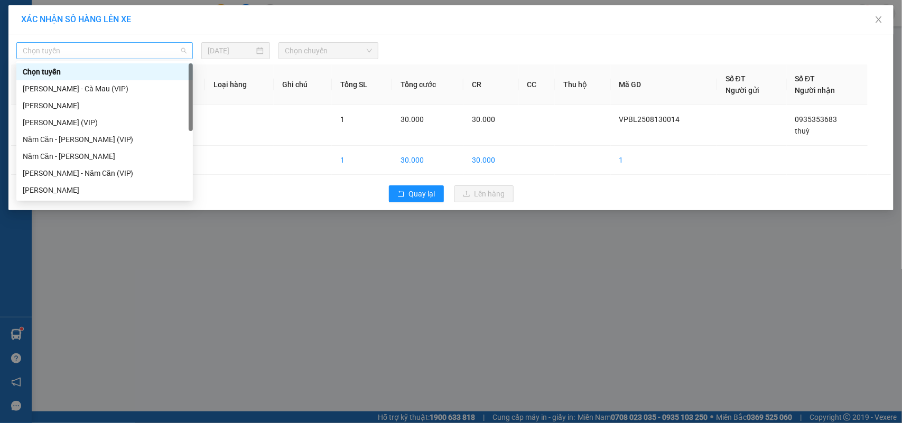
drag, startPoint x: 102, startPoint y: 49, endPoint x: 96, endPoint y: 45, distance: 7.3
click at [100, 46] on span "Chọn tuyến" at bounding box center [105, 51] width 164 height 16
click at [69, 105] on div "[PERSON_NAME]" at bounding box center [105, 106] width 164 height 12
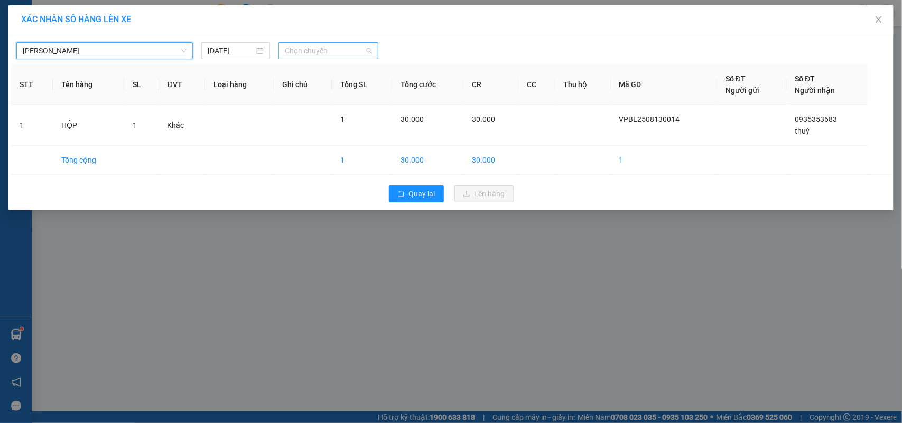
click at [303, 50] on span "Chọn chuyến" at bounding box center [328, 51] width 87 height 16
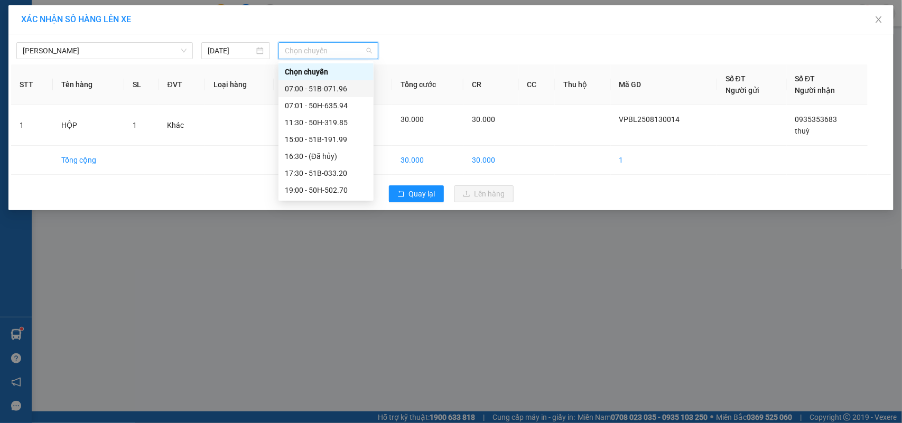
drag, startPoint x: 338, startPoint y: 89, endPoint x: 379, endPoint y: 111, distance: 46.8
click at [339, 89] on div "07:00 - 51B-071.96" at bounding box center [326, 89] width 82 height 12
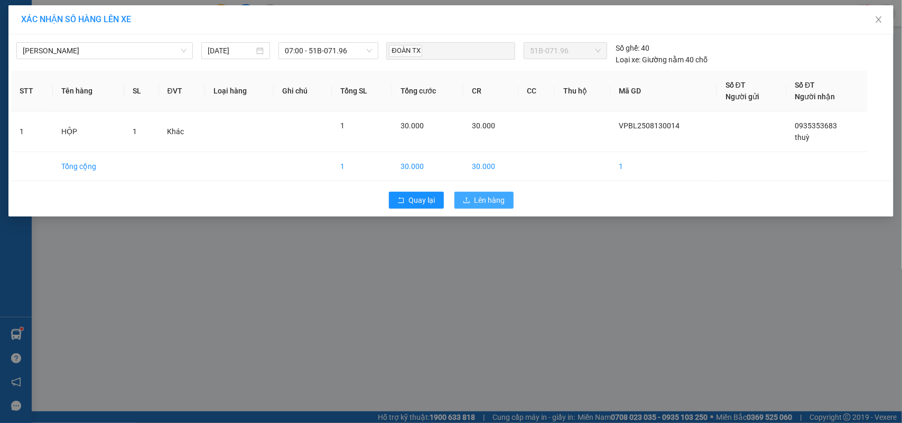
drag, startPoint x: 506, startPoint y: 207, endPoint x: 500, endPoint y: 205, distance: 6.2
click at [502, 206] on button "Lên hàng" at bounding box center [483, 200] width 59 height 17
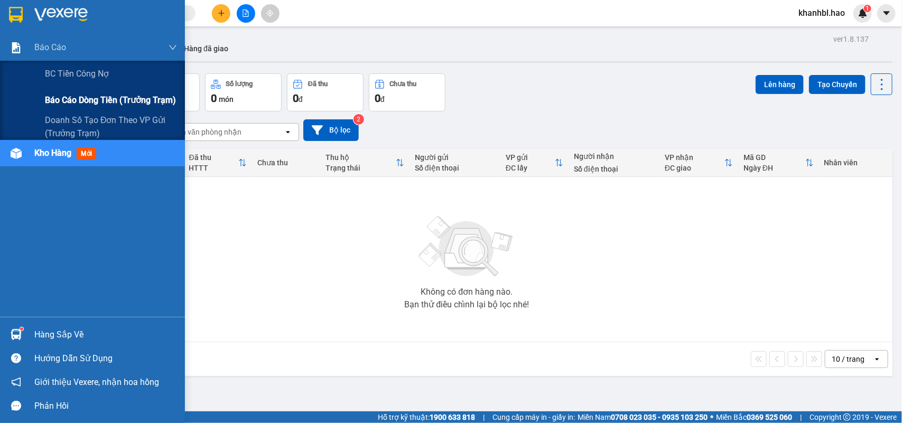
click at [86, 96] on span "Báo cáo dòng tiền (trưởng trạm)" at bounding box center [110, 100] width 131 height 13
